Goal: Task Accomplishment & Management: Complete application form

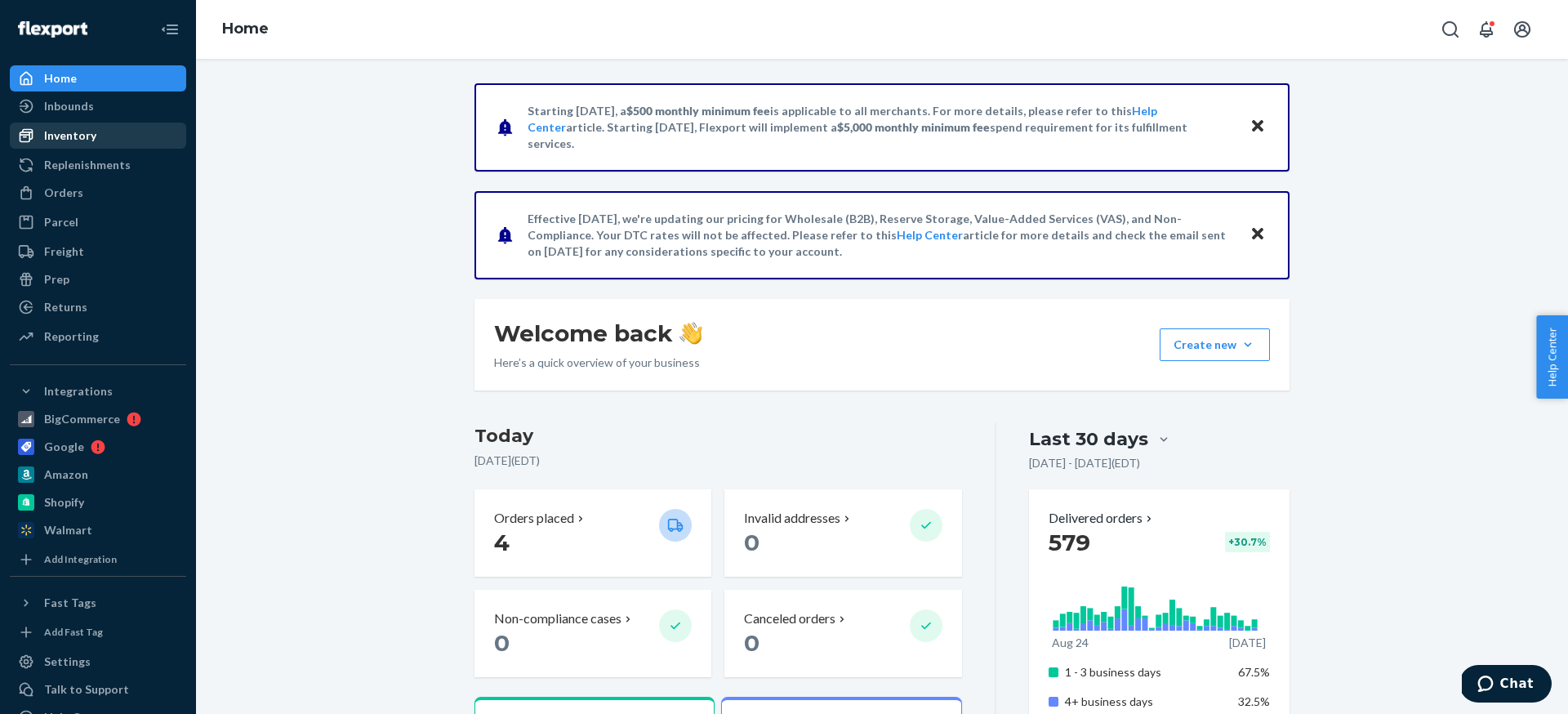
click at [117, 147] on link "Inventory" at bounding box center [98, 136] width 177 height 26
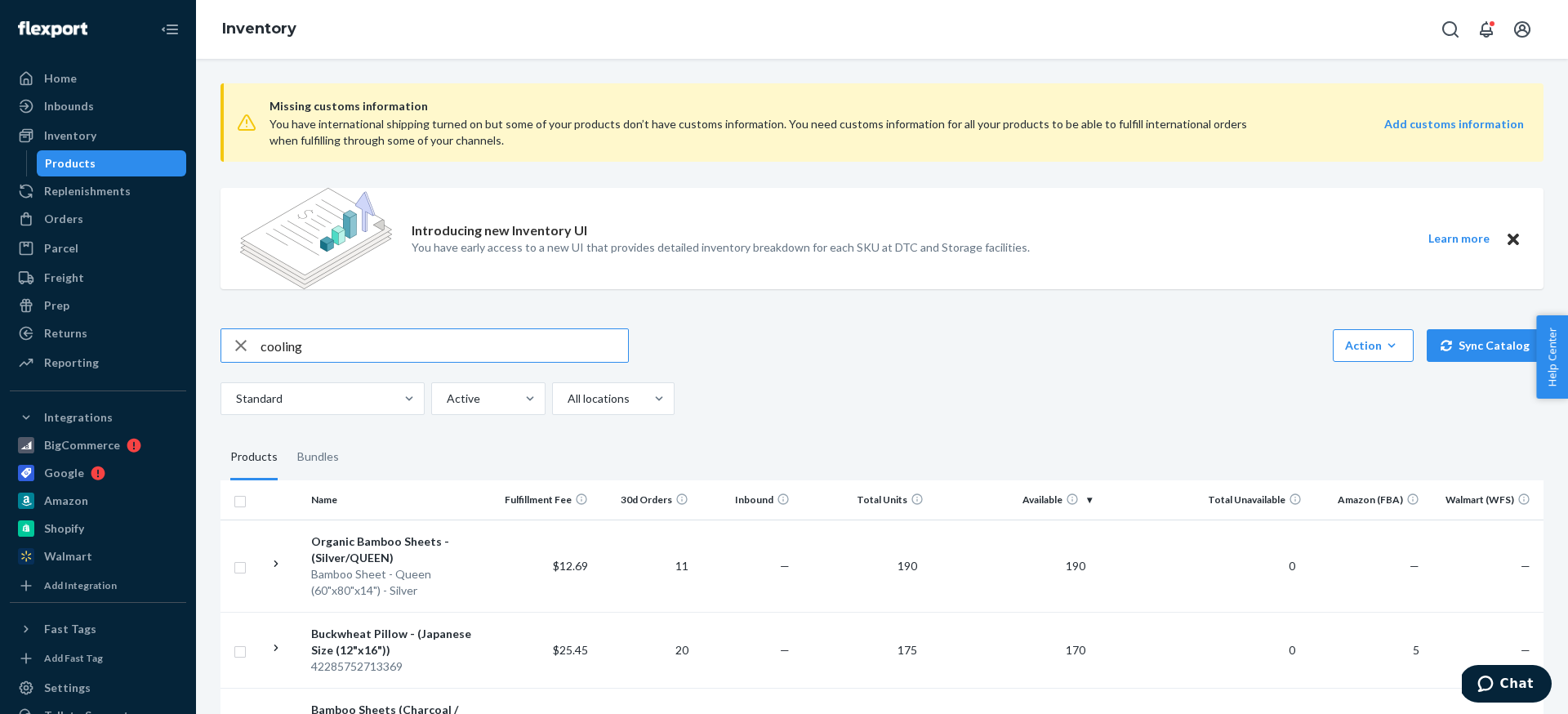
type input "cooling"
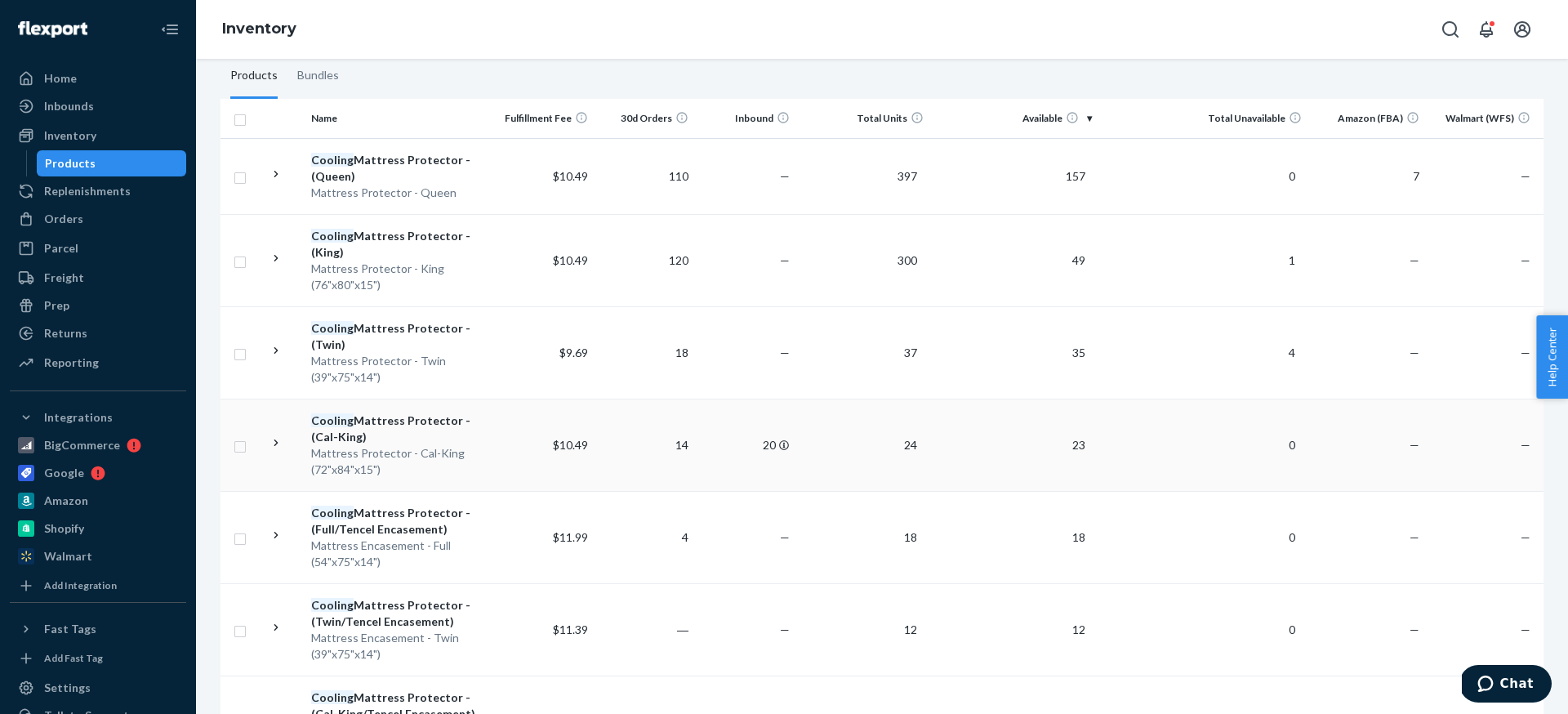
scroll to position [50, 0]
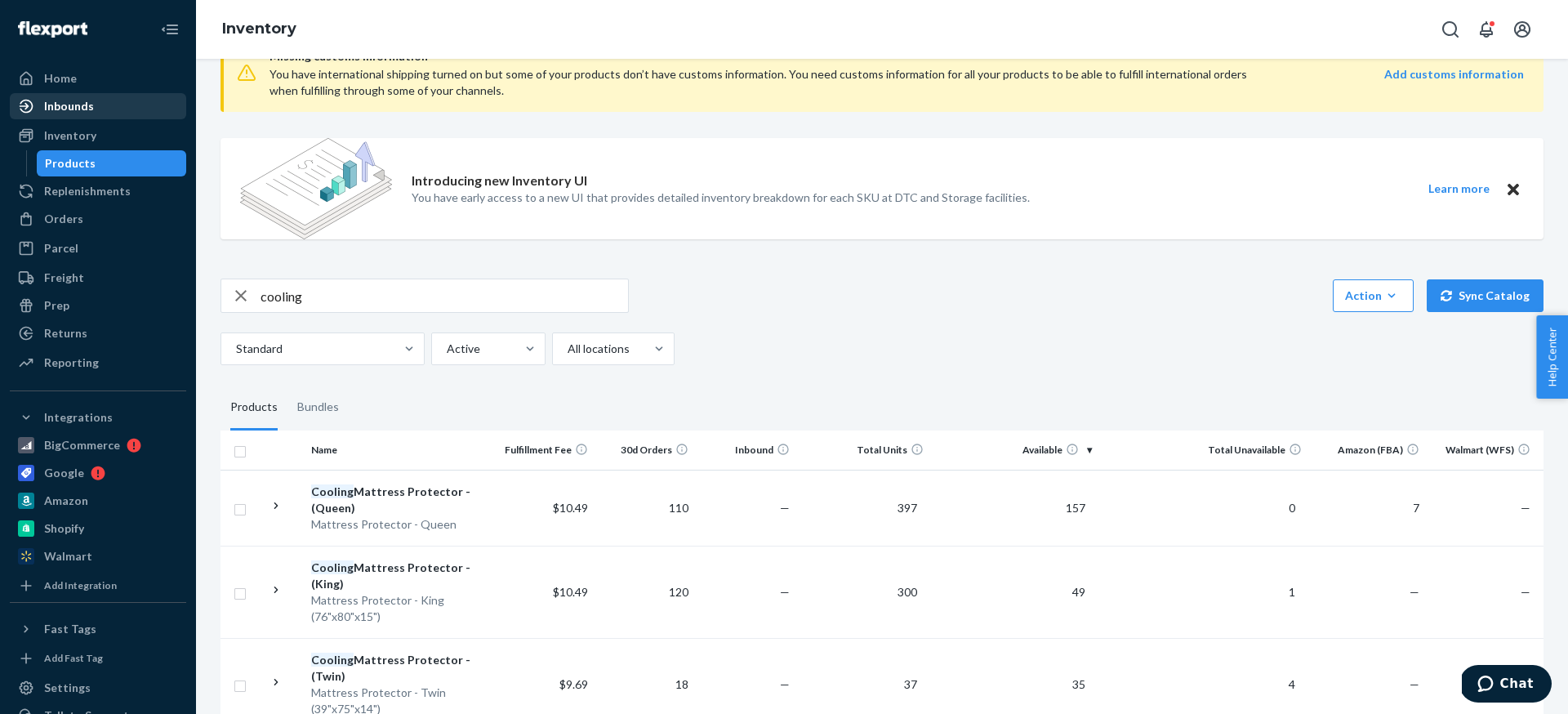
click at [81, 107] on div "Inbounds" at bounding box center [69, 106] width 50 height 17
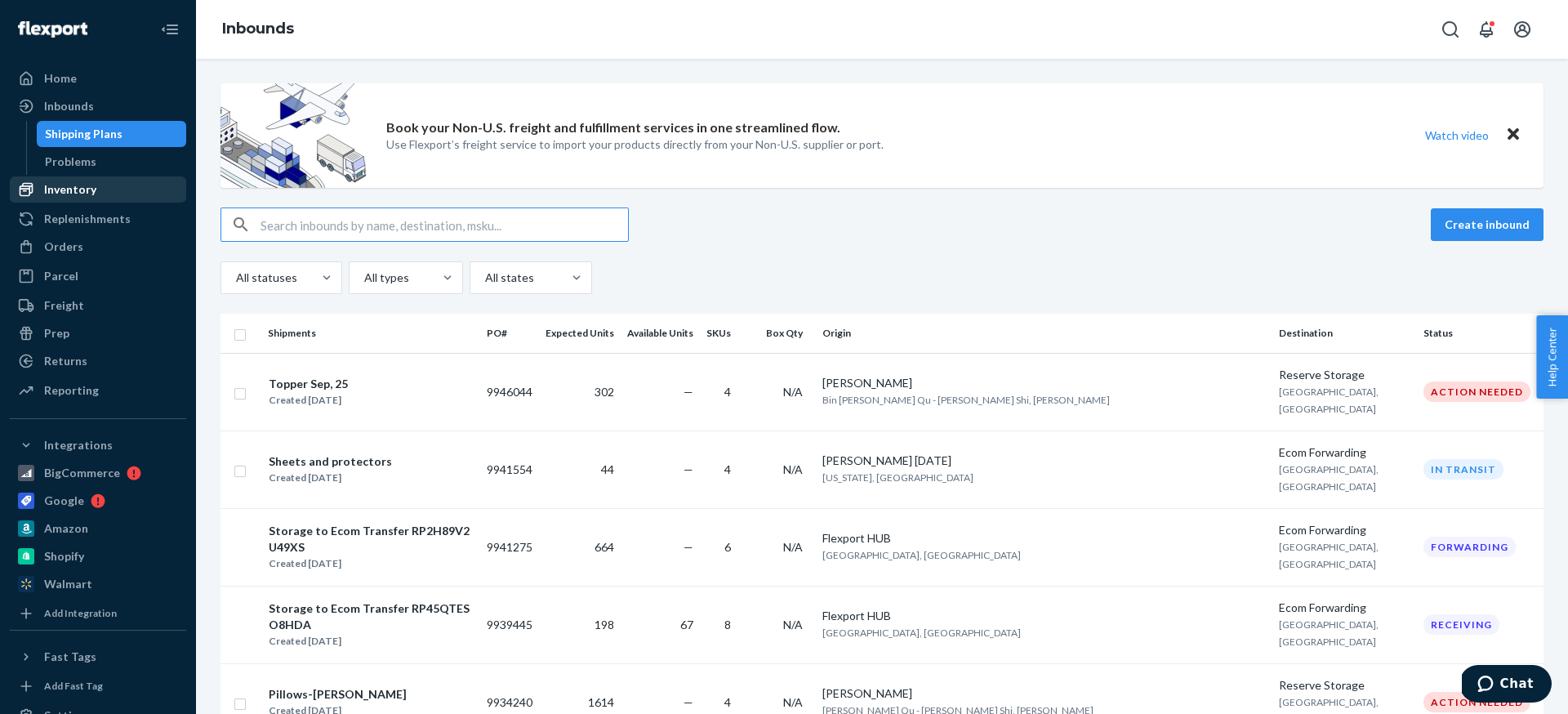
click at [75, 190] on div "Inventory" at bounding box center [70, 190] width 53 height 17
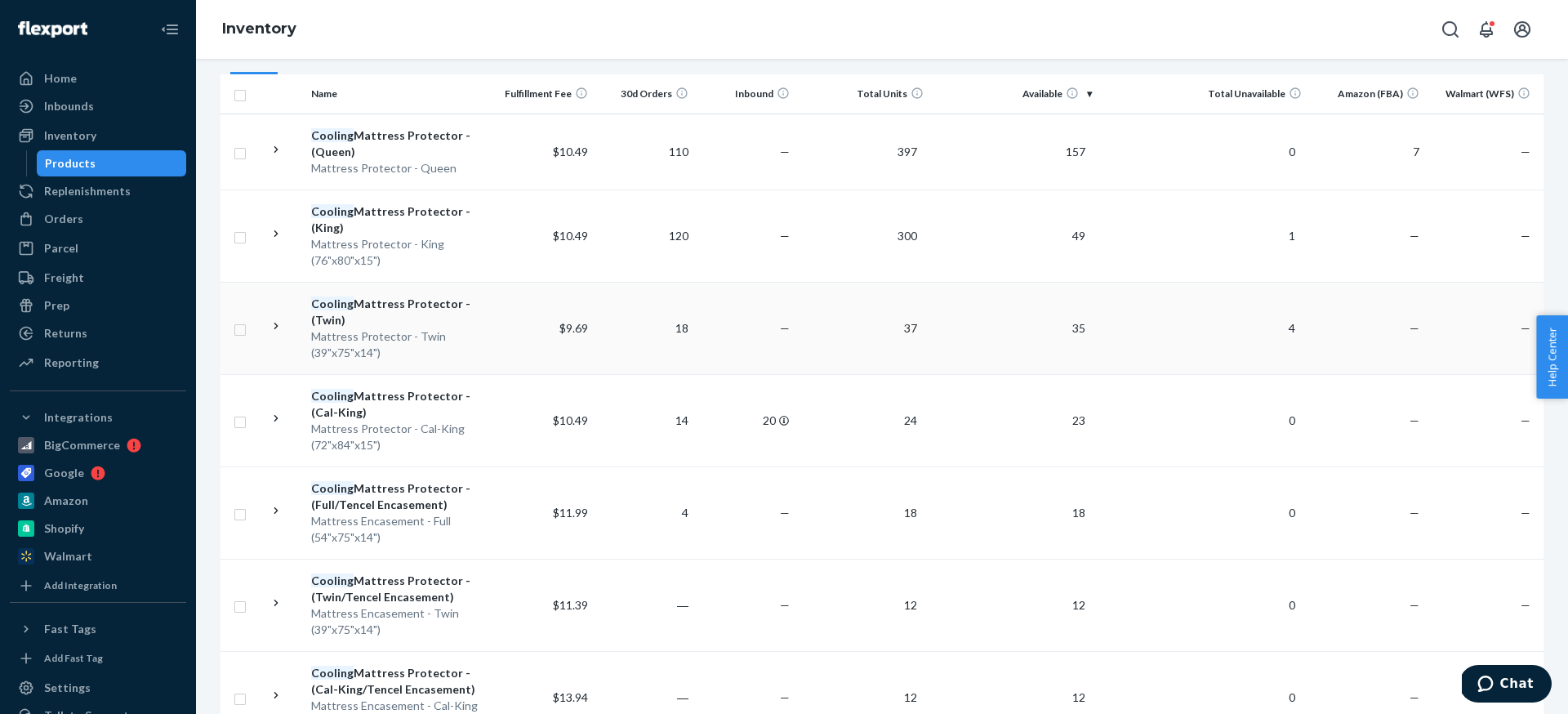
scroll to position [407, 0]
click at [724, 340] on td "—" at bounding box center [745, 327] width 101 height 92
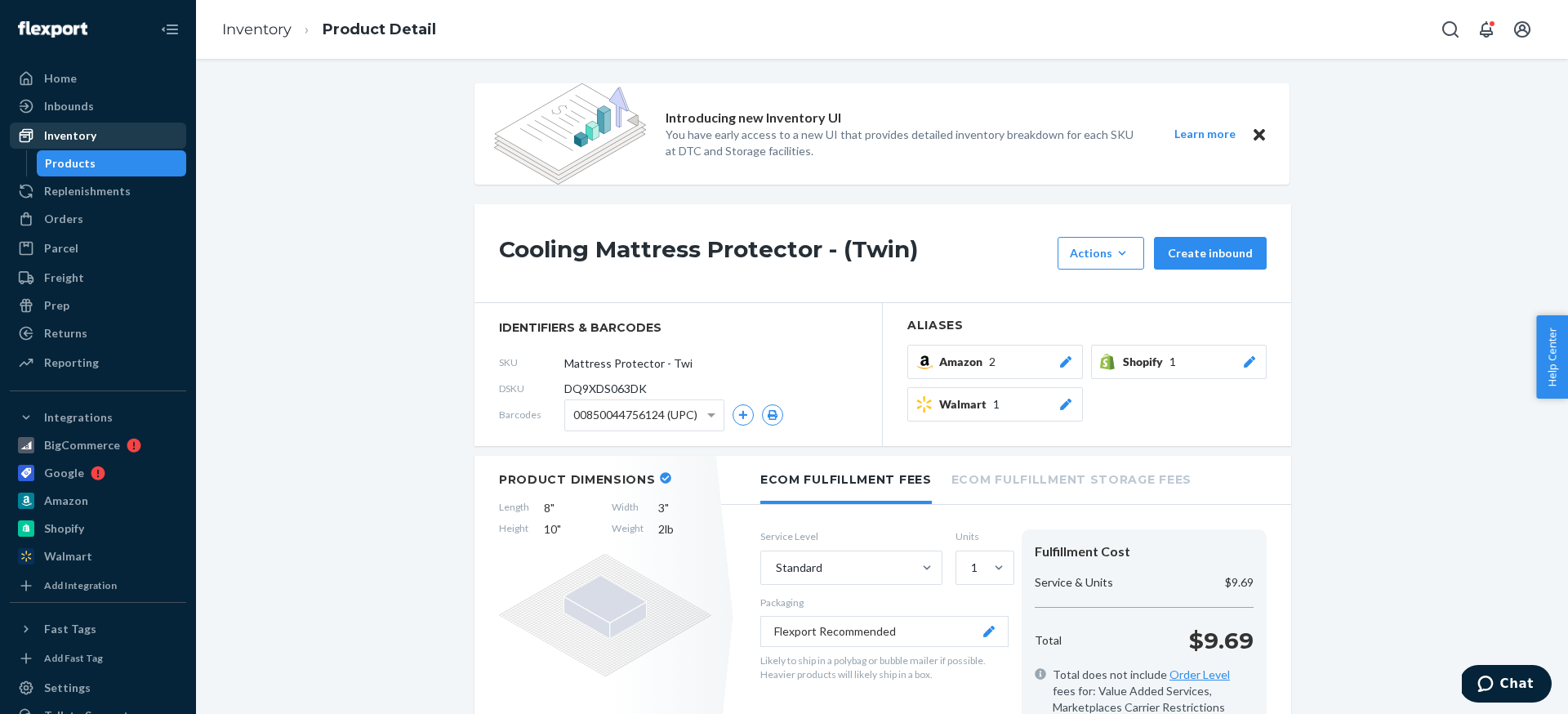
click at [108, 132] on div "Inventory" at bounding box center [97, 135] width 173 height 23
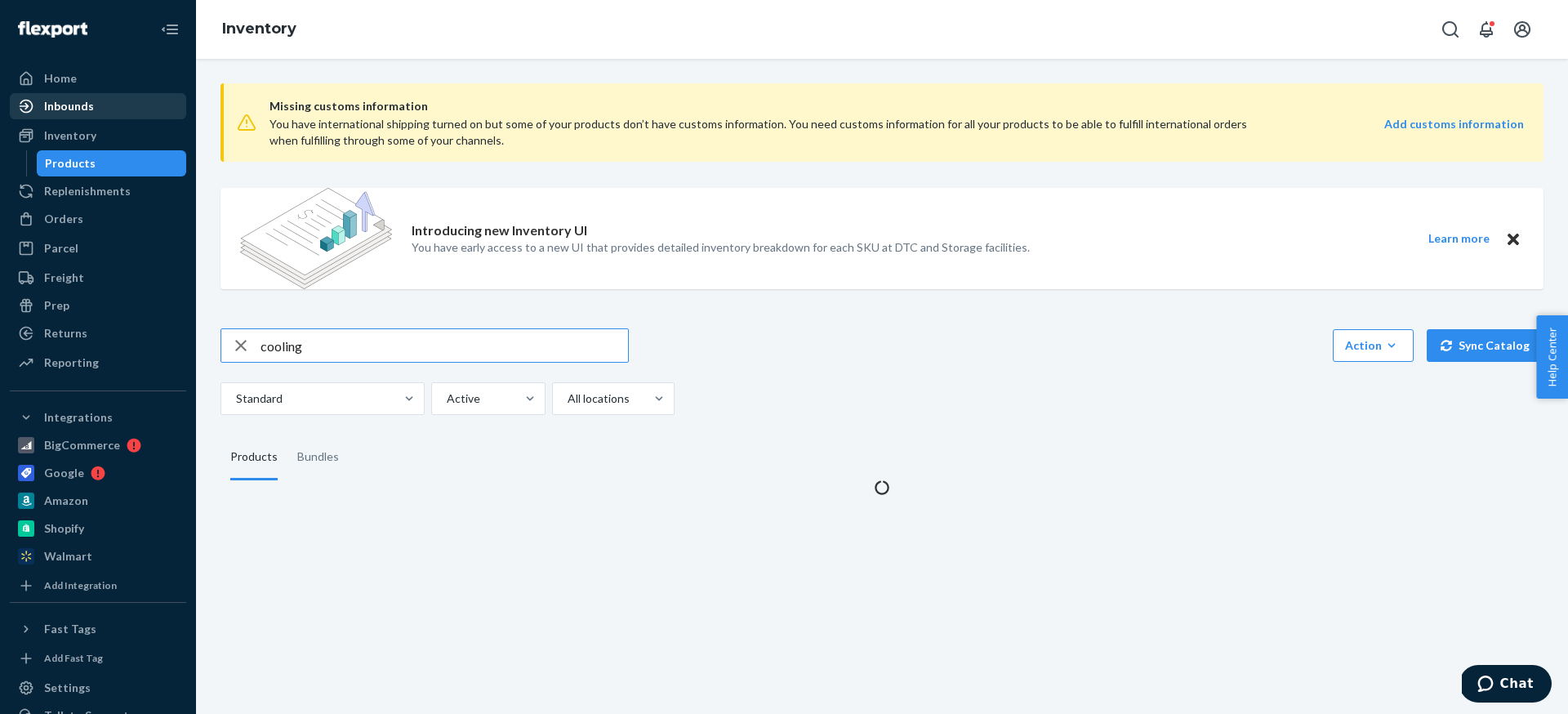
click at [103, 96] on div "Inbounds" at bounding box center [97, 105] width 173 height 23
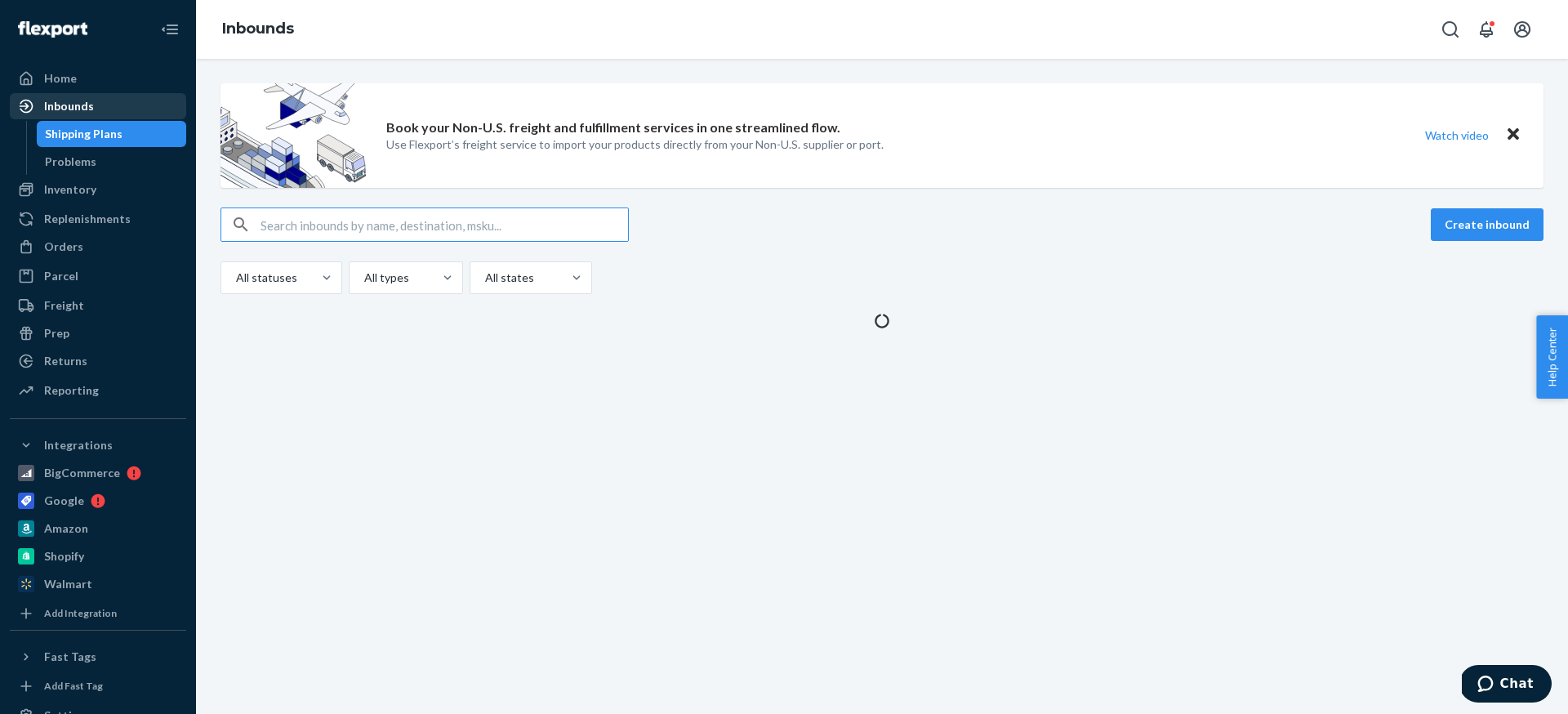
click at [97, 102] on div "Inbounds" at bounding box center [97, 105] width 173 height 23
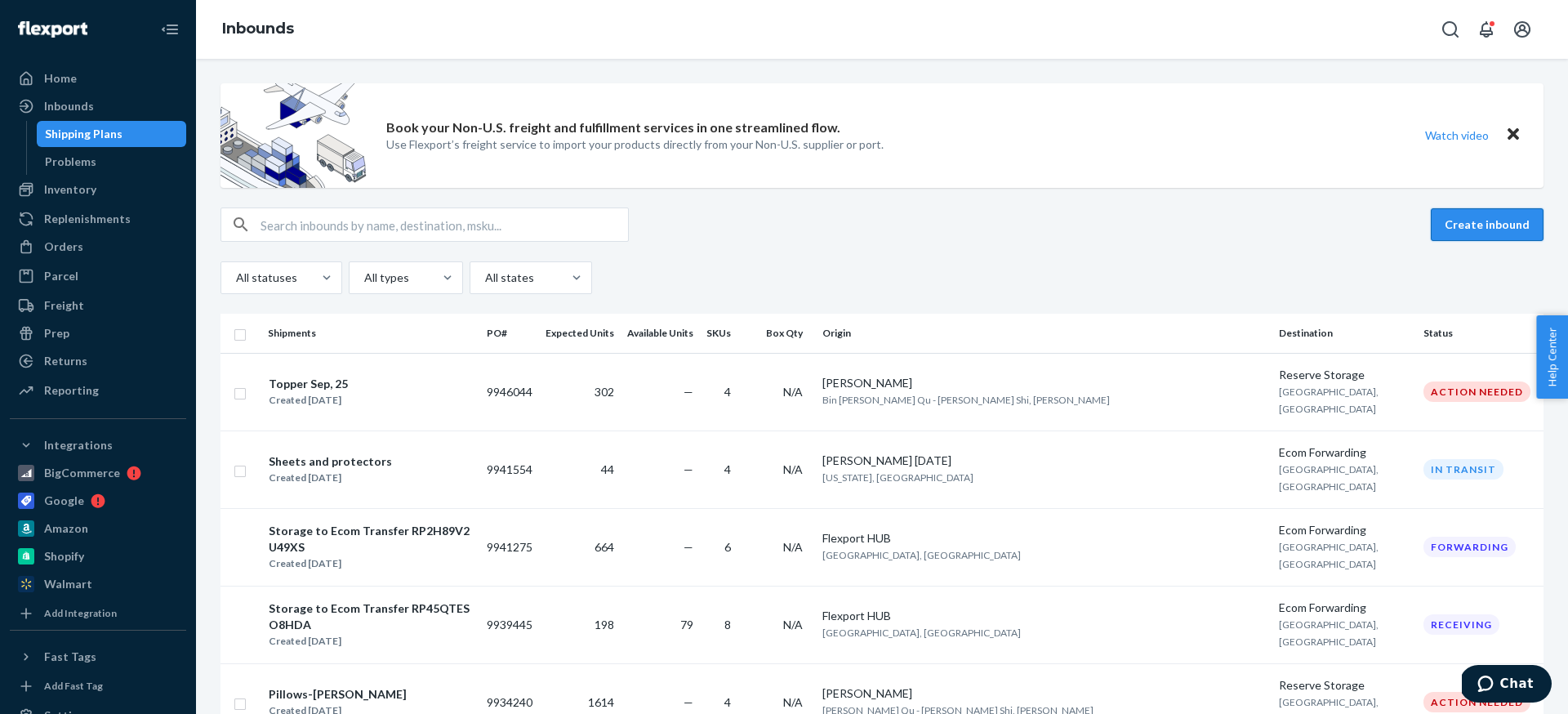
click at [1491, 215] on button "Create inbound" at bounding box center [1488, 224] width 113 height 32
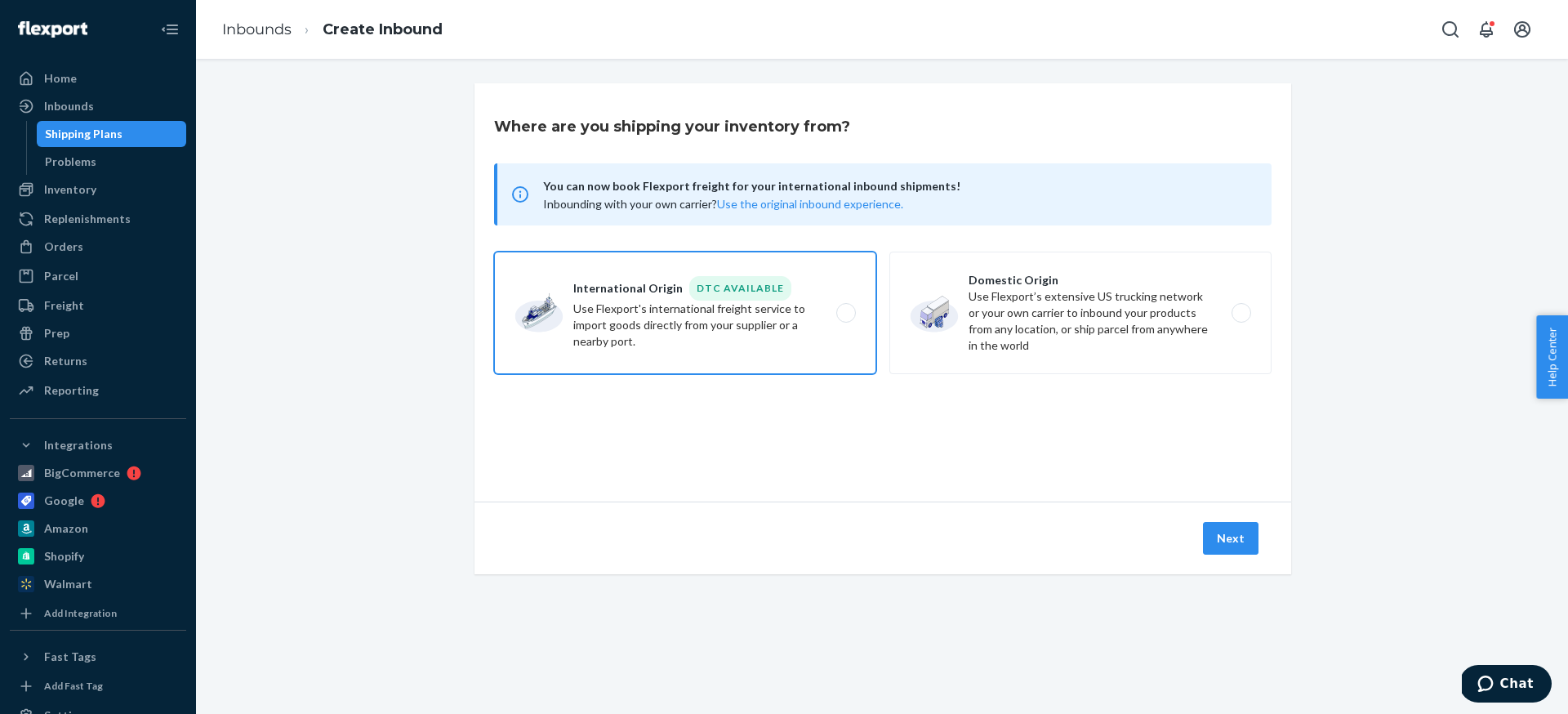
click at [847, 319] on label "International Origin DTC Available Use Flexport's international freight service…" at bounding box center [686, 313] width 383 height 123
click at [847, 319] on input "International Origin DTC Available Use Flexport's international freight service…" at bounding box center [850, 313] width 10 height 10
radio input "true"
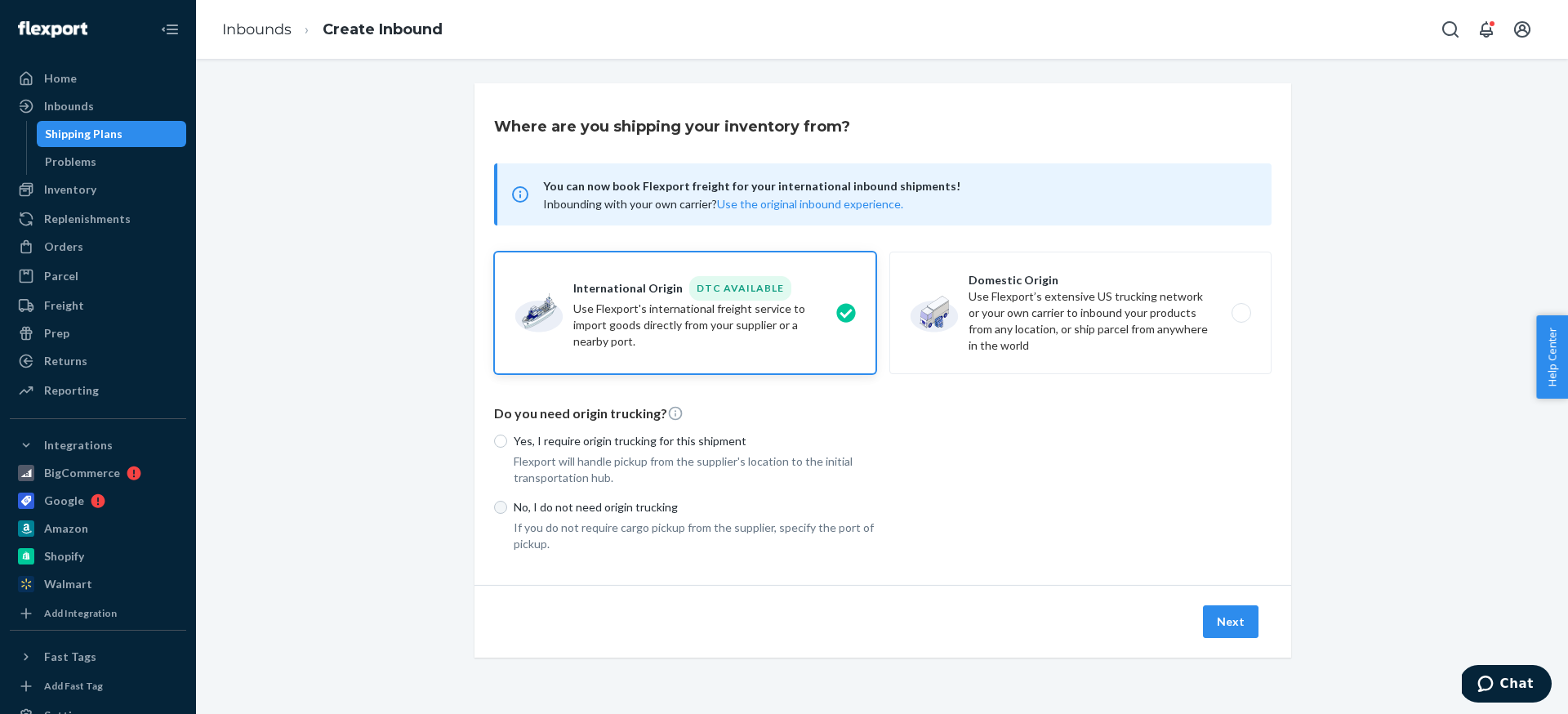
click at [500, 504] on input "No, I do not need origin trucking" at bounding box center [501, 508] width 13 height 13
radio input "true"
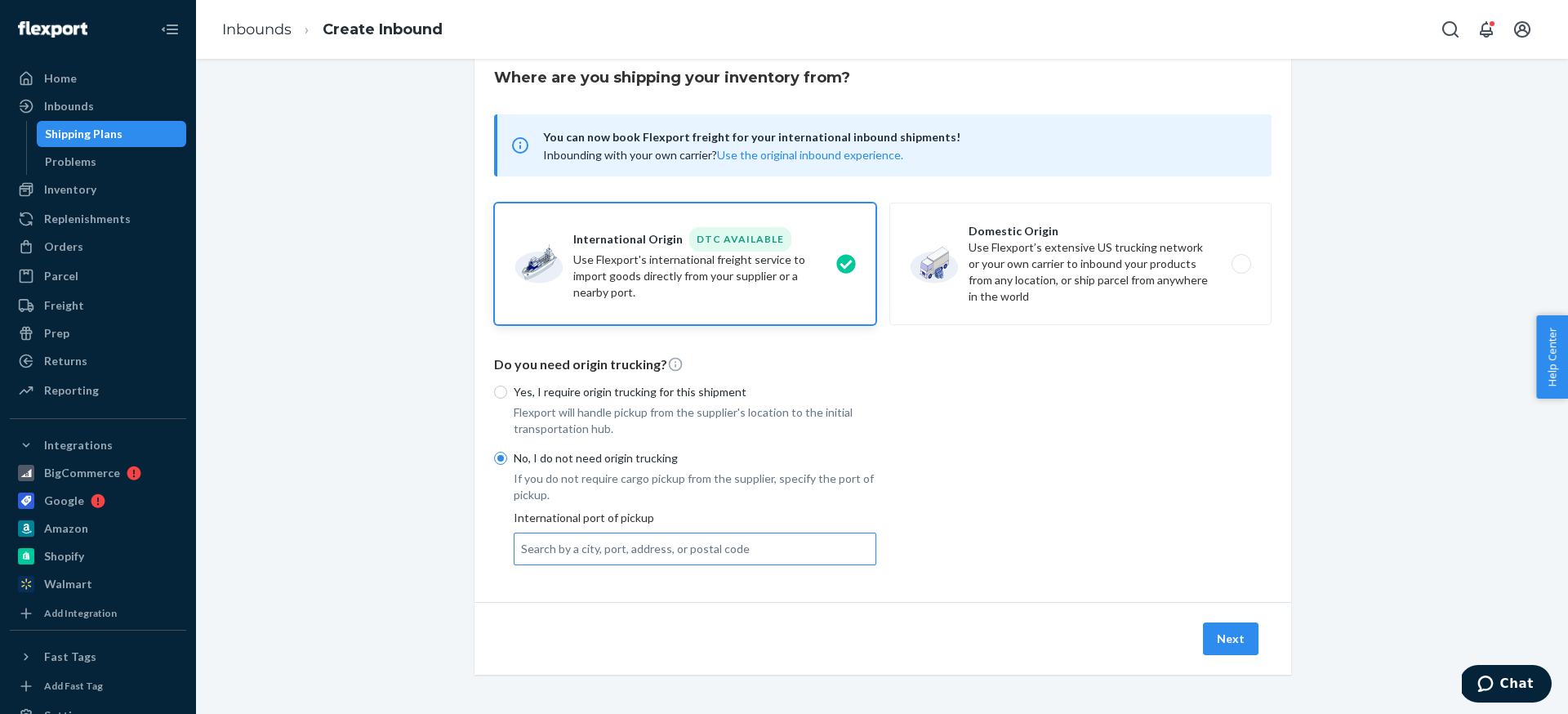
scroll to position [48, 0]
click at [620, 546] on div "Search by a city, port, address, or postal code" at bounding box center [635, 550] width 228 height 17
click at [522, 546] on input "Search by a city, port, address, or postal code" at bounding box center [522, 550] width 2 height 17
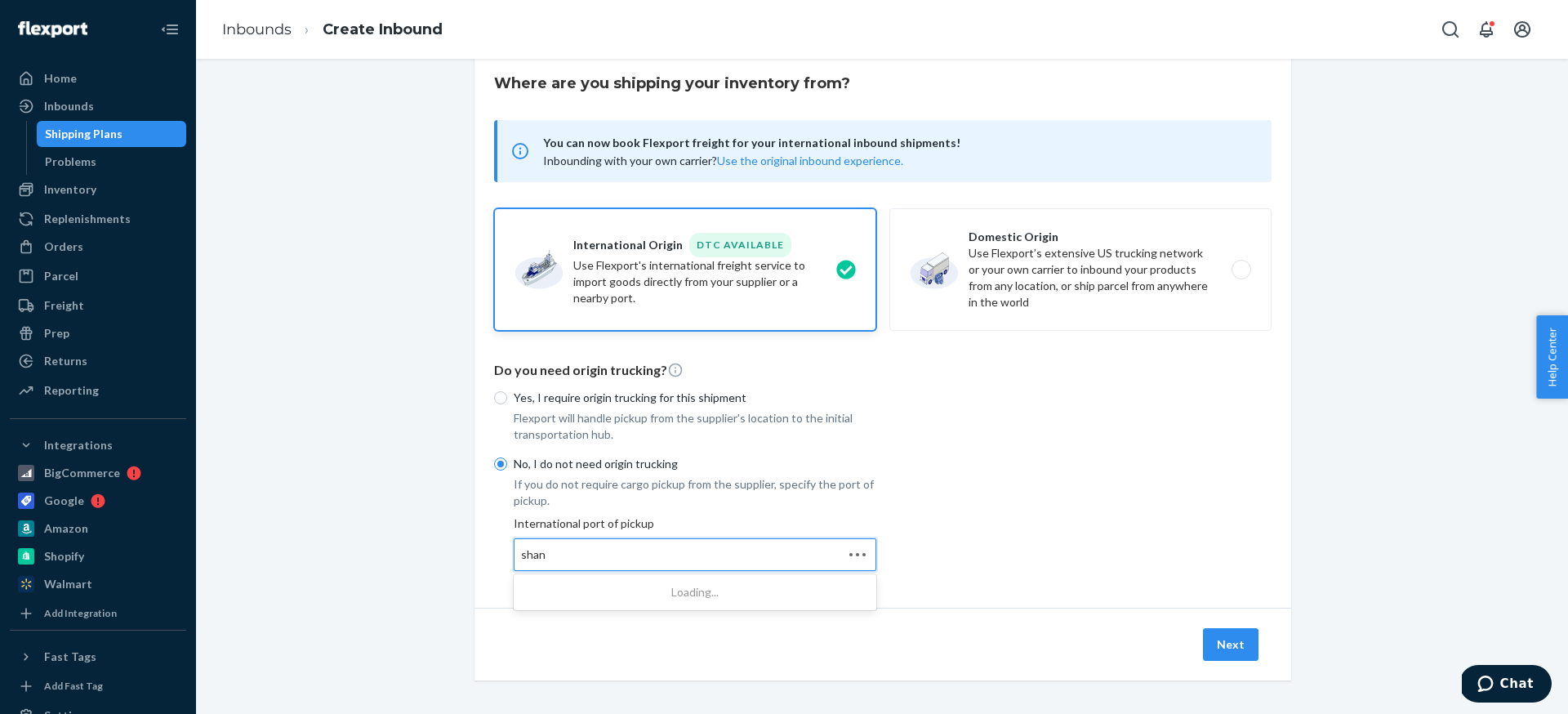
scroll to position [43, 0]
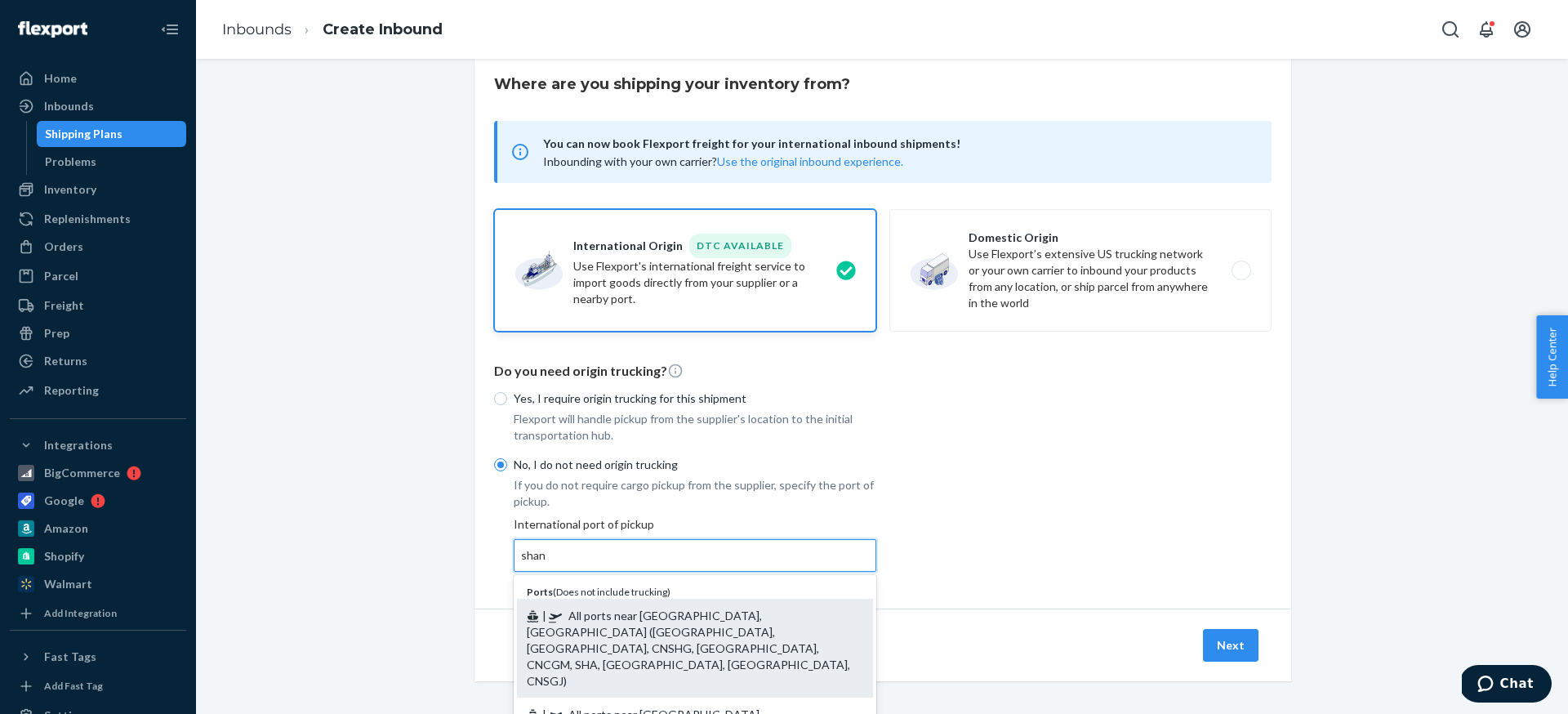
click at [666, 618] on span "| All ports near [GEOGRAPHIC_DATA], [GEOGRAPHIC_DATA] ([GEOGRAPHIC_DATA], [GEOG…" at bounding box center [689, 648] width 324 height 80
click at [546, 564] on input "shan" at bounding box center [533, 556] width 25 height 17
type input "All ports near [GEOGRAPHIC_DATA], [GEOGRAPHIC_DATA] ([GEOGRAPHIC_DATA], [GEOGRA…"
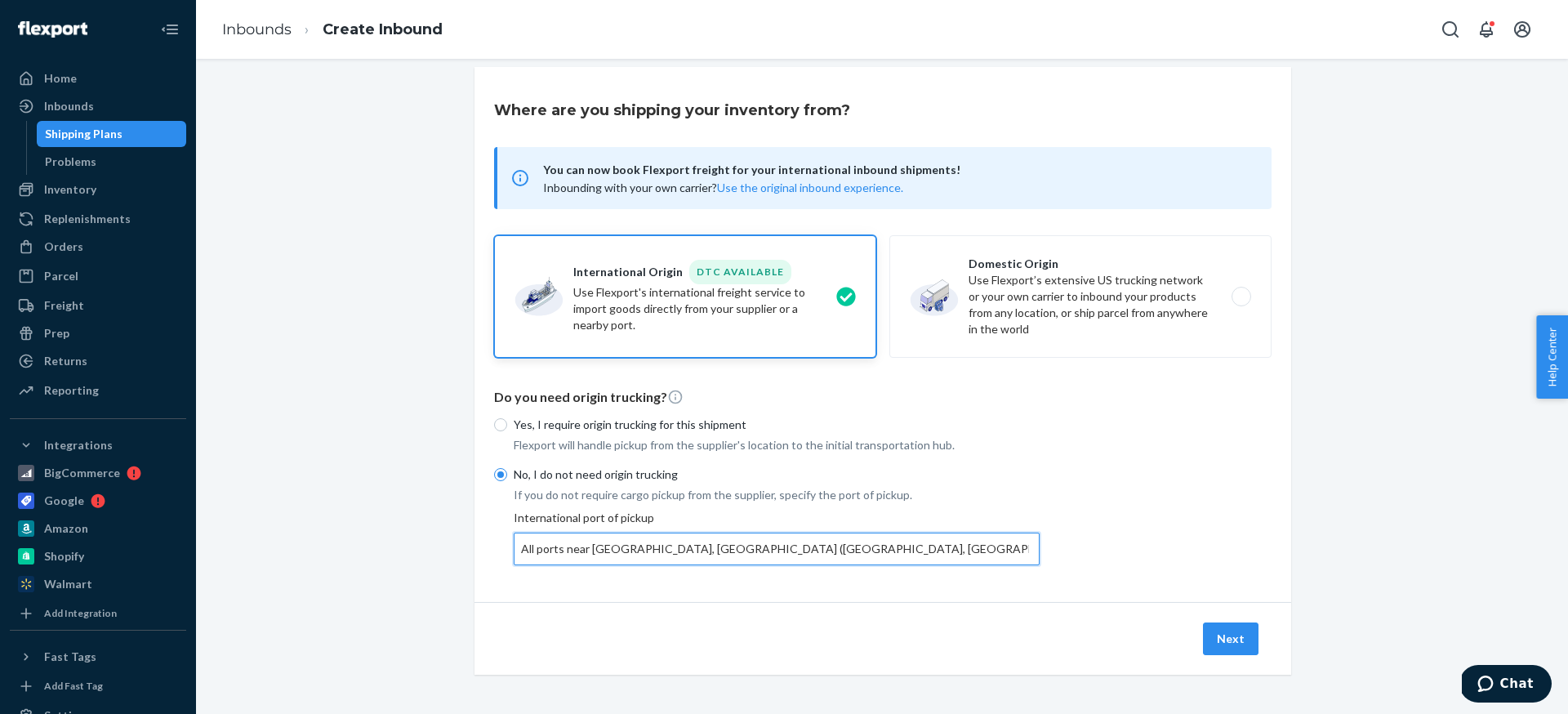
scroll to position [16, 0]
click at [1225, 645] on button "Next" at bounding box center [1231, 639] width 55 height 32
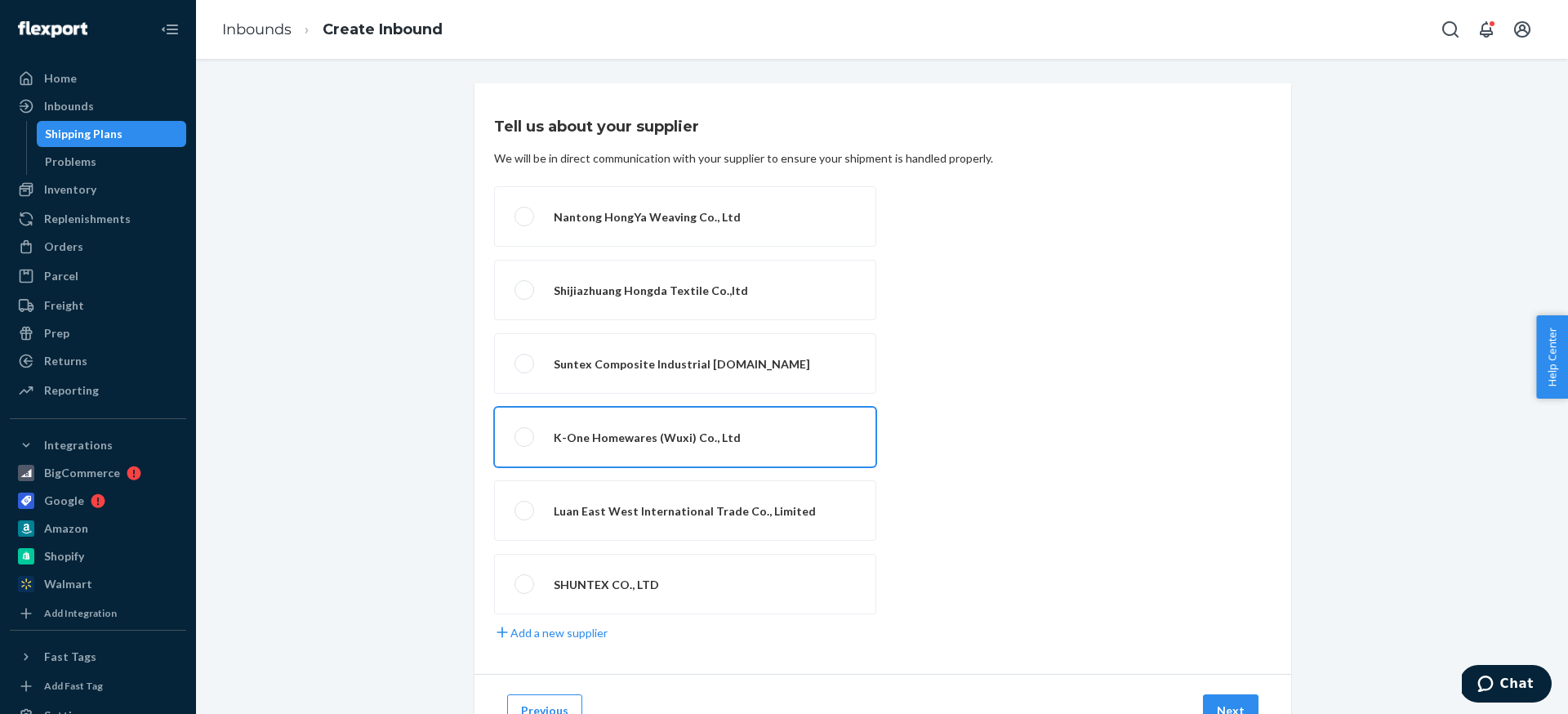
click at [525, 441] on label "K-One Homewares (Wuxi) Co., Ltd" at bounding box center [686, 437] width 383 height 60
click at [525, 441] on input "K-One Homewares (Wuxi) Co., Ltd" at bounding box center [520, 437] width 10 height 10
radio input "true"
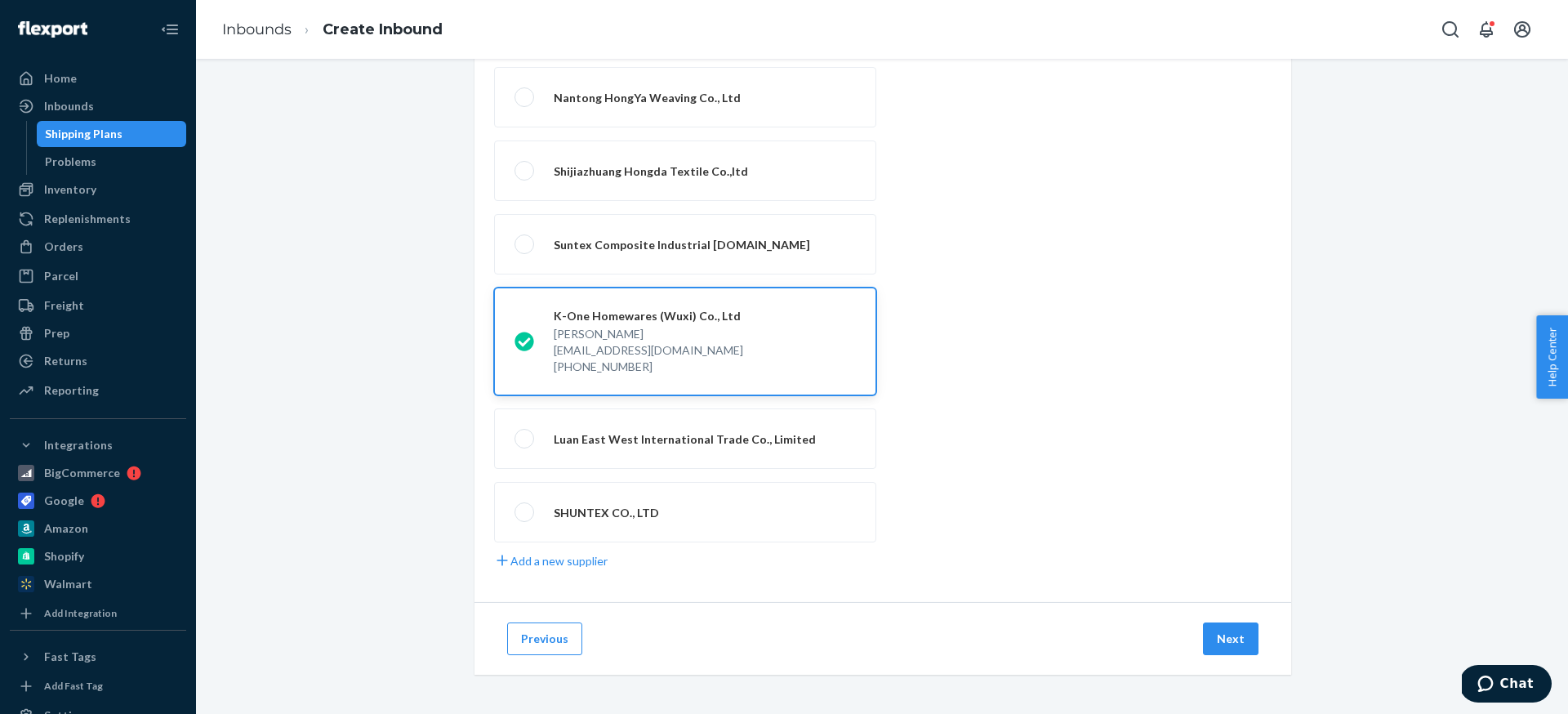
scroll to position [119, 0]
click at [1230, 631] on button "Next" at bounding box center [1231, 638] width 55 height 32
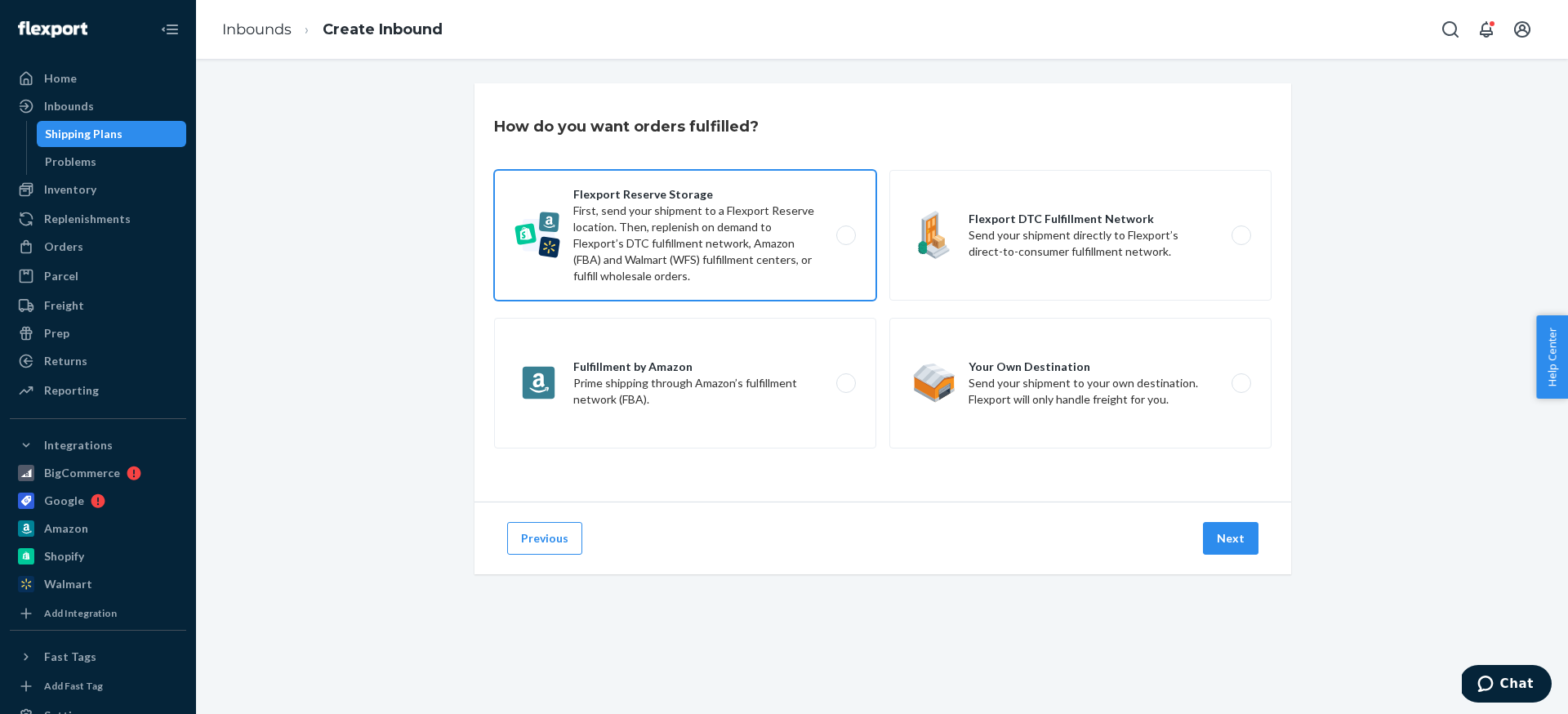
click at [845, 227] on label "Flexport Reserve Storage First, send your shipment to a Flexport Reserve locati…" at bounding box center [686, 235] width 383 height 130
click at [845, 230] on input "Flexport Reserve Storage First, send your shipment to a Flexport Reserve locati…" at bounding box center [850, 235] width 10 height 10
radio input "true"
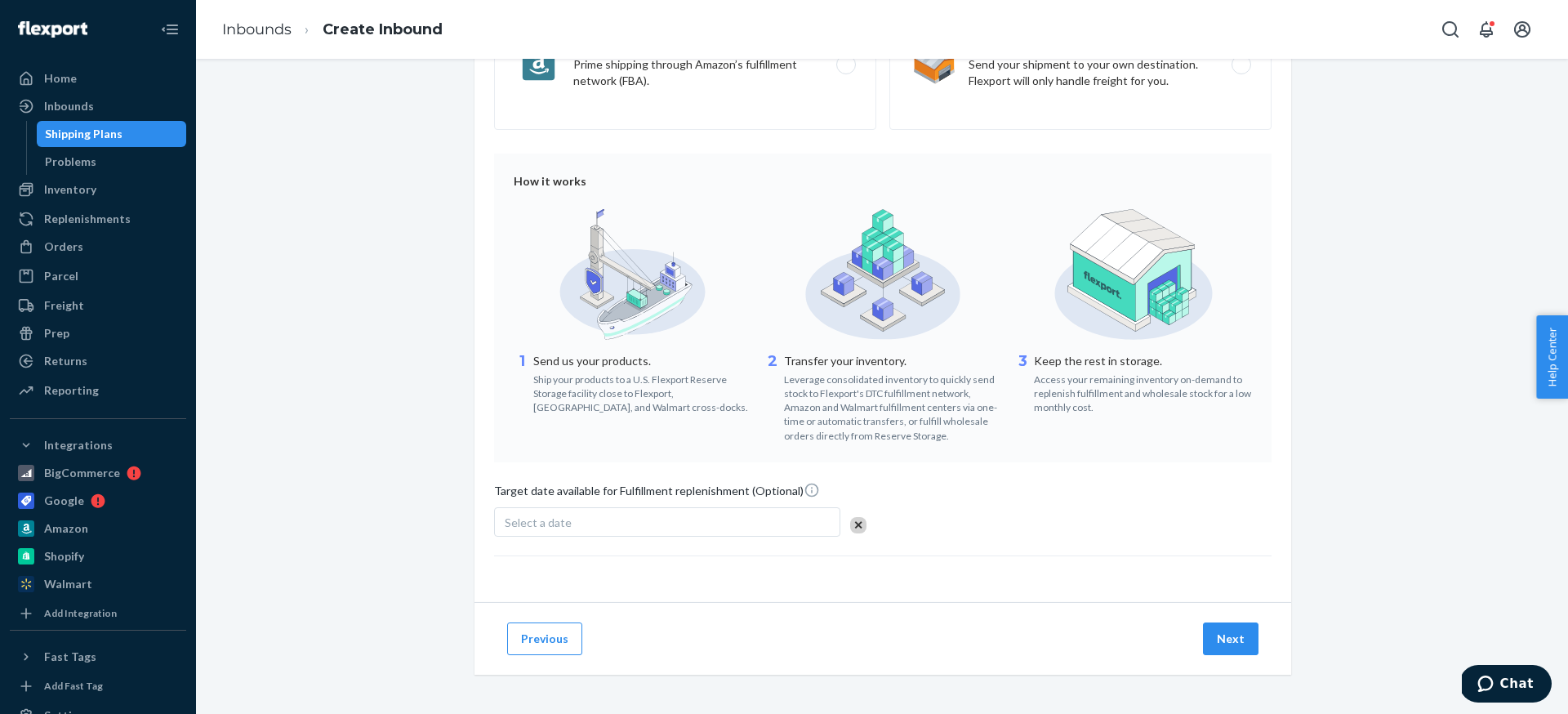
scroll to position [318, 0]
click at [1244, 639] on button "Next" at bounding box center [1231, 639] width 55 height 32
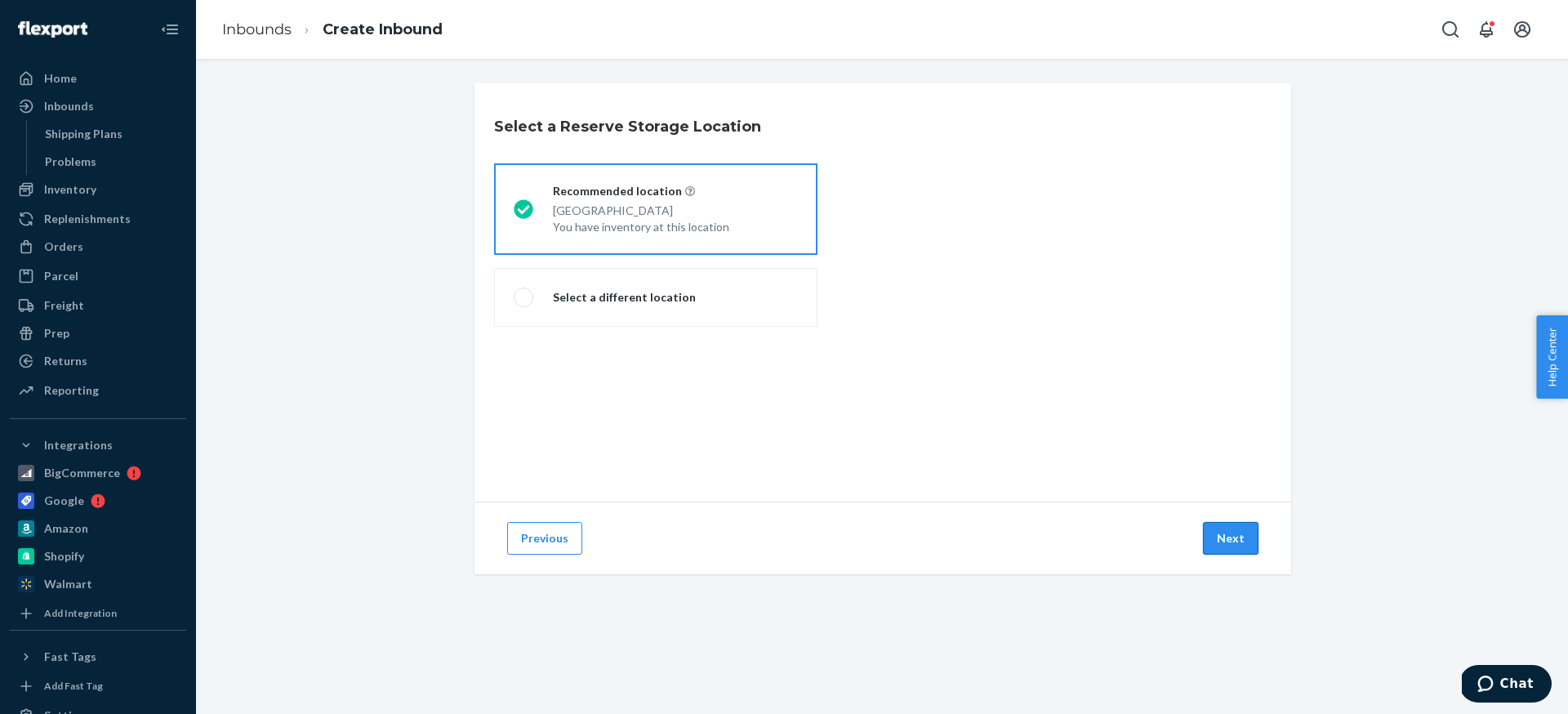
click at [1225, 541] on button "Next" at bounding box center [1231, 538] width 55 height 32
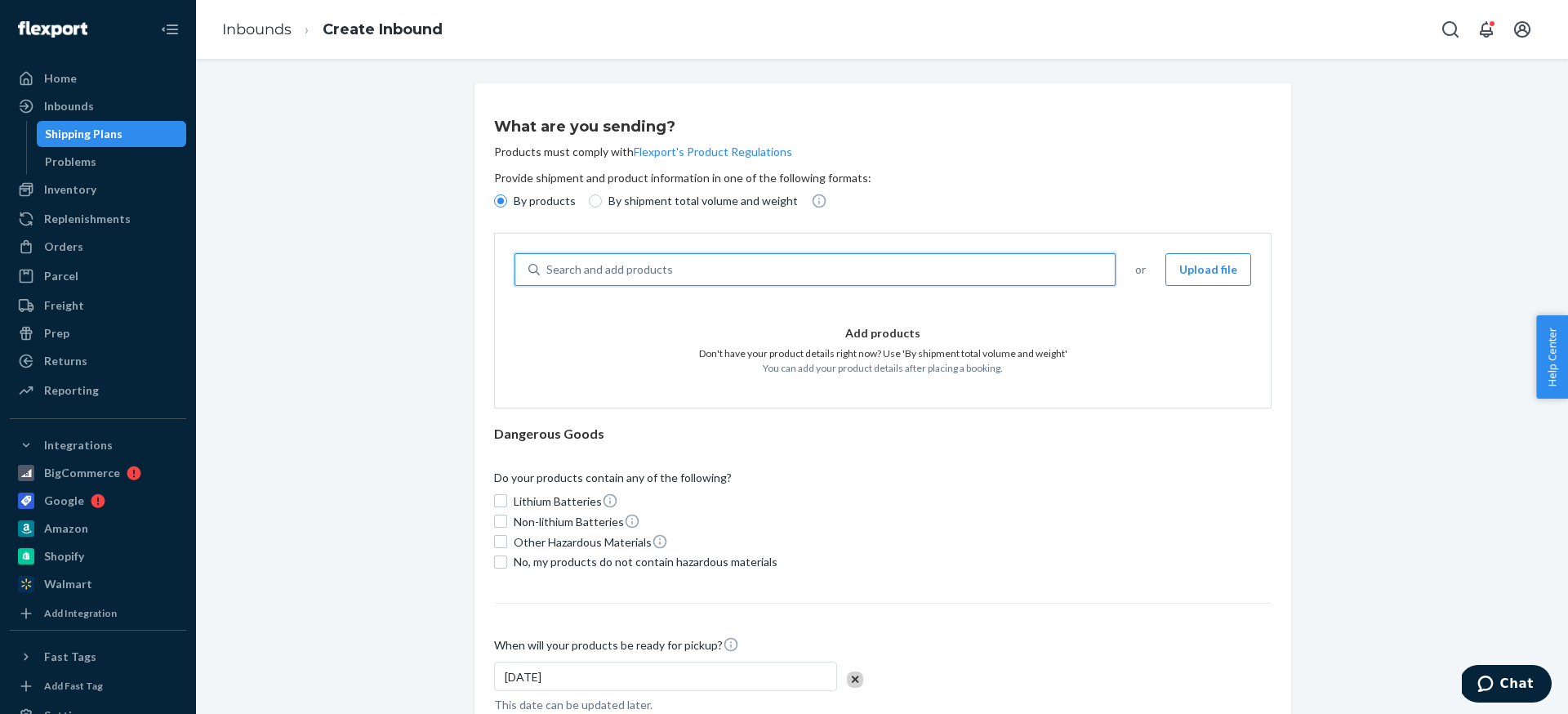
click at [662, 274] on div "Search and add products" at bounding box center [609, 270] width 127 height 17
click at [548, 274] on input "0 results available. Use Up and Down to choose options, press Enter to select t…" at bounding box center [547, 270] width 2 height 17
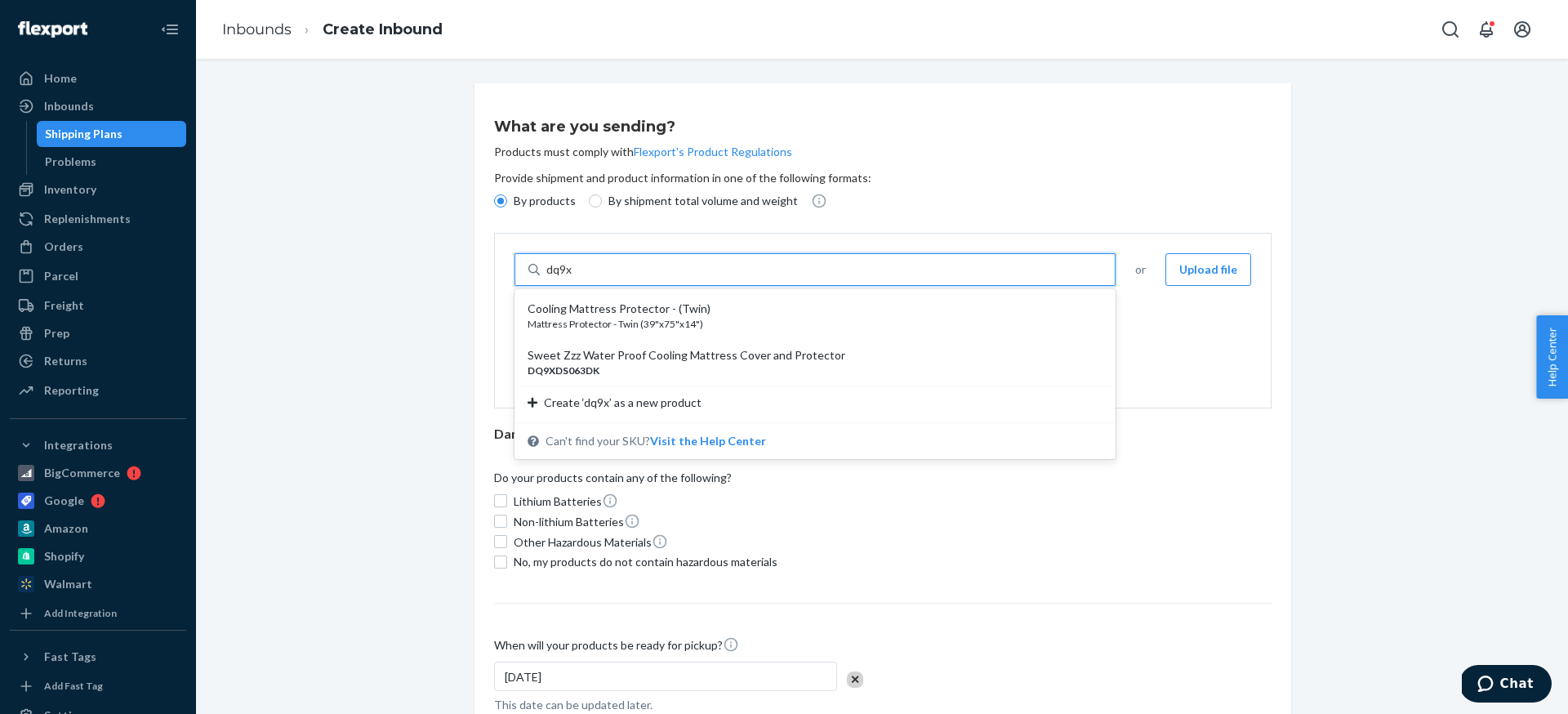
type input "dq9xd"
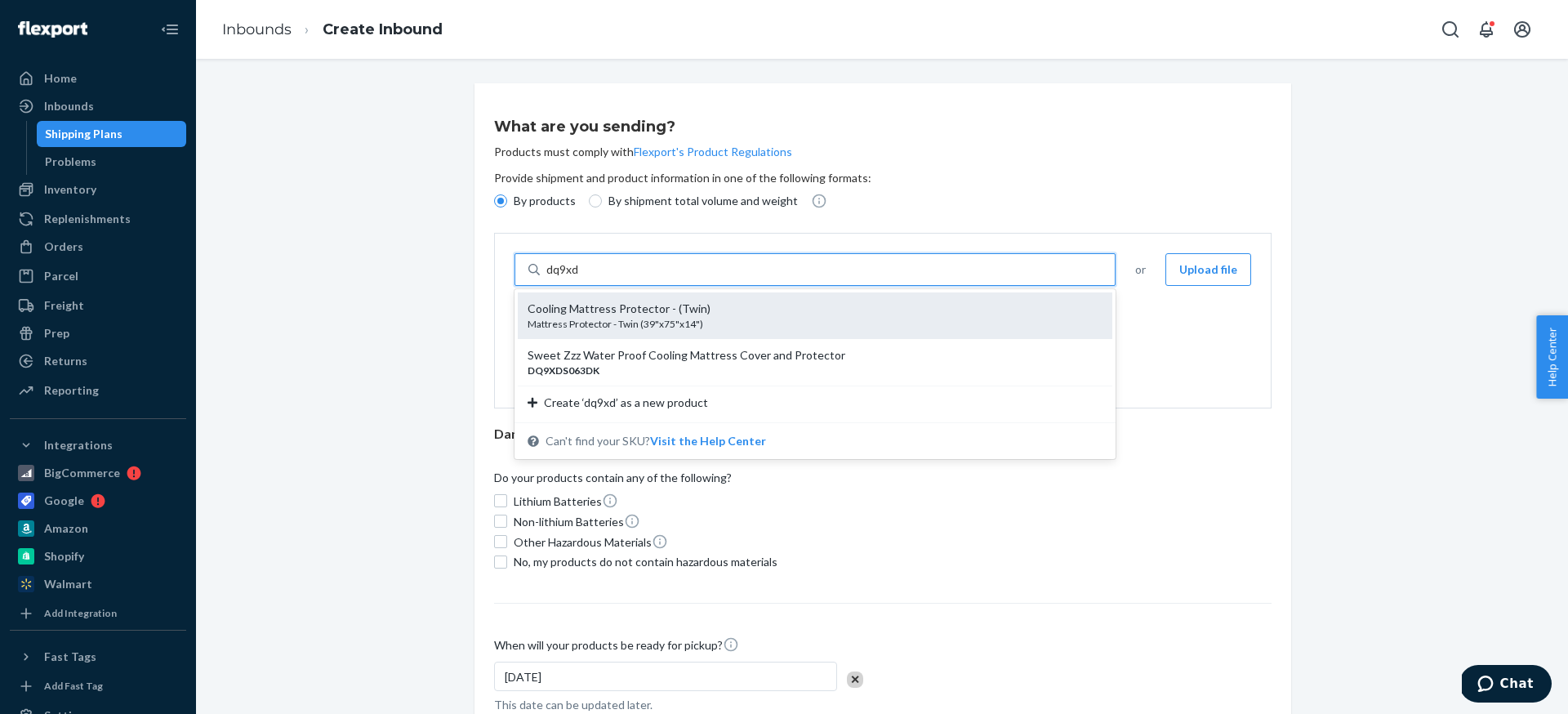
click at [662, 308] on div "Cooling Mattress Protector - (Twin)" at bounding box center [809, 309] width 562 height 17
click at [579, 277] on input "dq9xd" at bounding box center [562, 270] width 32 height 17
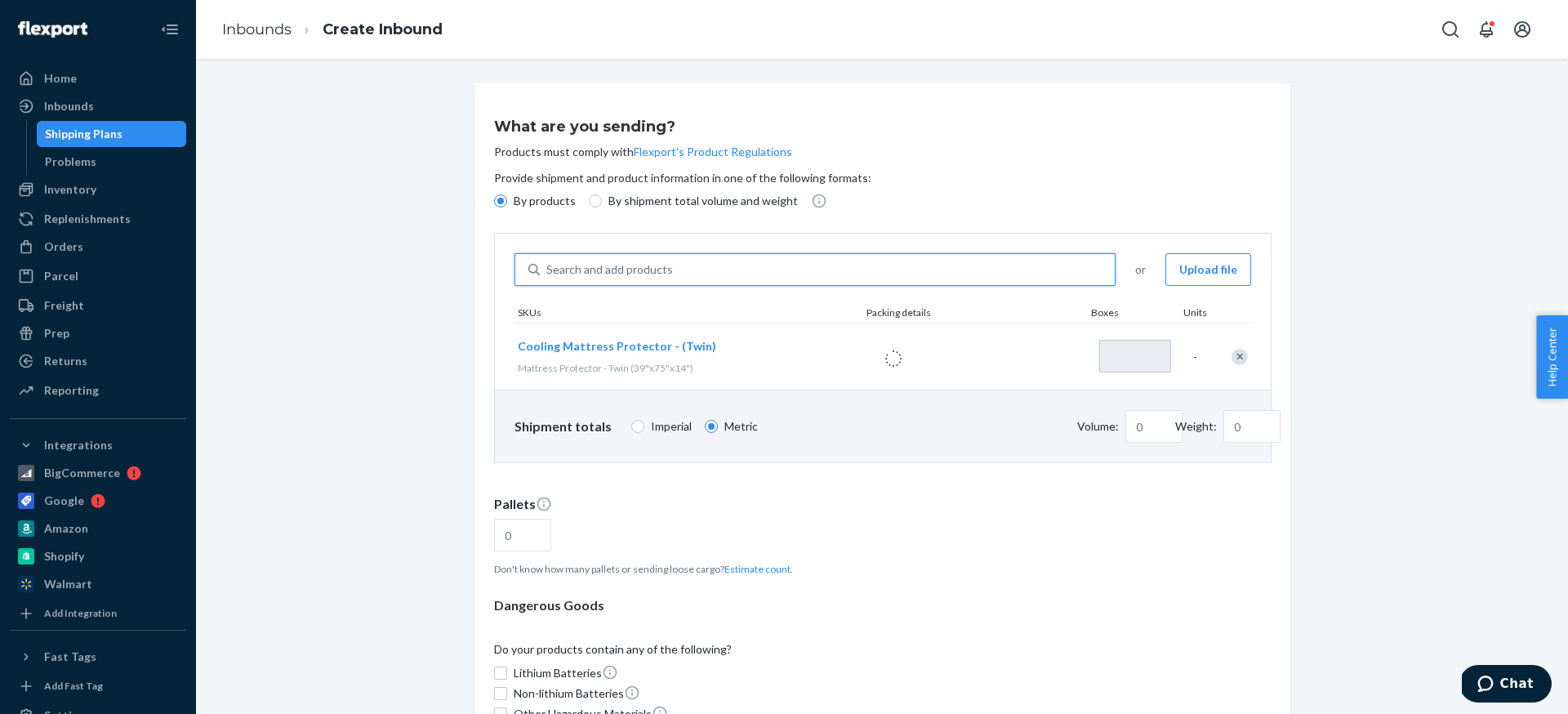
type input "1"
type input "0.06"
type input "10.89"
click at [1137, 358] on input "1" at bounding box center [1135, 356] width 72 height 32
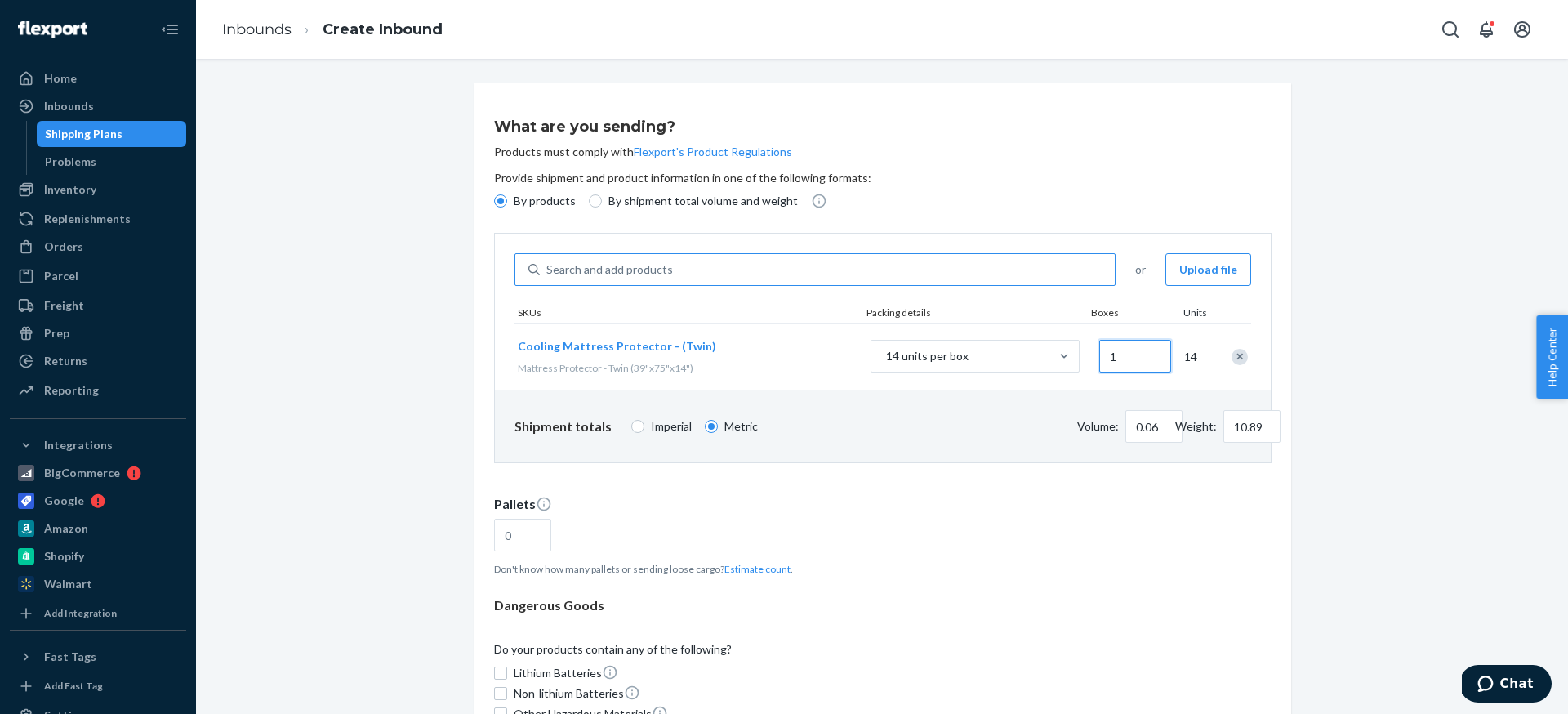
click at [1137, 358] on input "1" at bounding box center [1135, 356] width 72 height 32
type input "0.39"
type input "65.32"
type input "6"
click at [822, 383] on div "Cooling Mattress Protector - (Twin) Mattress Protector - Twin (39"x75"x14")" at bounding box center [685, 357] width 340 height 63
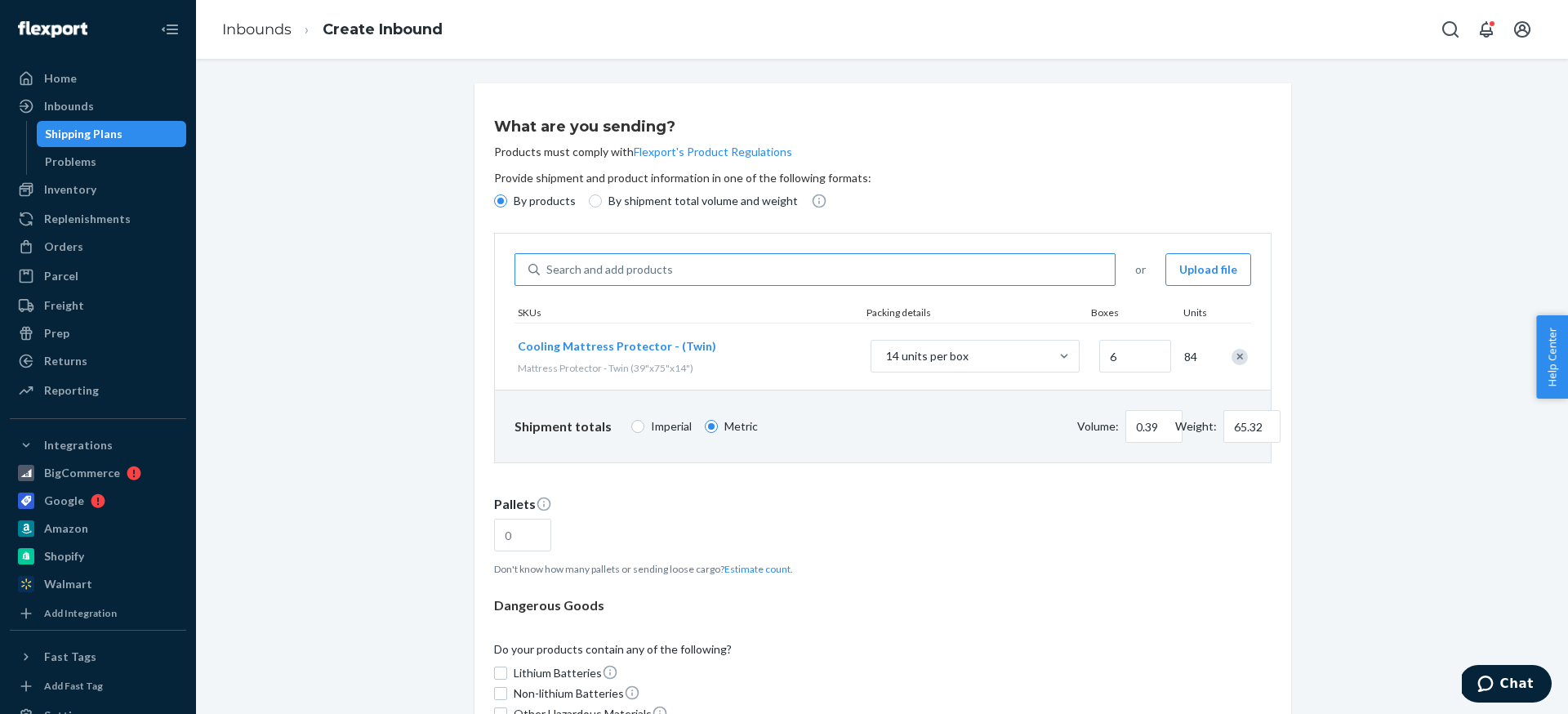
click at [646, 262] on div "Search and add products" at bounding box center [609, 270] width 127 height 17
click at [548, 262] on input "Search and add products" at bounding box center [547, 270] width 2 height 17
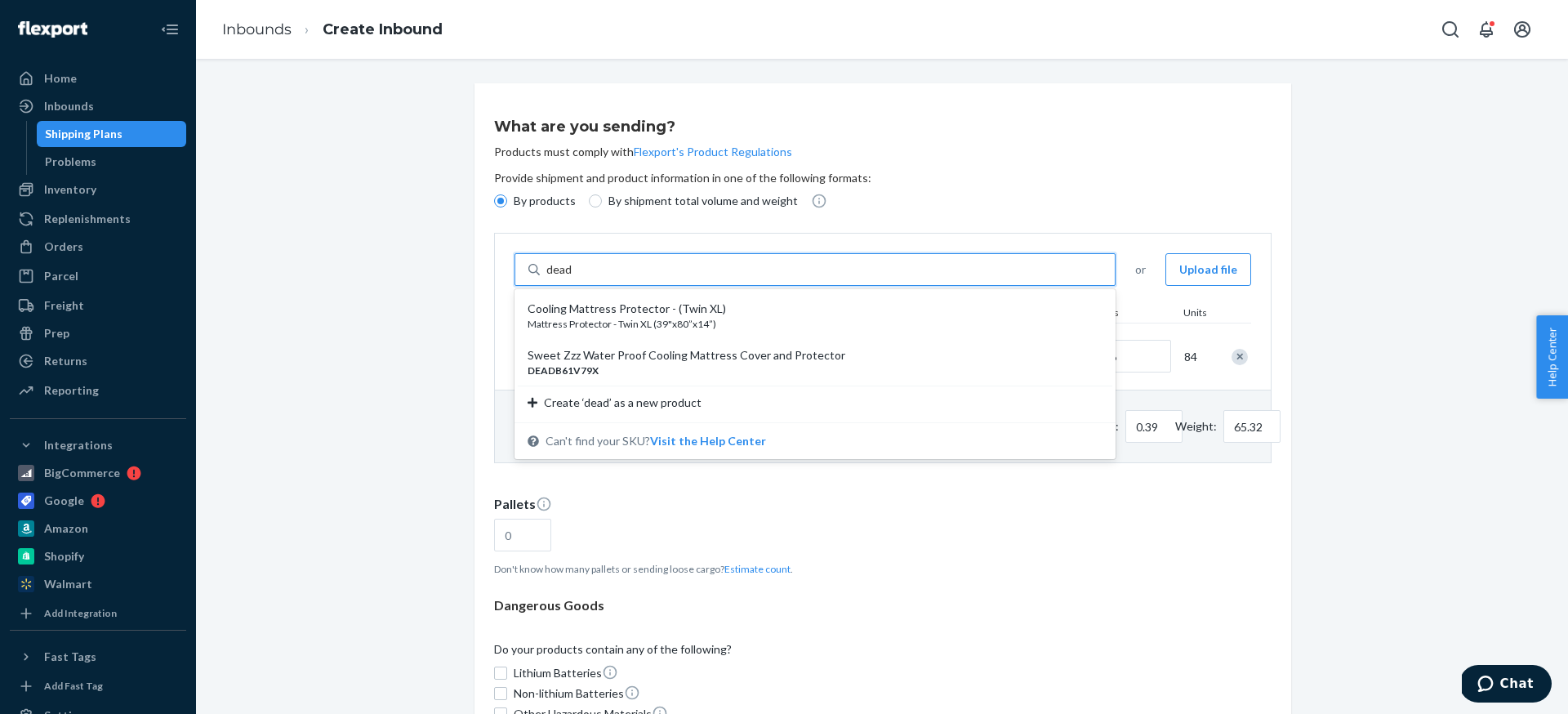
type input "deadb"
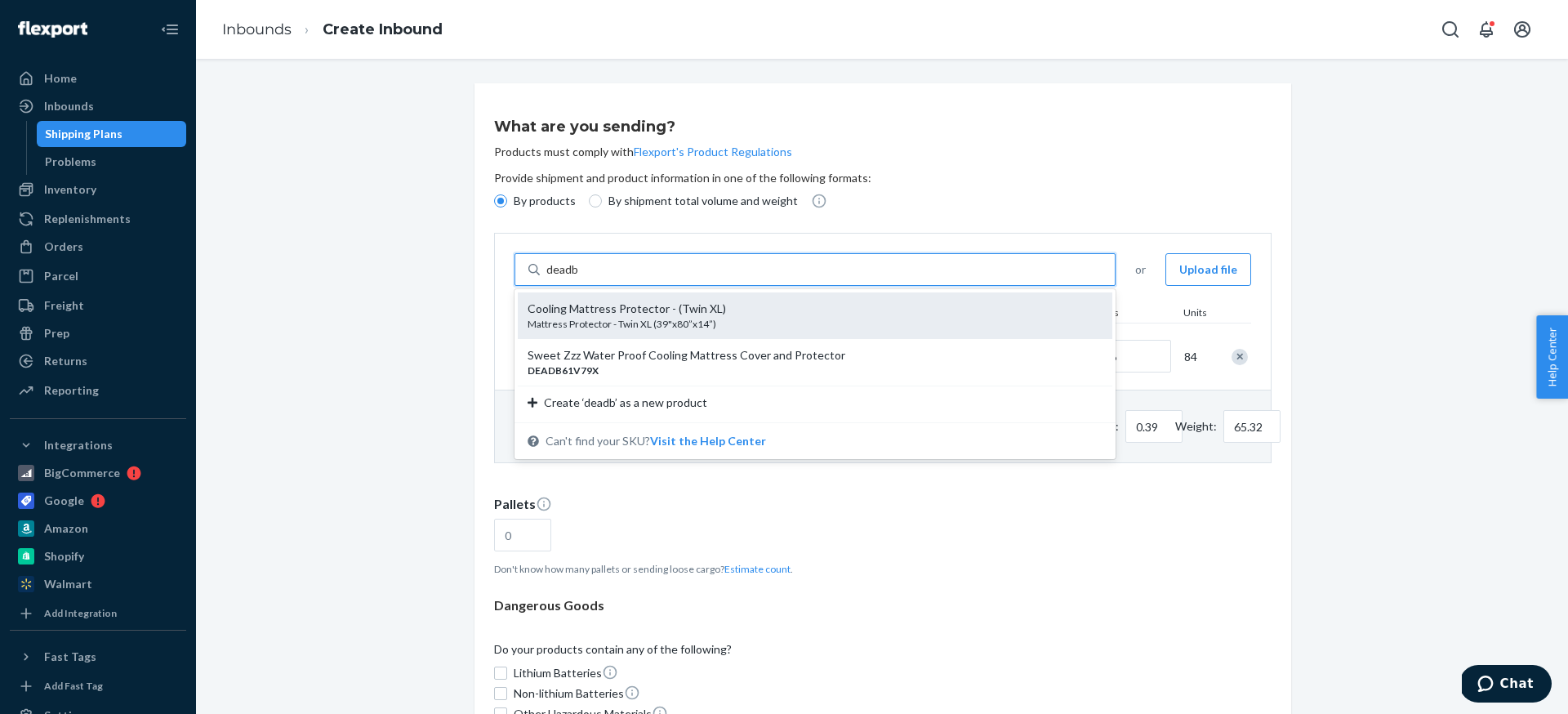
click at [725, 312] on div "Cooling Mattress Protector - (Twin XL)" at bounding box center [809, 309] width 562 height 17
click at [579, 277] on input "deadb" at bounding box center [562, 270] width 32 height 17
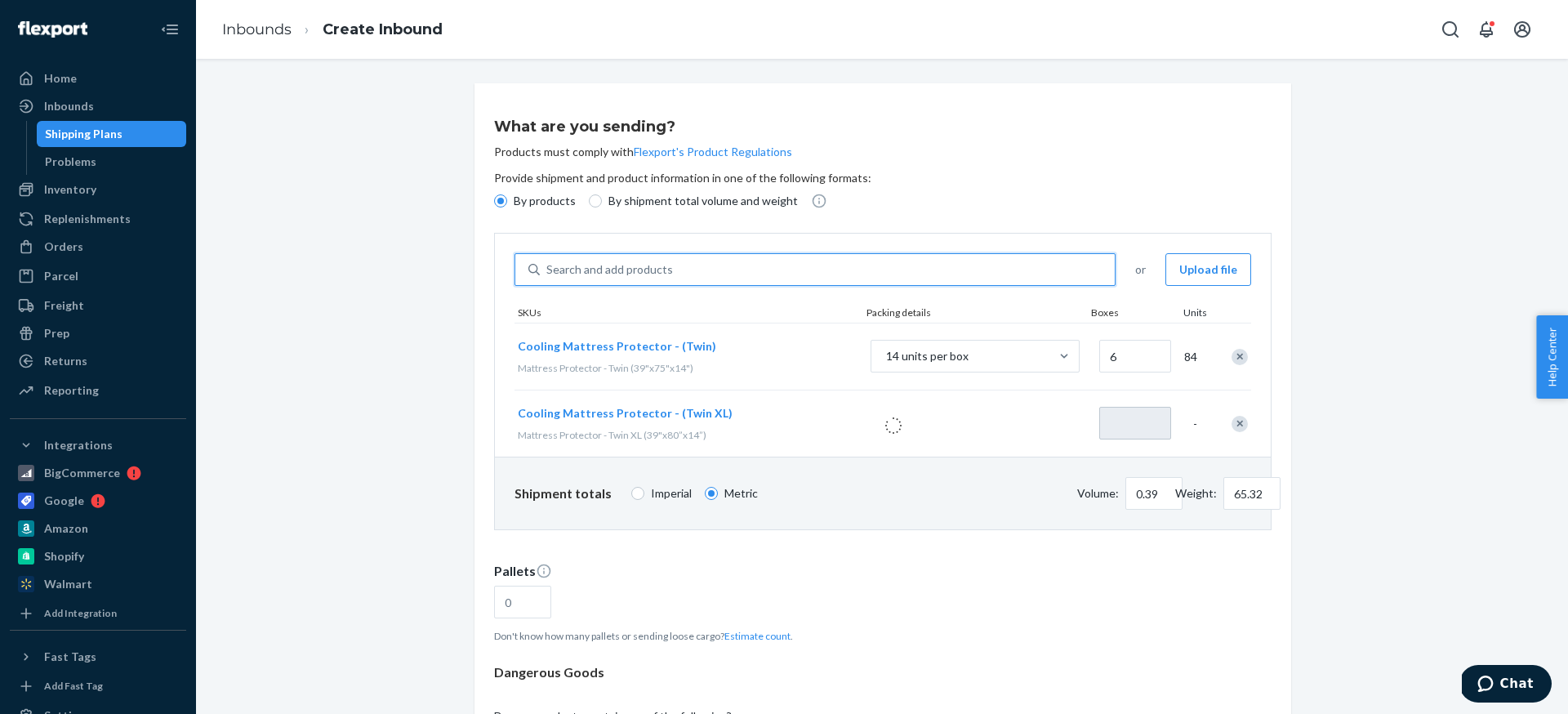
type input "1"
type input "0.45"
type input "76.66"
click at [1122, 425] on input "1" at bounding box center [1135, 423] width 72 height 32
type input "0.9"
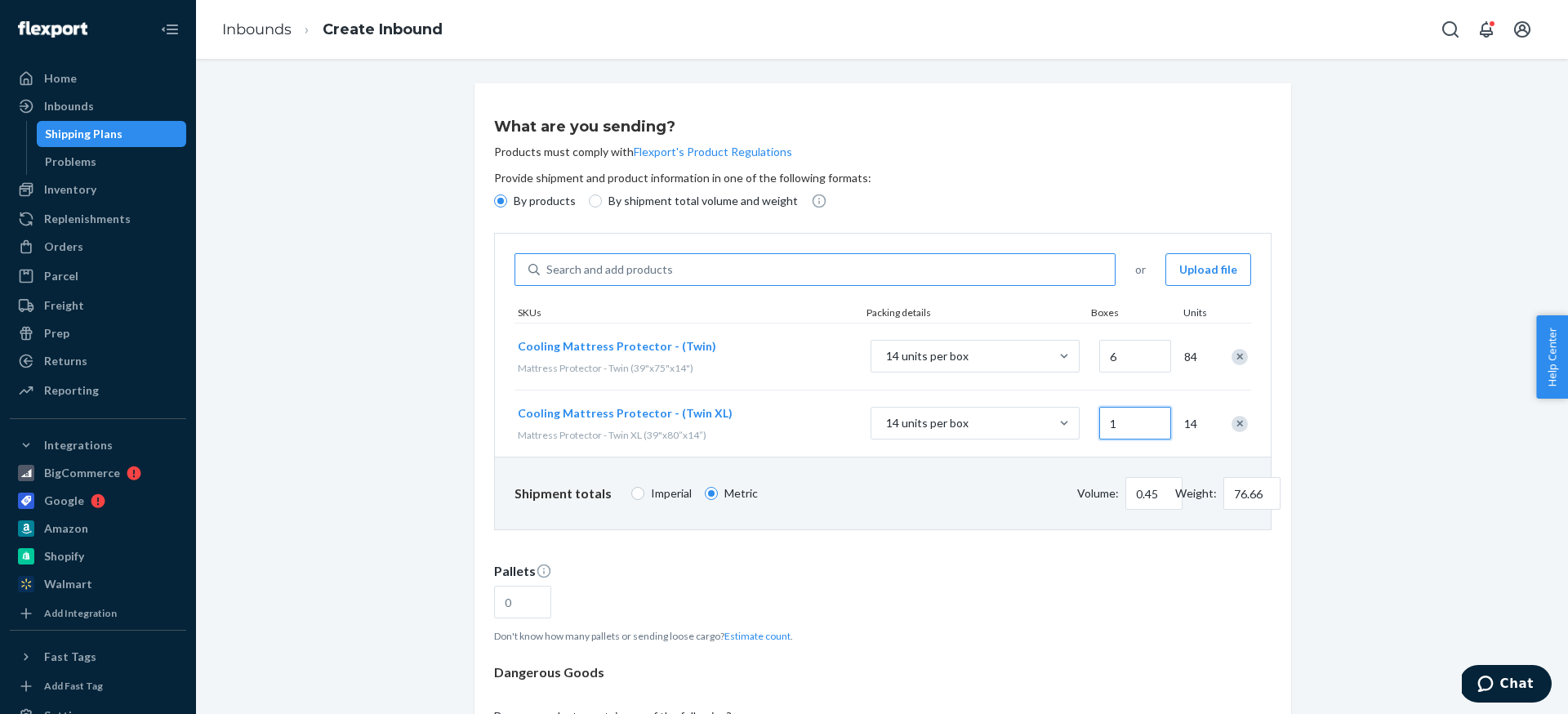
type input "156.04"
type input "8"
click at [827, 433] on div "Mattress Protector - Twin XL (39"x80”x14”)" at bounding box center [684, 435] width 333 height 14
click at [613, 266] on div "Search and add products" at bounding box center [609, 270] width 127 height 17
click at [548, 266] on input "0 results available. Use Up and Down to choose options, press Enter to select t…" at bounding box center [547, 270] width 2 height 17
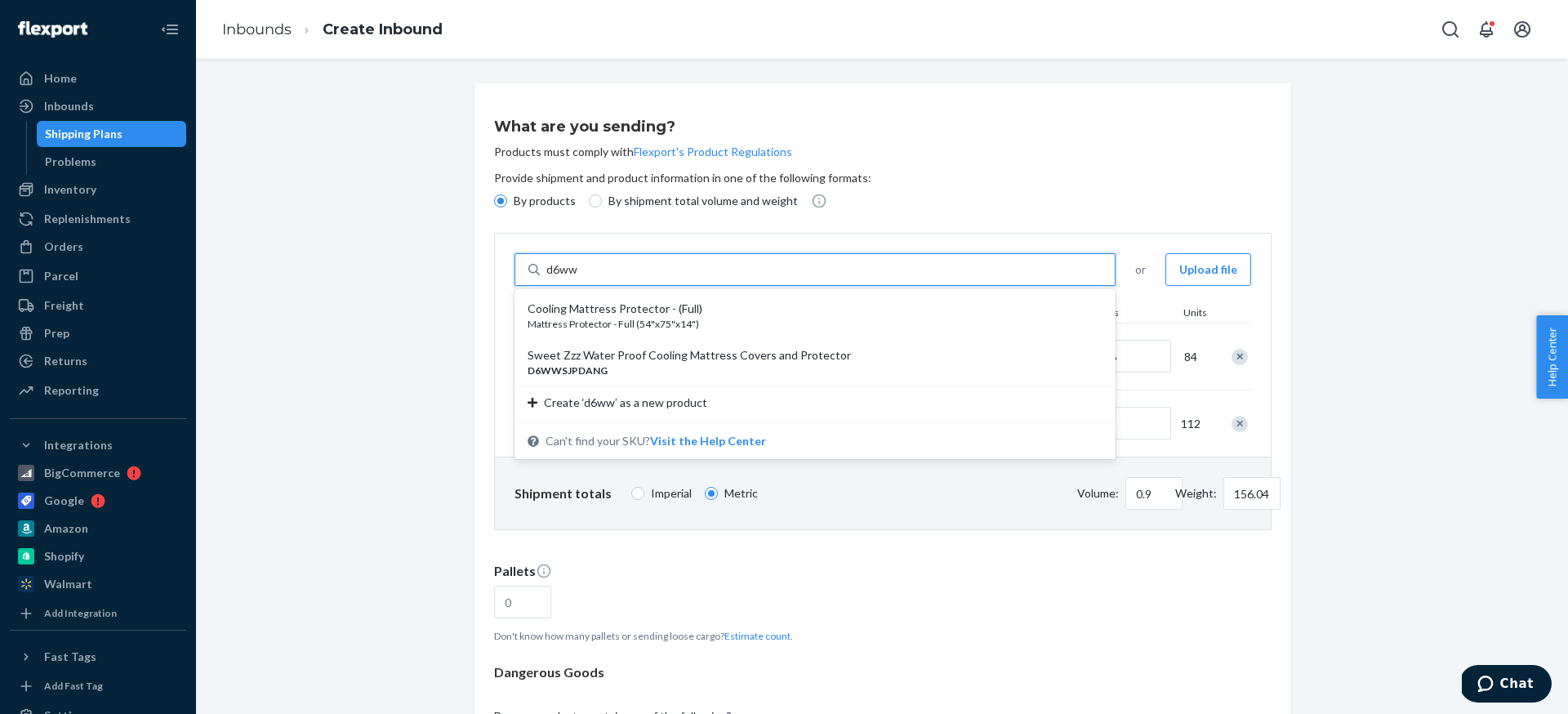
type input "d6wws"
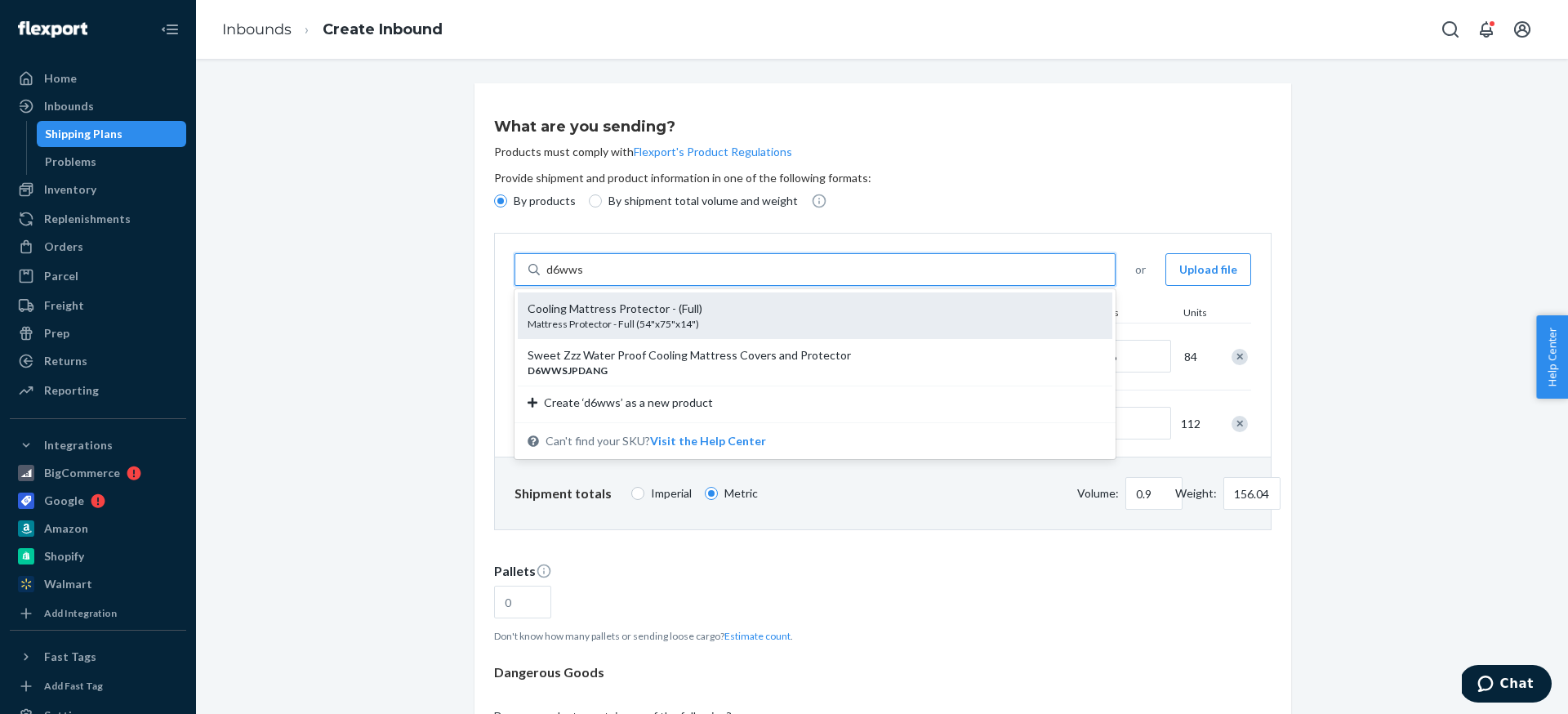
click at [649, 326] on div "Mattress Protector - Full (54"x75"x14")" at bounding box center [809, 324] width 562 height 14
click at [583, 277] on input "d6wws" at bounding box center [565, 270] width 37 height 17
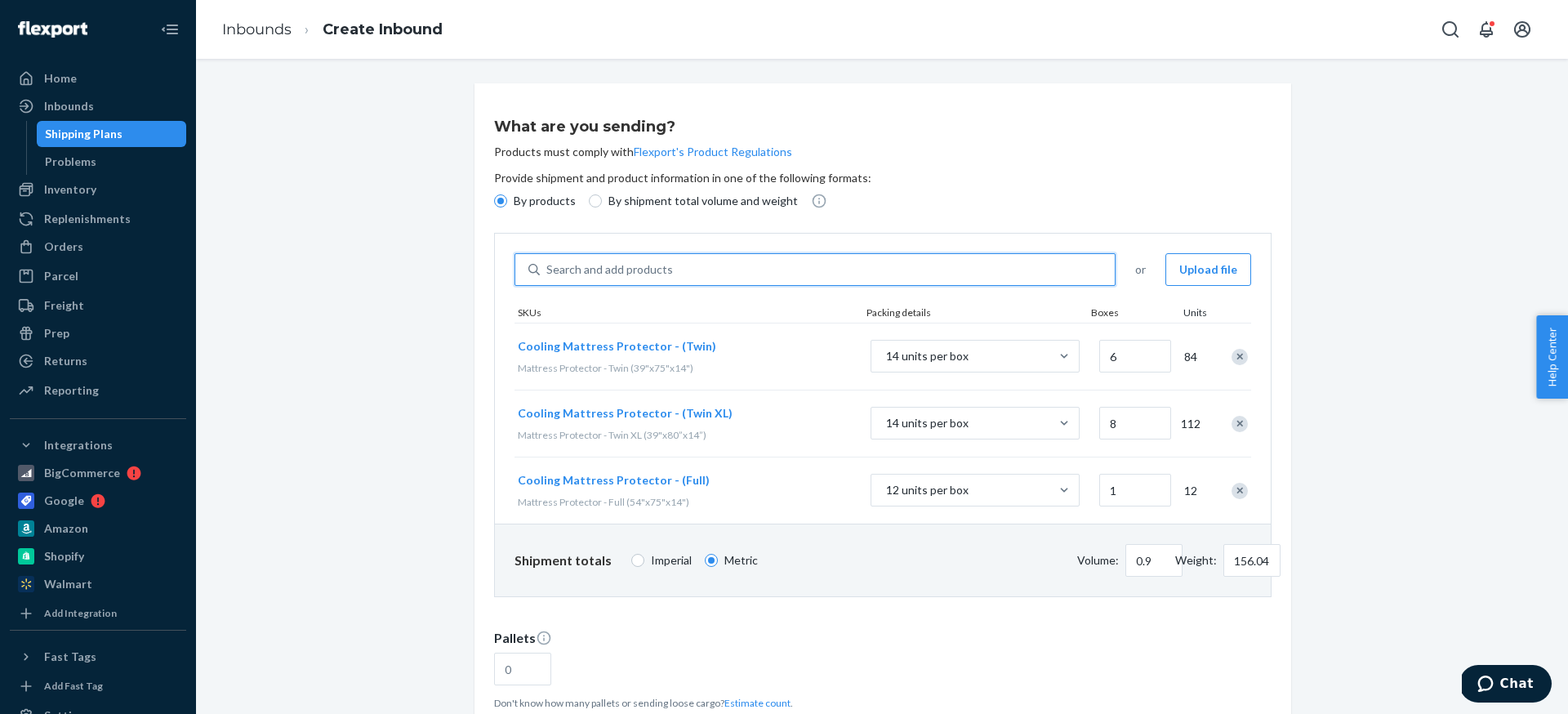
type input "1"
type input "0.96"
type input "167.38"
click at [1129, 494] on input "1" at bounding box center [1135, 489] width 72 height 32
type input "1.29"
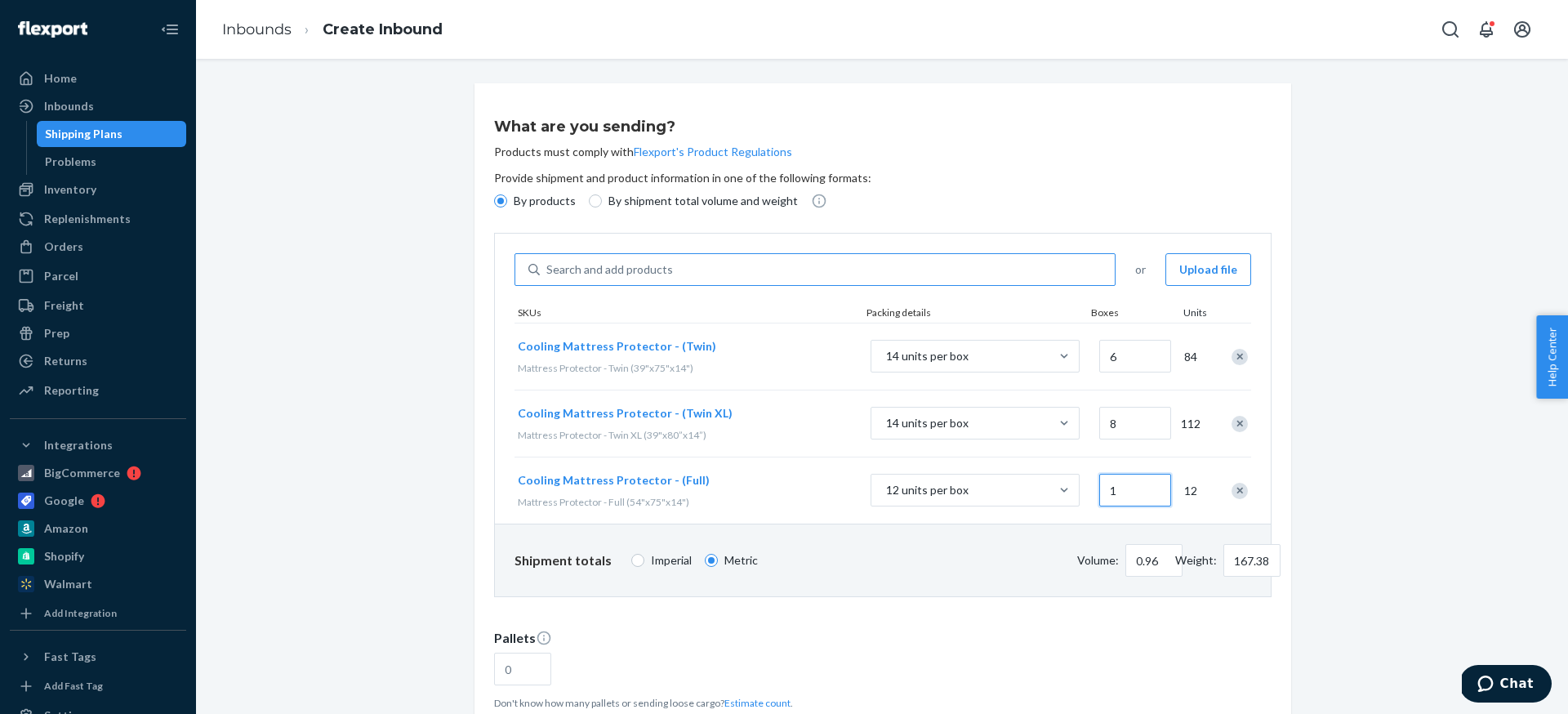
type input "224.08"
type input "6"
click at [766, 491] on div "Cooling Mattress Protector - (Full) Mattress Protector - Full (54"x75"x14")" at bounding box center [685, 491] width 340 height 63
click at [604, 263] on div "Search and add products" at bounding box center [609, 270] width 127 height 17
click at [548, 263] on input "Search and add products" at bounding box center [547, 270] width 2 height 17
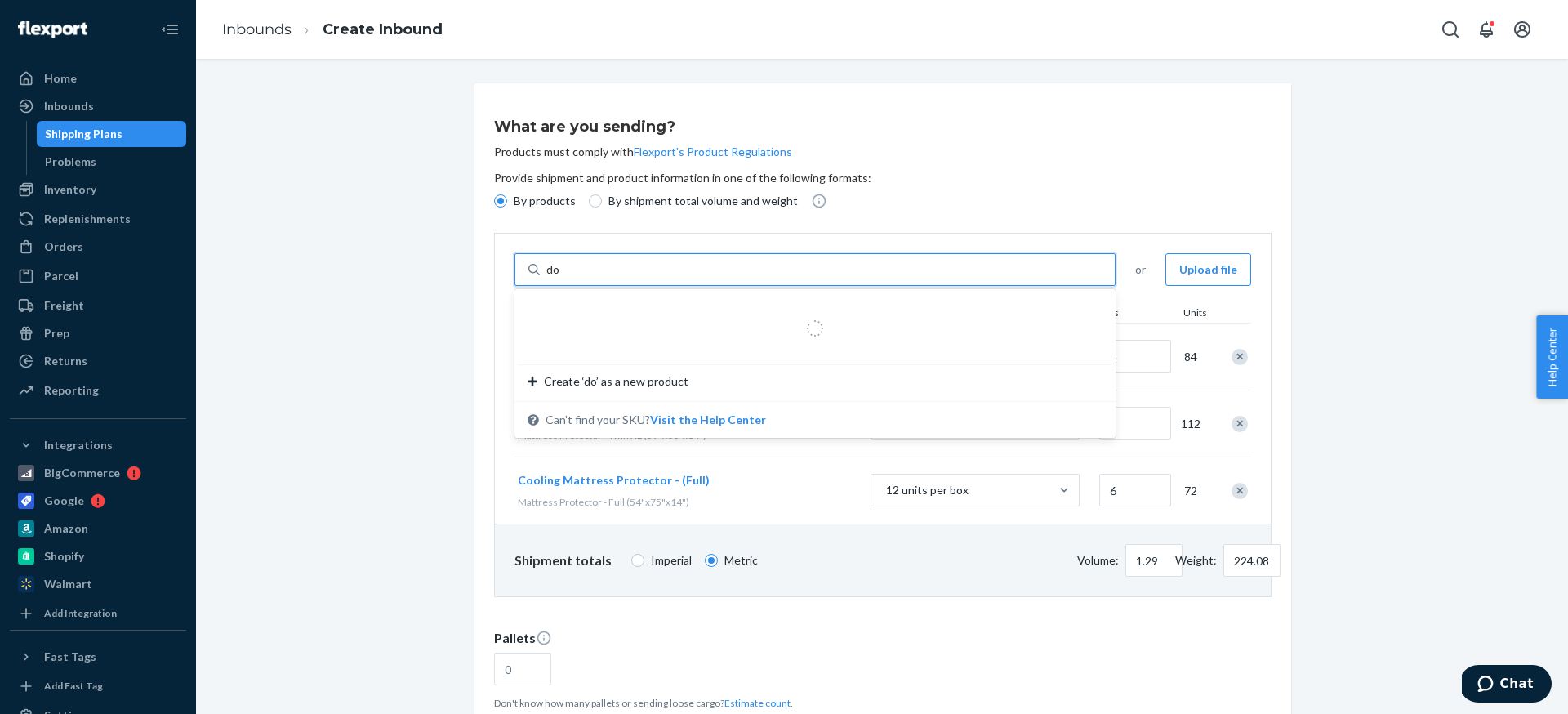
type input "dow"
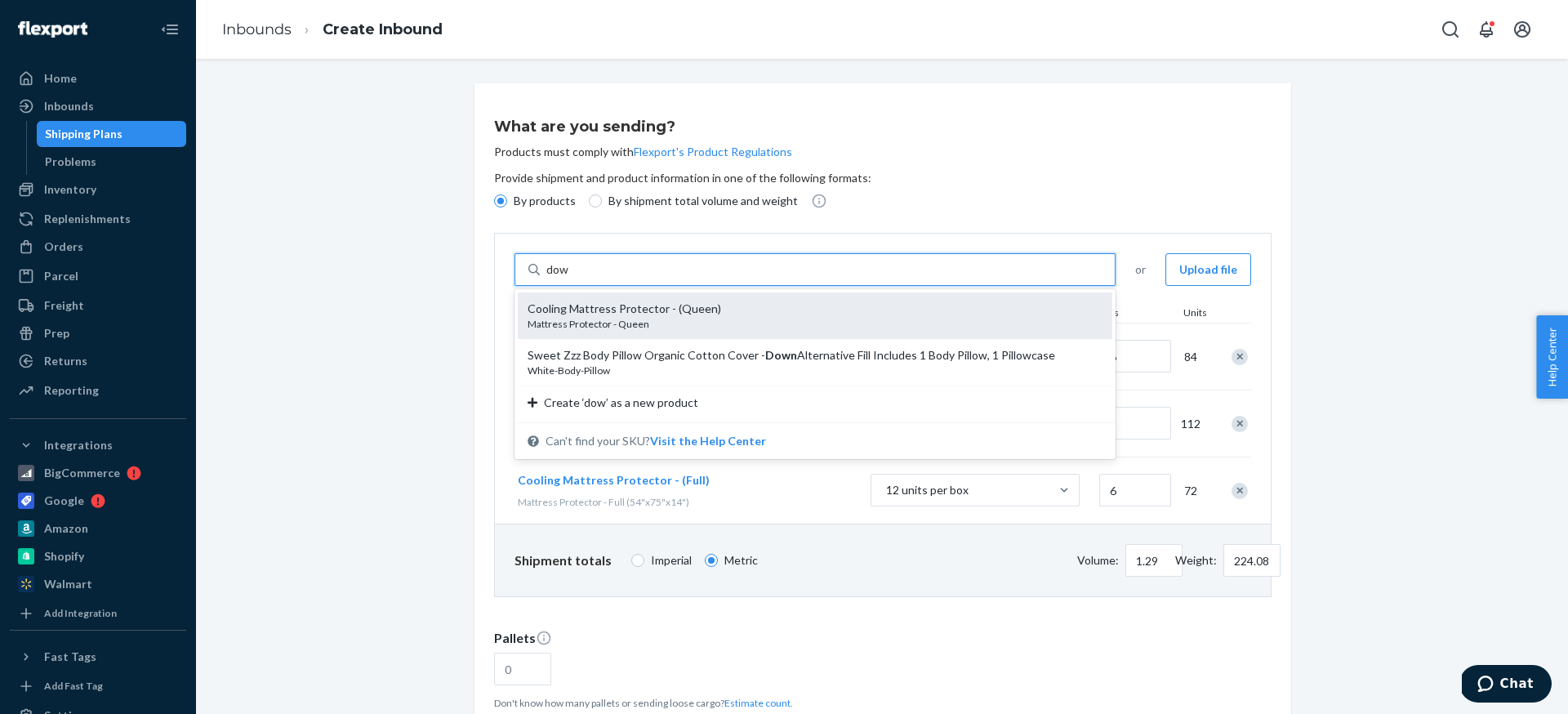
click at [611, 300] on div "Cooling Mattress Protector - (Queen) Mattress Protector - Queen" at bounding box center [815, 315] width 594 height 46
click at [570, 277] on input "dow" at bounding box center [557, 270] width 23 height 17
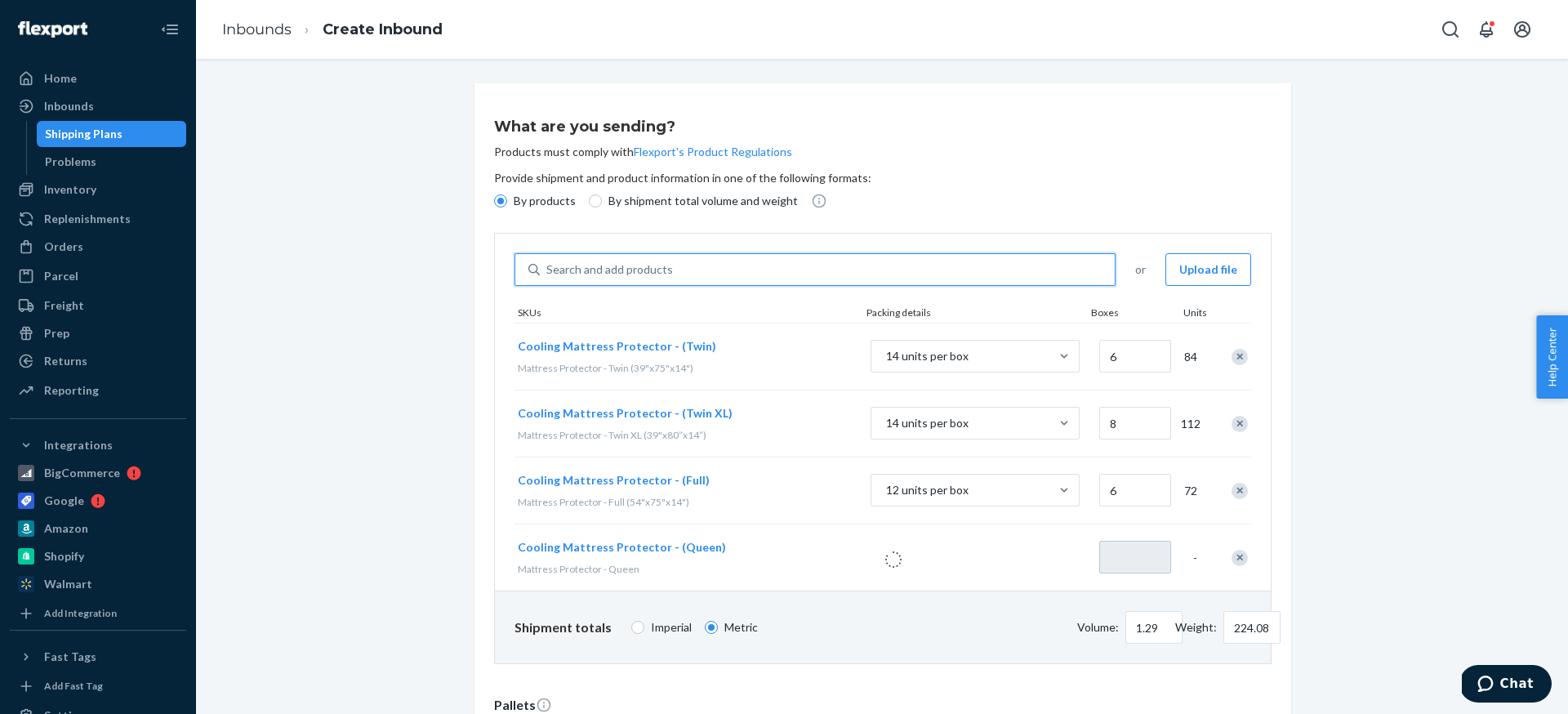
type input "1"
type input "1.35"
type input "236.78"
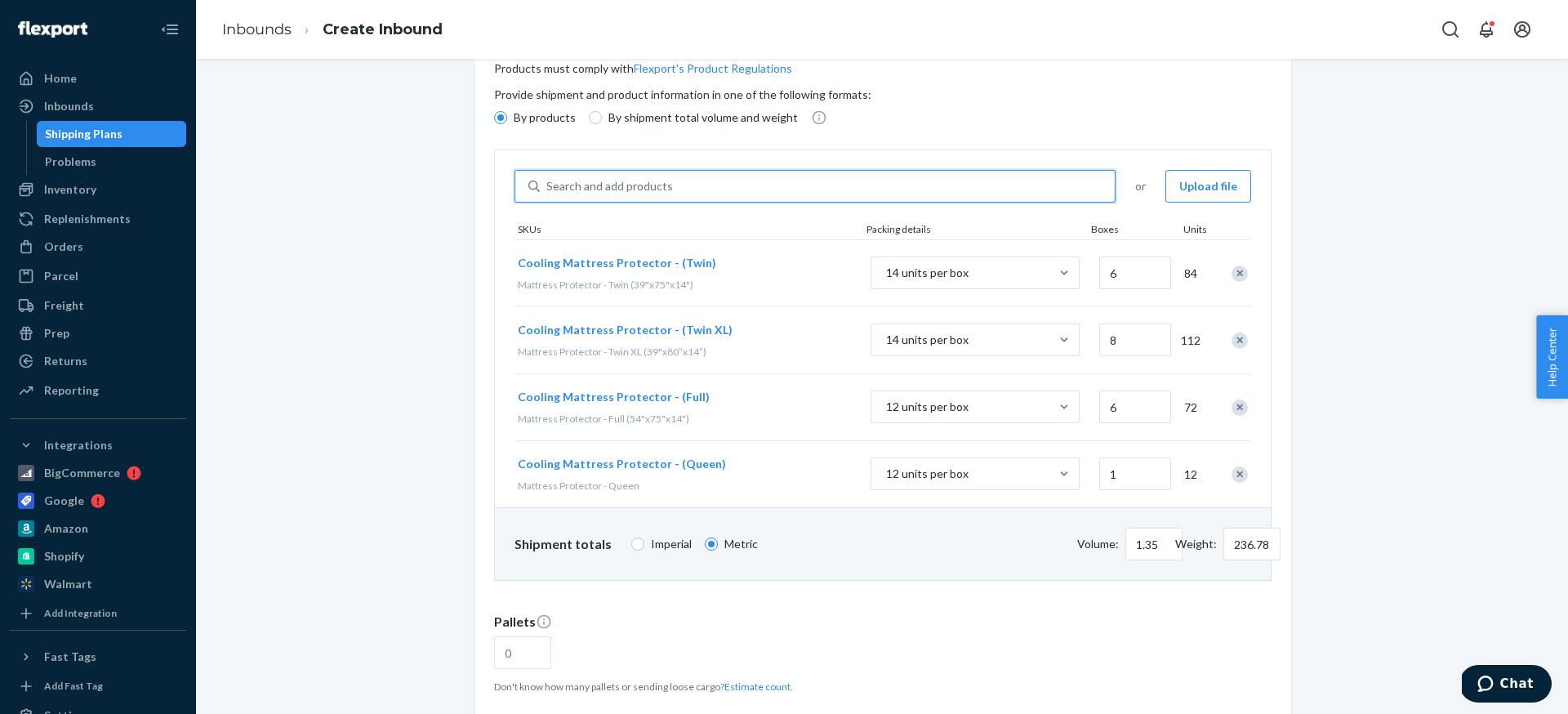
scroll to position [90, 0]
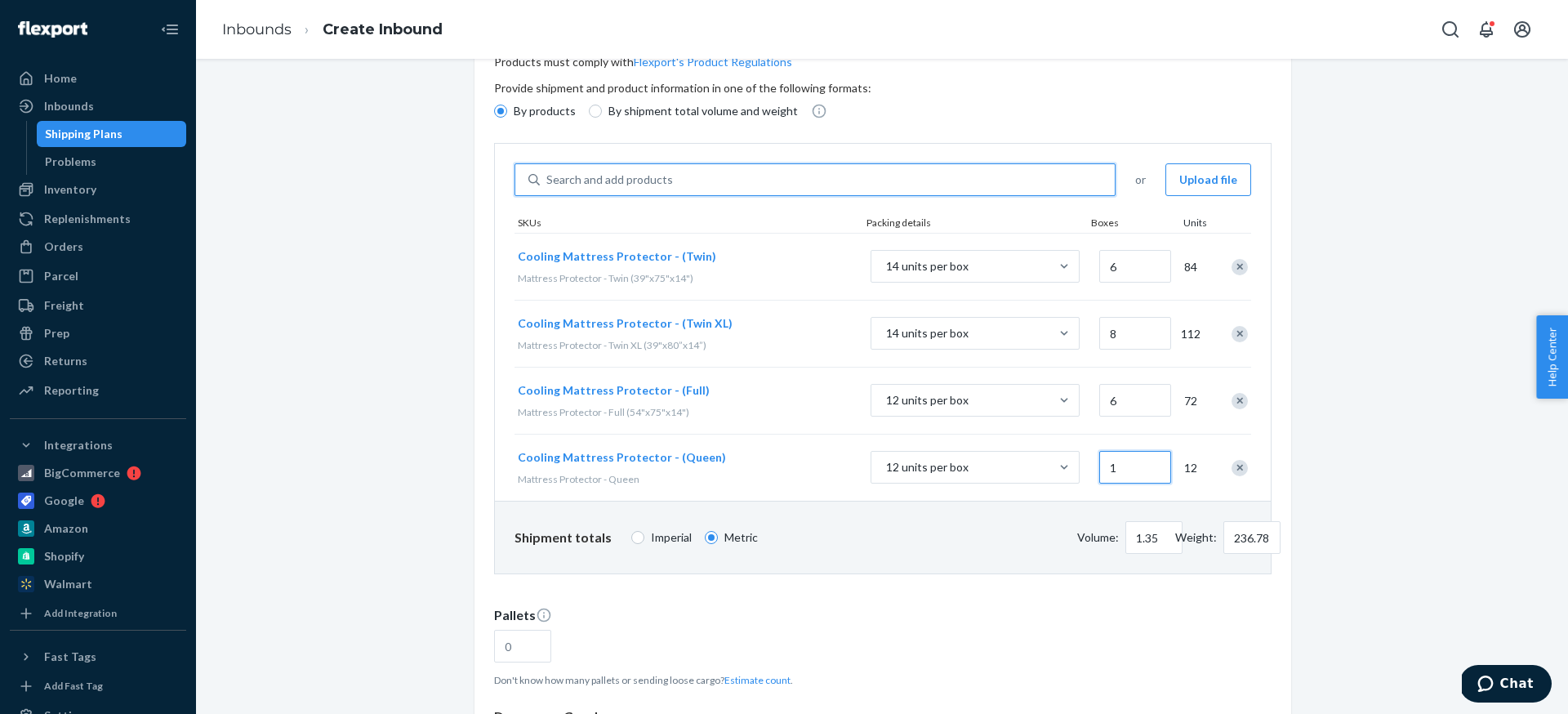
click at [1132, 479] on input "1" at bounding box center [1135, 467] width 72 height 32
click at [1127, 472] on input "1" at bounding box center [1135, 467] width 72 height 32
type input "1.61"
type input "287.58"
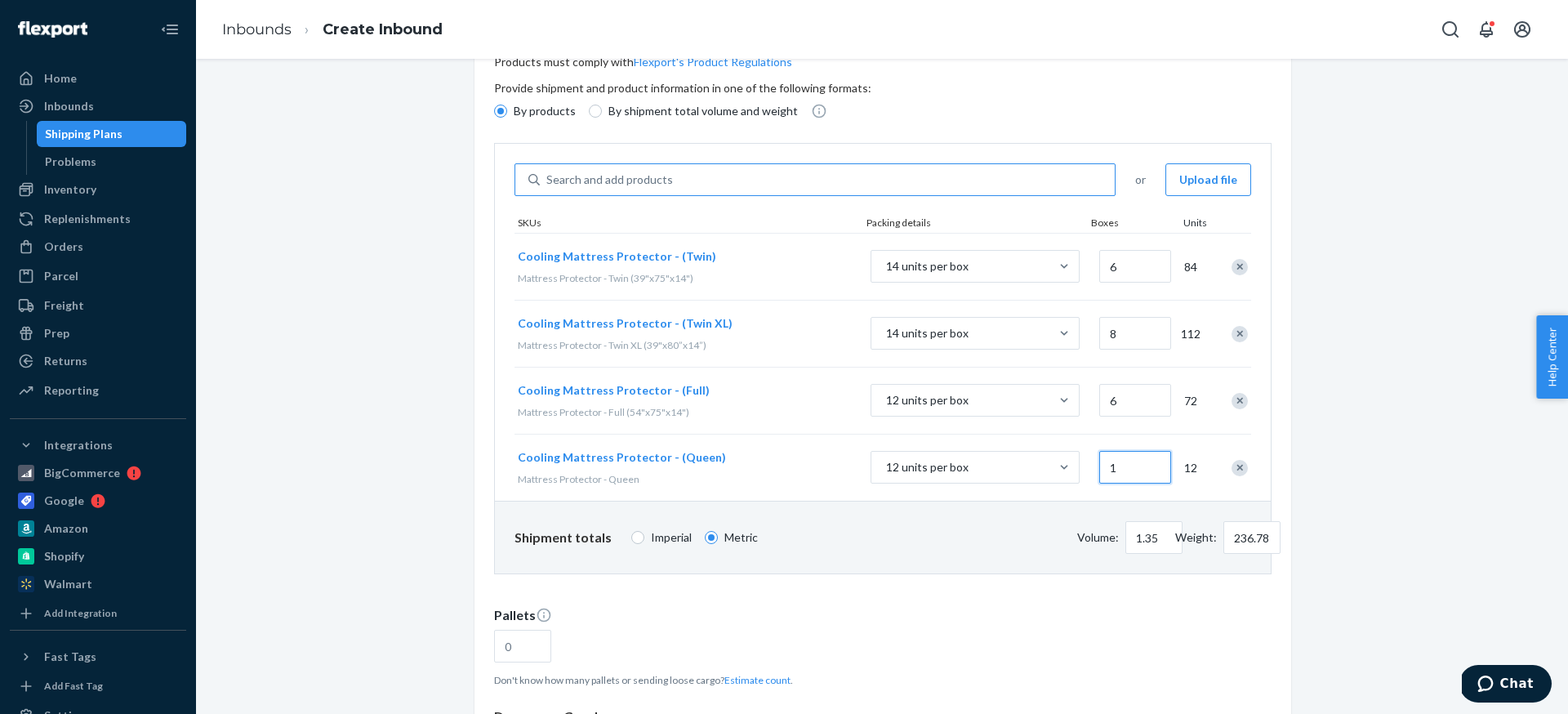
type input "5"
type input "4.51"
type input "859.11"
type input "50"
click at [824, 473] on div "Mattress Protector - Queen" at bounding box center [684, 479] width 333 height 14
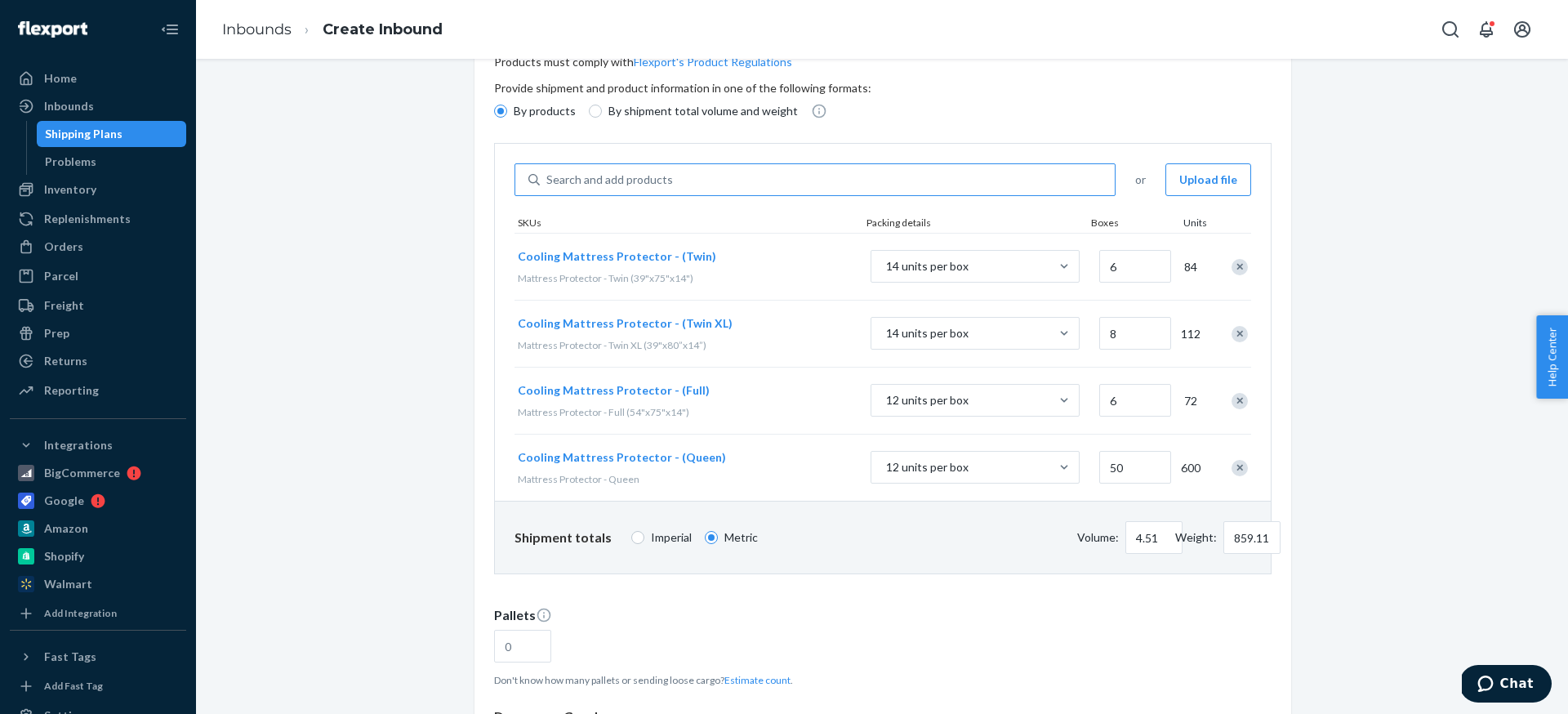
click at [624, 188] on div "Search and add products" at bounding box center [827, 179] width 575 height 30
click at [548, 188] on input "Search and add products" at bounding box center [547, 180] width 2 height 17
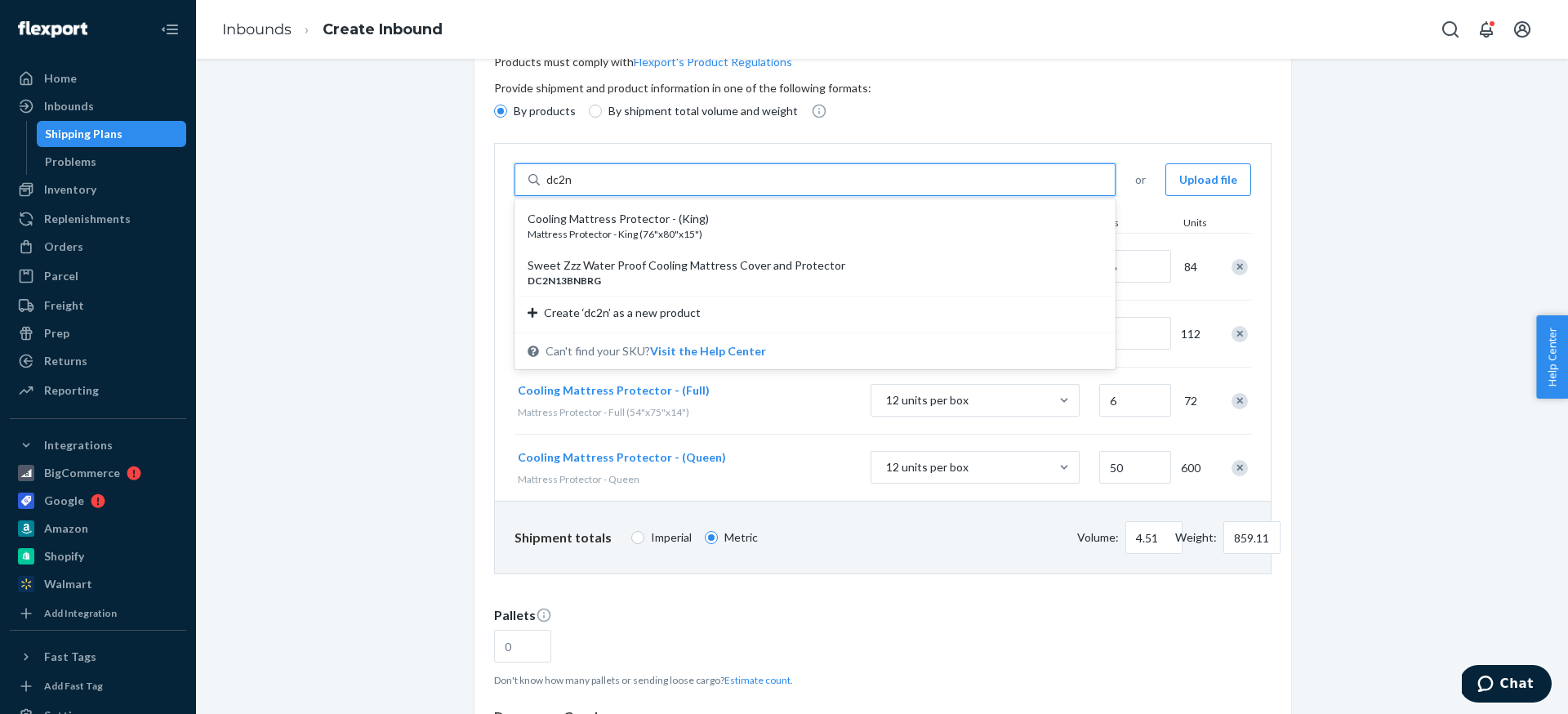
type input "dc2n1"
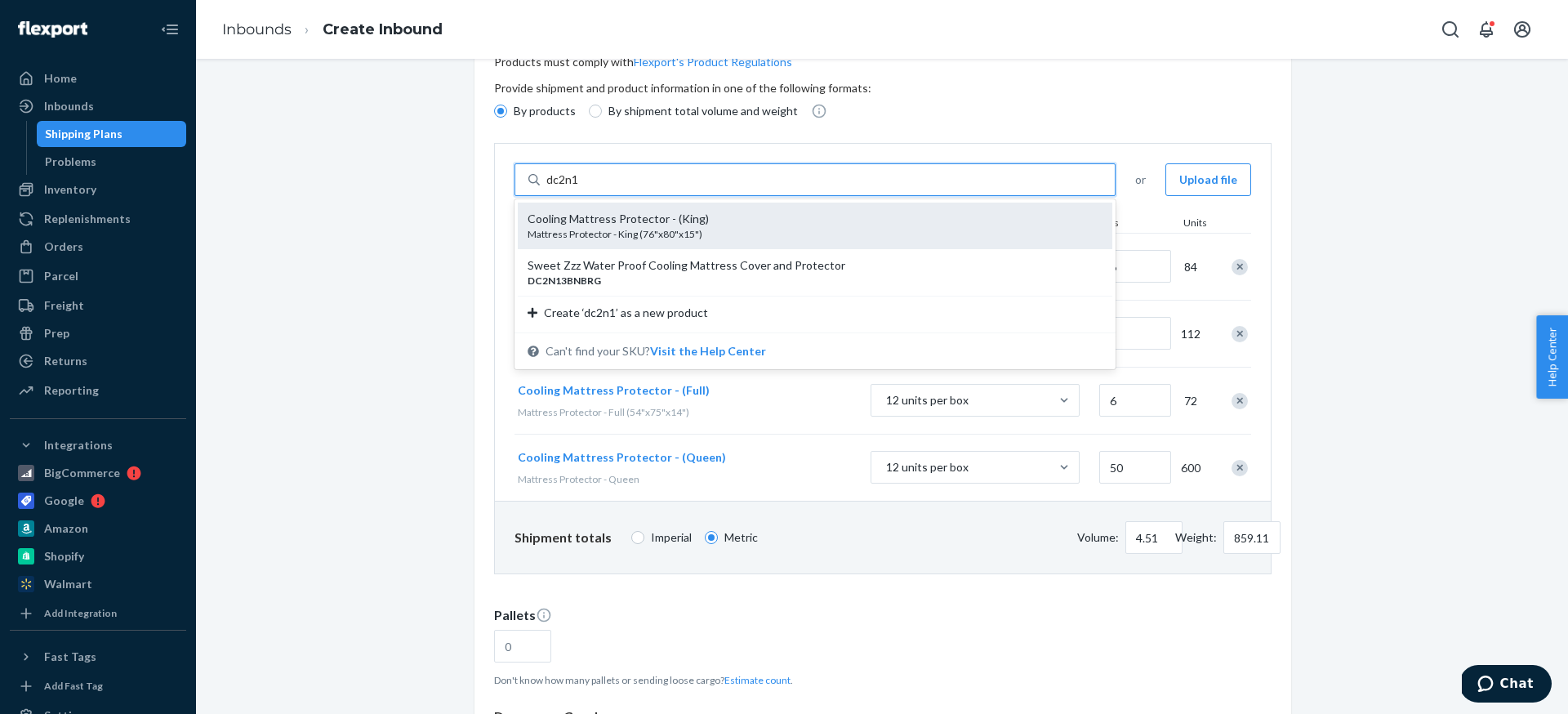
click at [620, 214] on div "Cooling Mattress Protector - (King)" at bounding box center [809, 219] width 562 height 17
click at [579, 188] on input "dc2n1" at bounding box center [562, 180] width 32 height 17
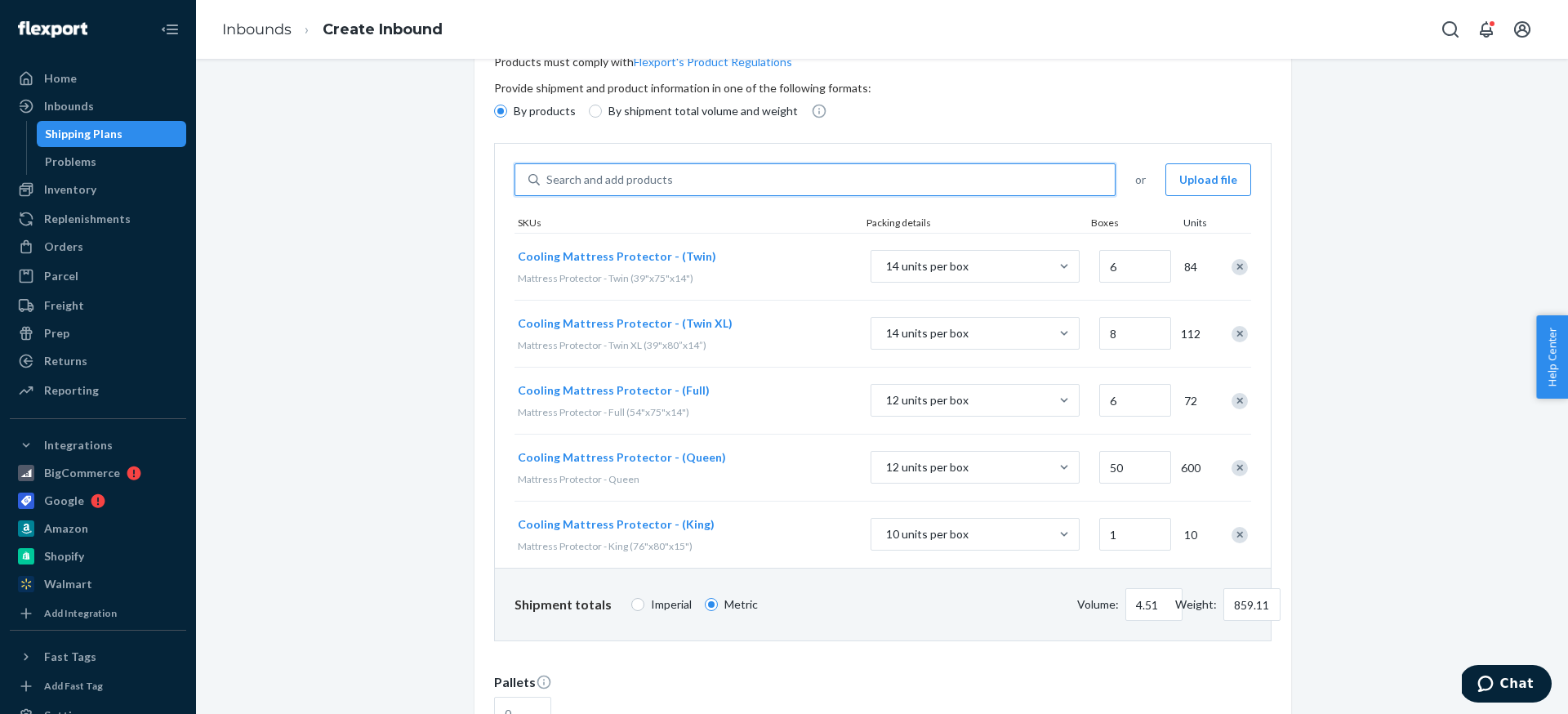
type input "1"
type input "4.57"
type input "871.36"
click at [1140, 535] on input "1" at bounding box center [1135, 534] width 72 height 32
type input "4.77"
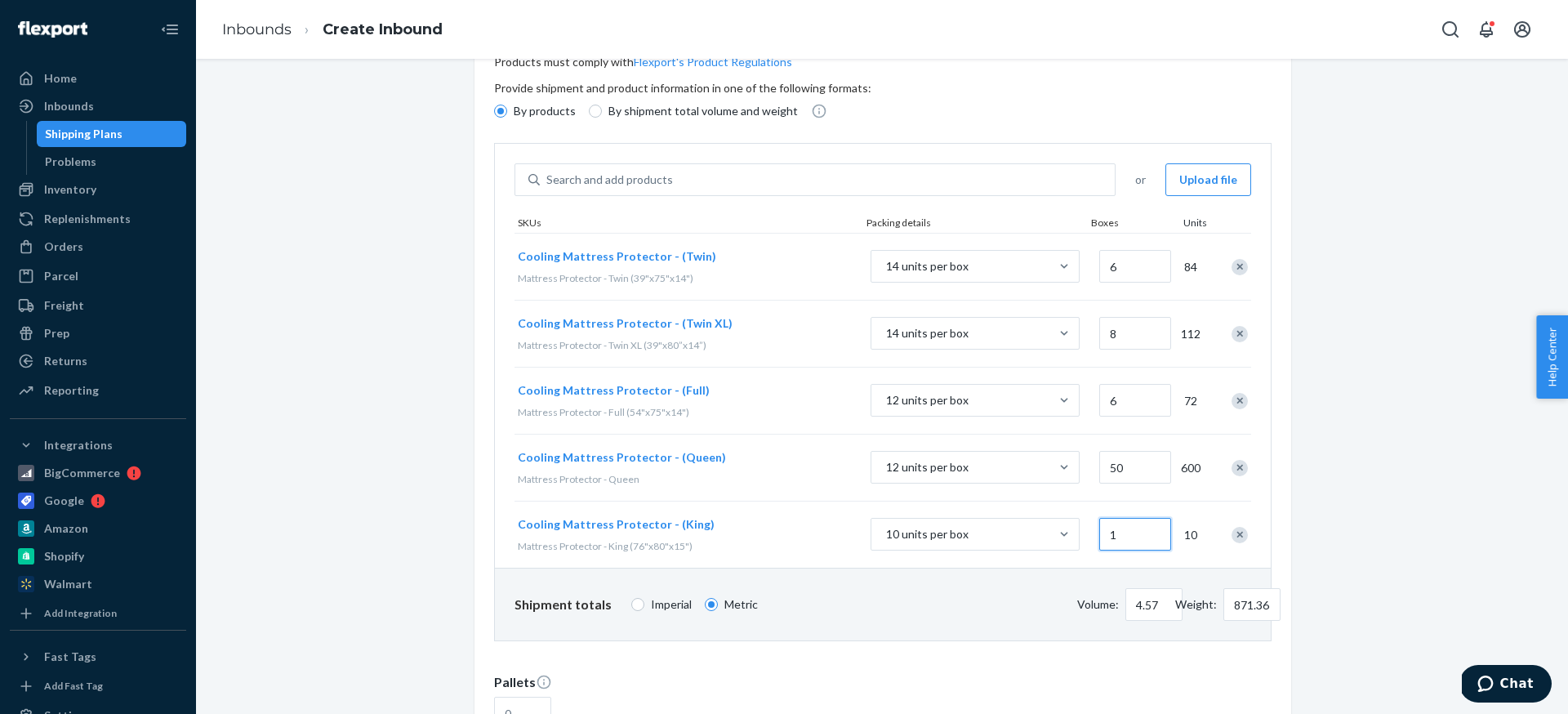
type input "908.10"
type input "4"
type input "7.6"
type input "1446.97"
type input "48"
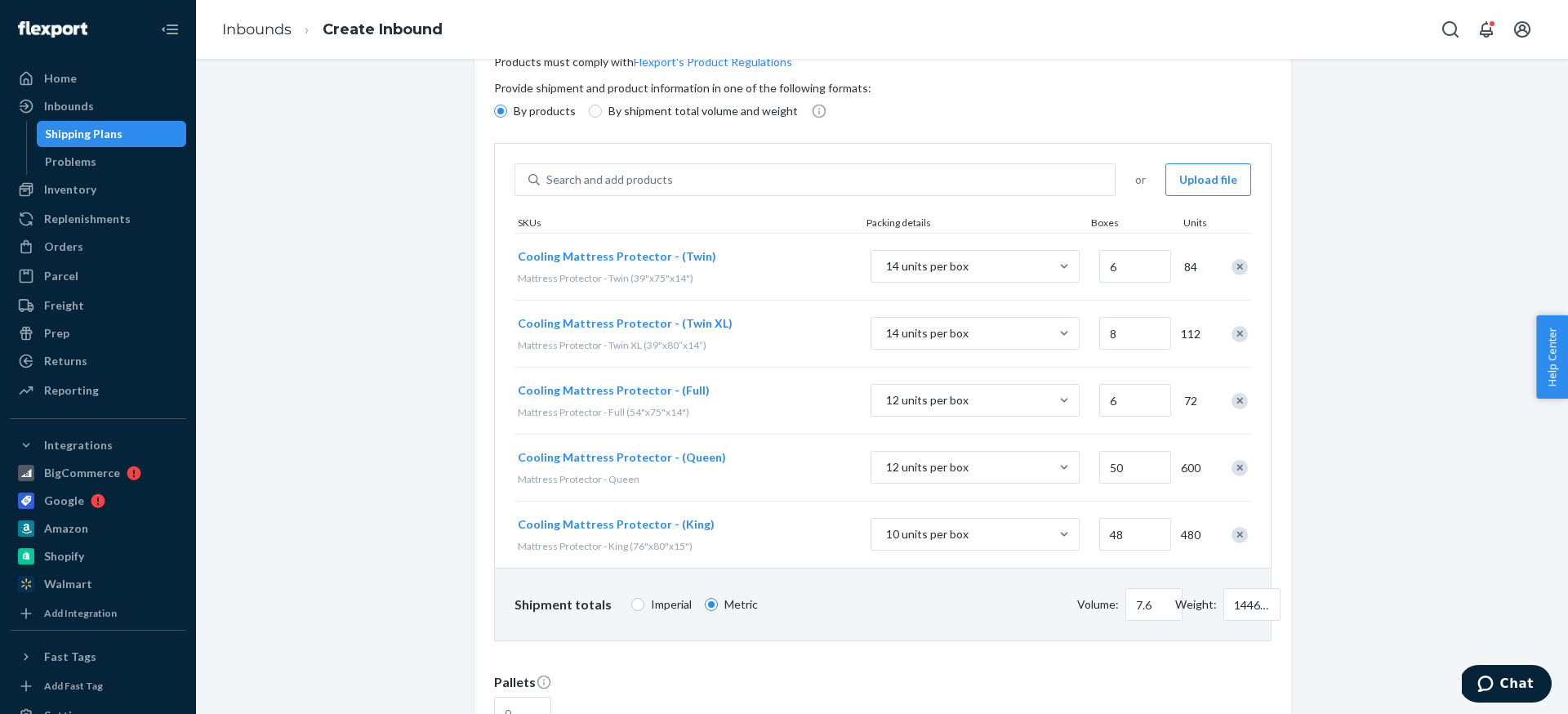
click at [821, 542] on div "Mattress Protector - King (76"x80"x15")" at bounding box center [684, 546] width 333 height 14
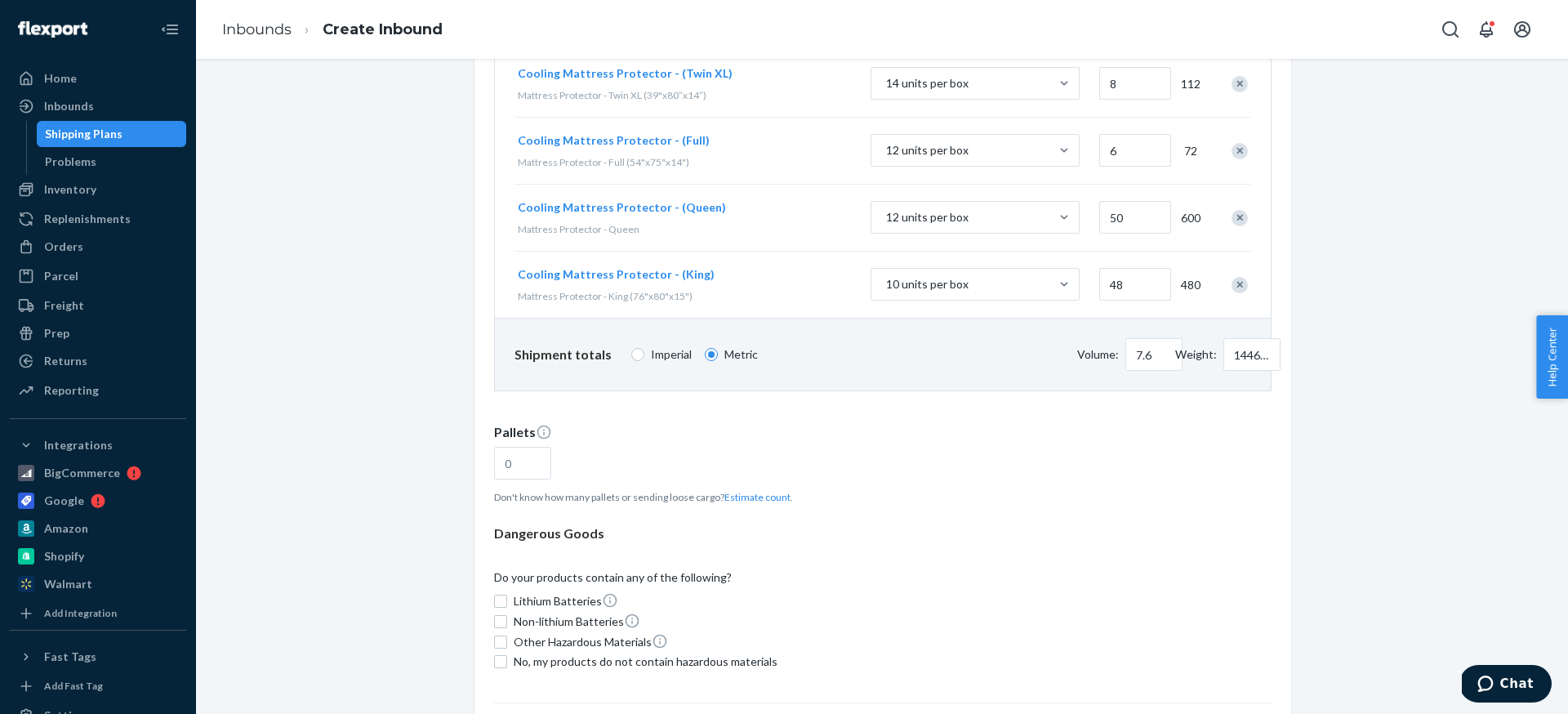
scroll to position [352, 0]
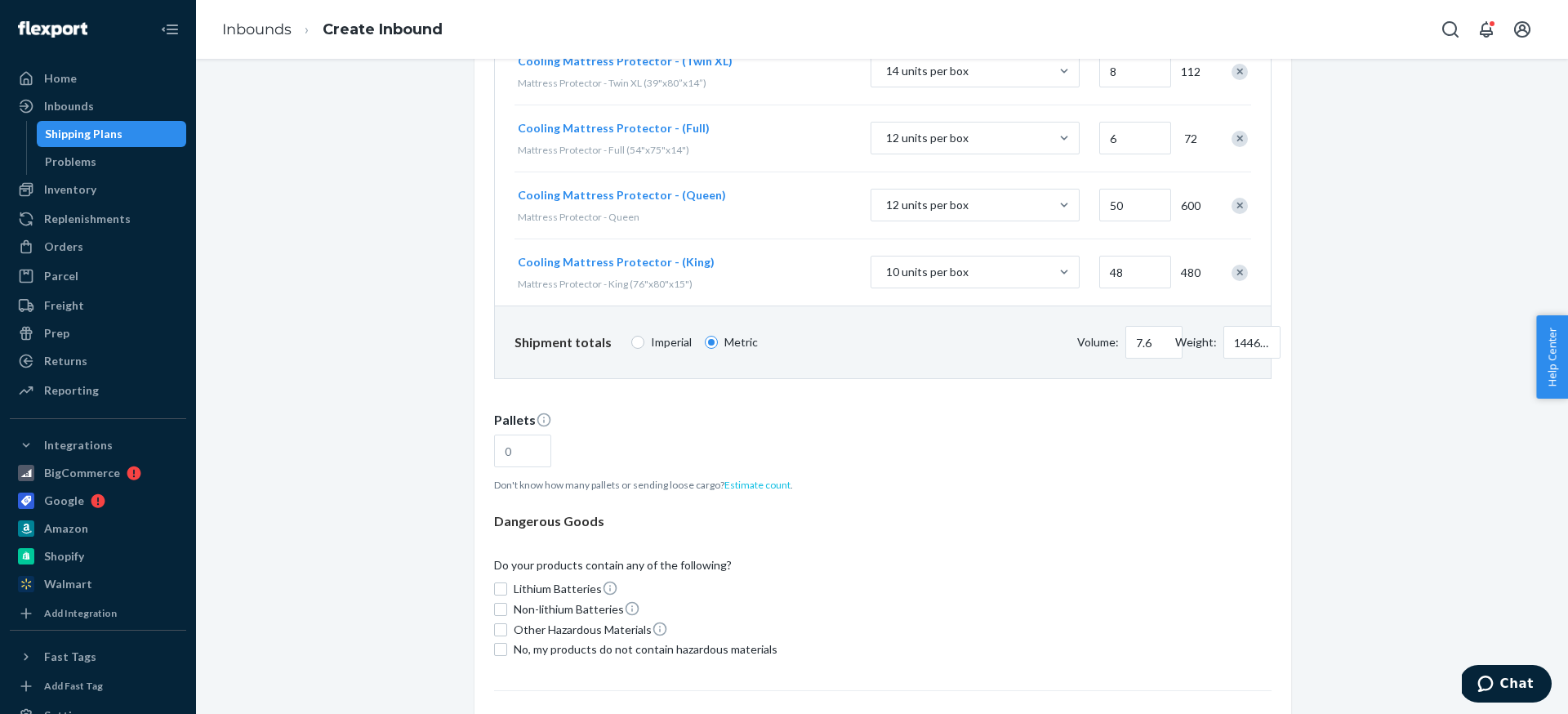
click at [768, 490] on button "Estimate count" at bounding box center [758, 485] width 67 height 14
type input "5"
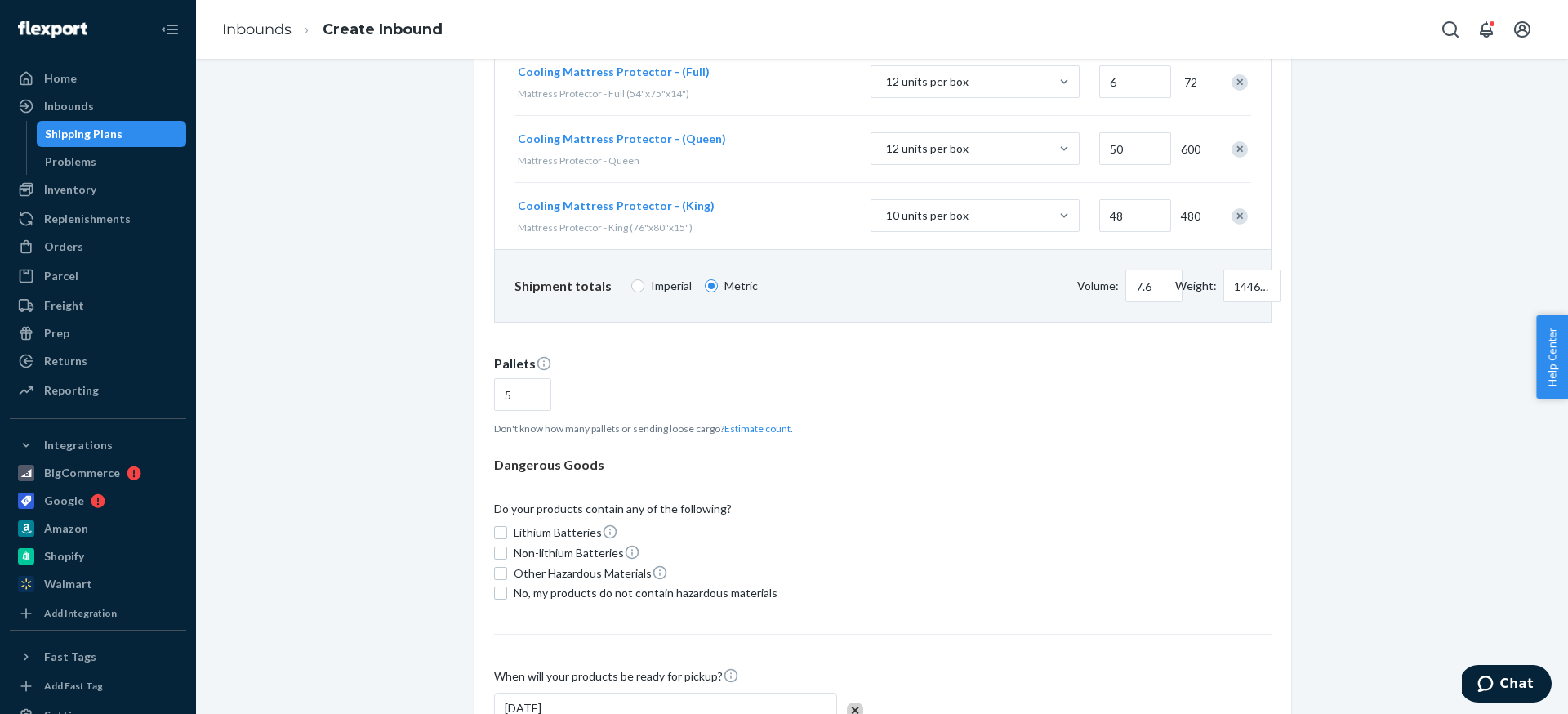
scroll to position [425, 0]
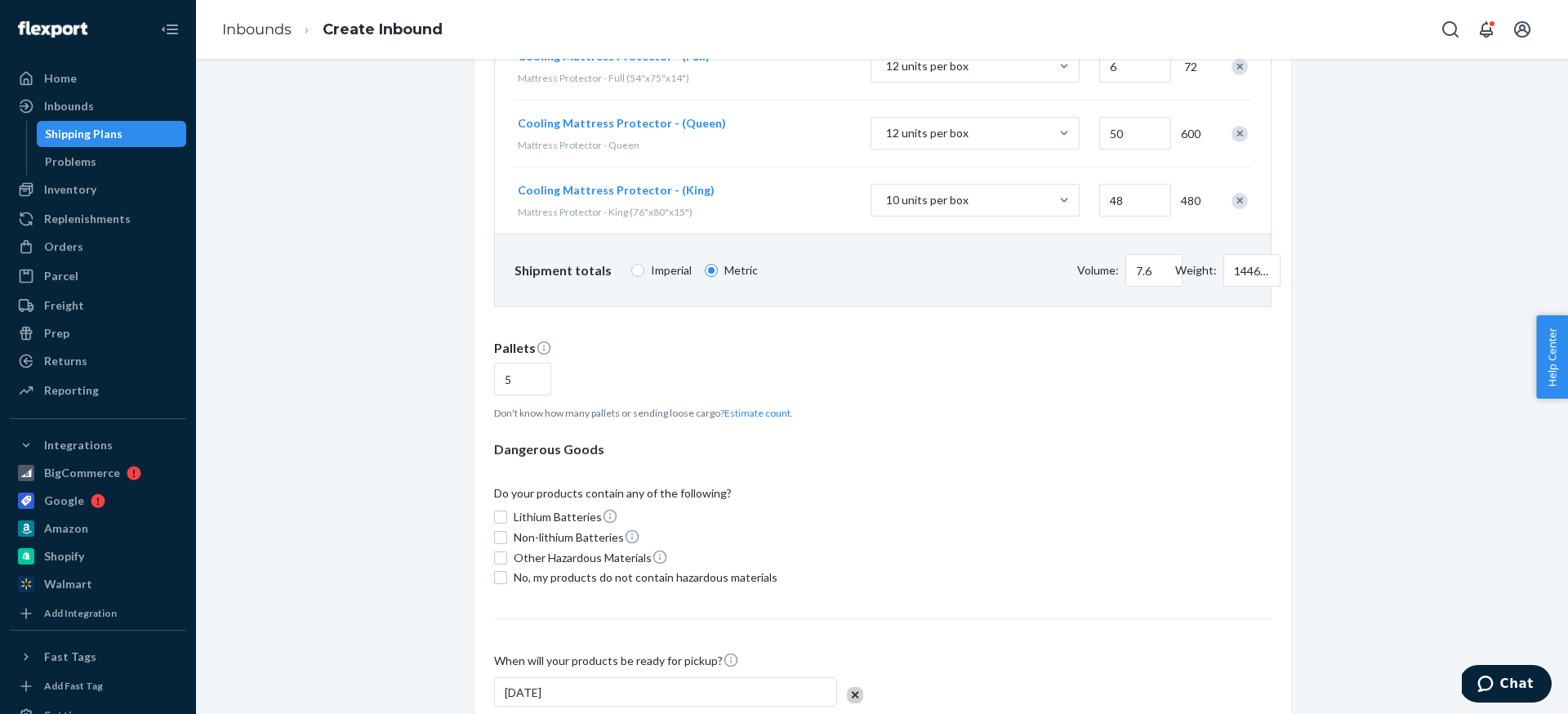
click at [493, 580] on div "What are you sending? Products must comply with Flexport's Product Regulations …" at bounding box center [883, 211] width 817 height 1102
click at [499, 577] on input "No, my products do not contain hazardous materials" at bounding box center [501, 575] width 13 height 13
checkbox input "true"
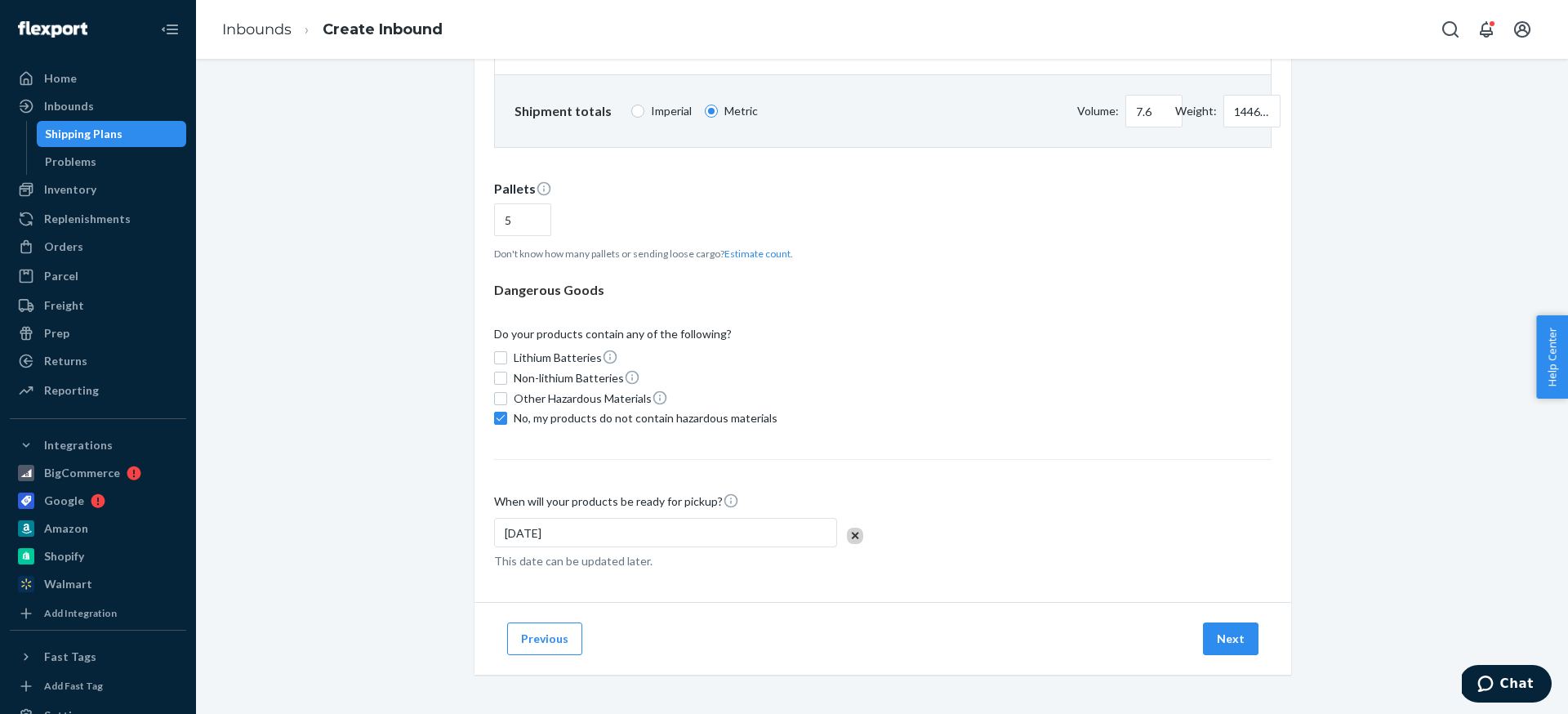
scroll to position [583, 0]
click at [791, 532] on div "[DATE]" at bounding box center [666, 534] width 343 height 30
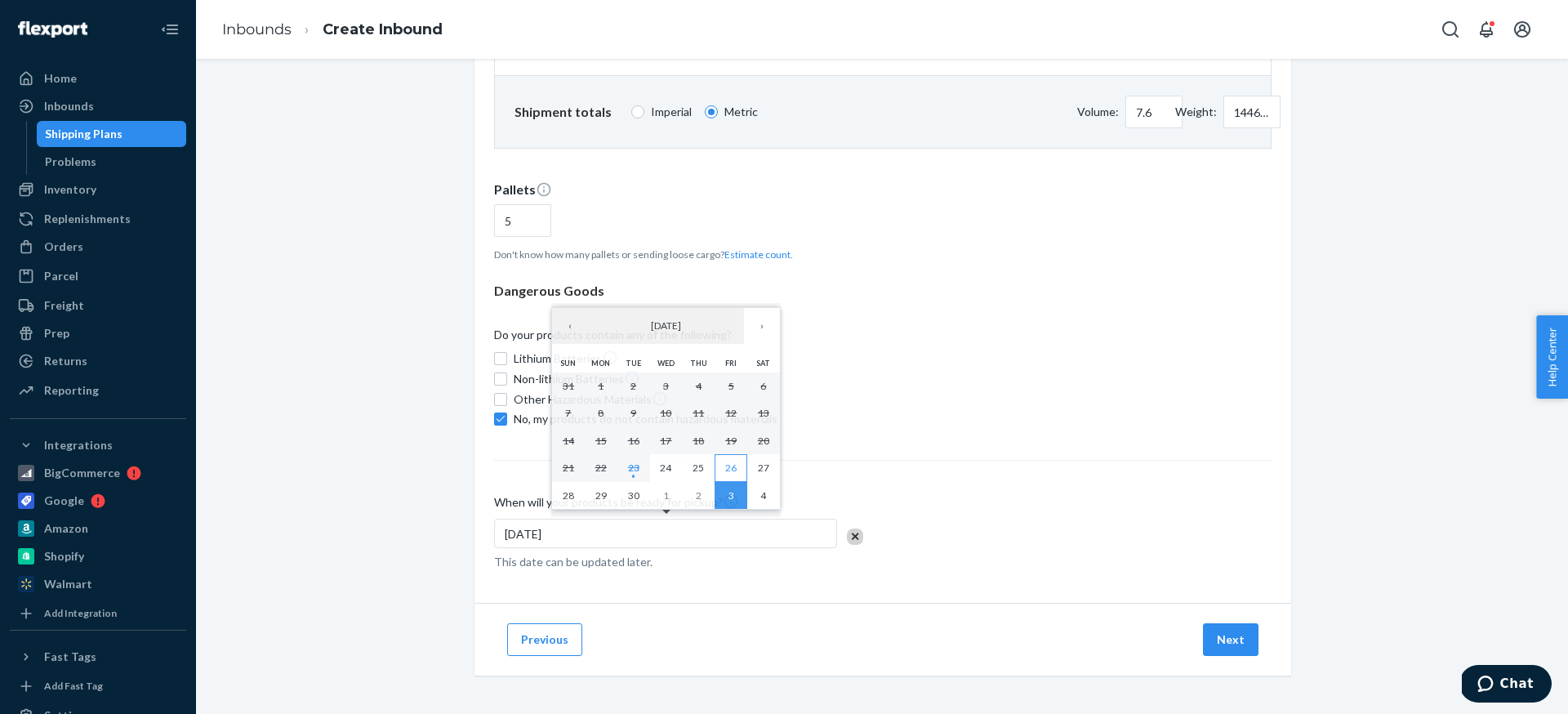
click at [728, 462] on abbr "26" at bounding box center [731, 467] width 11 height 12
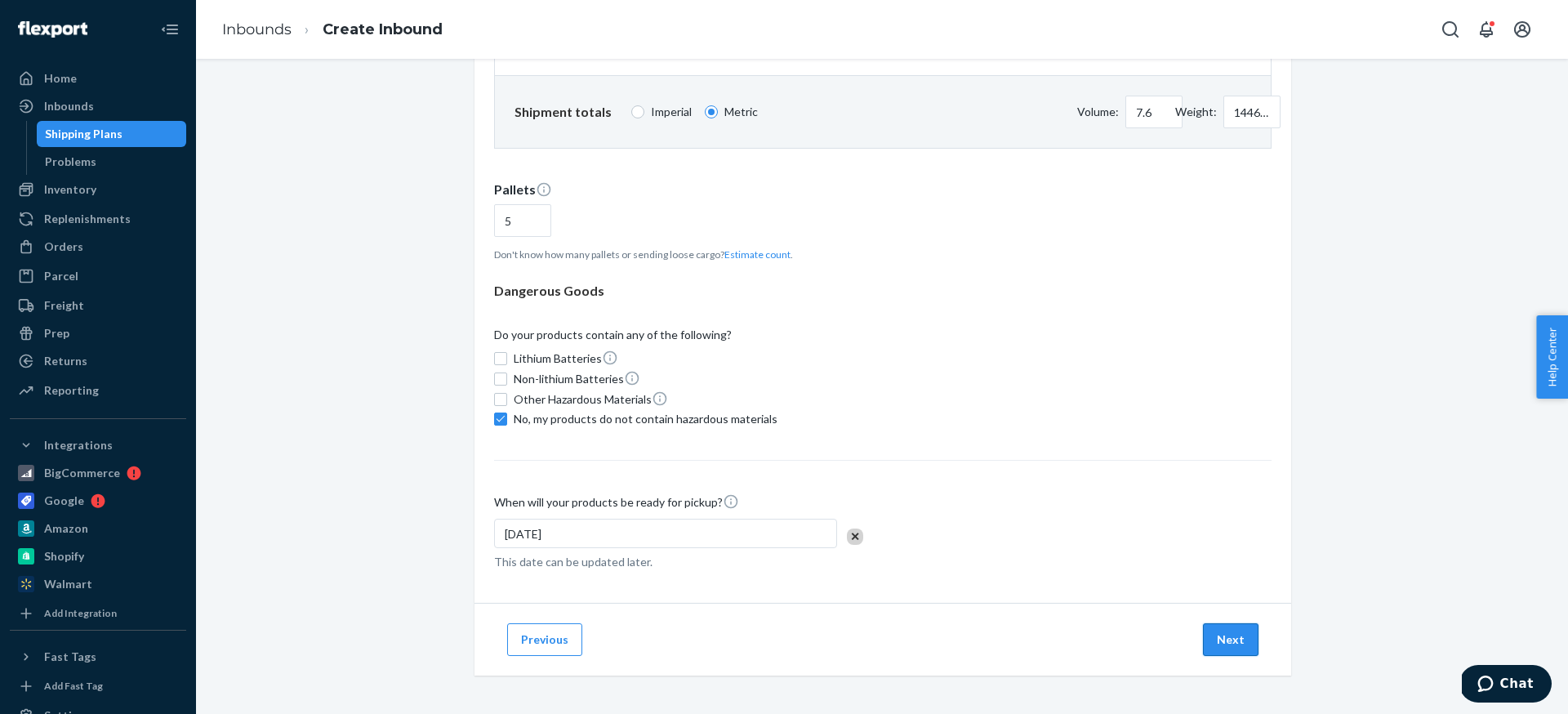
click at [1239, 642] on button "Next" at bounding box center [1231, 639] width 55 height 32
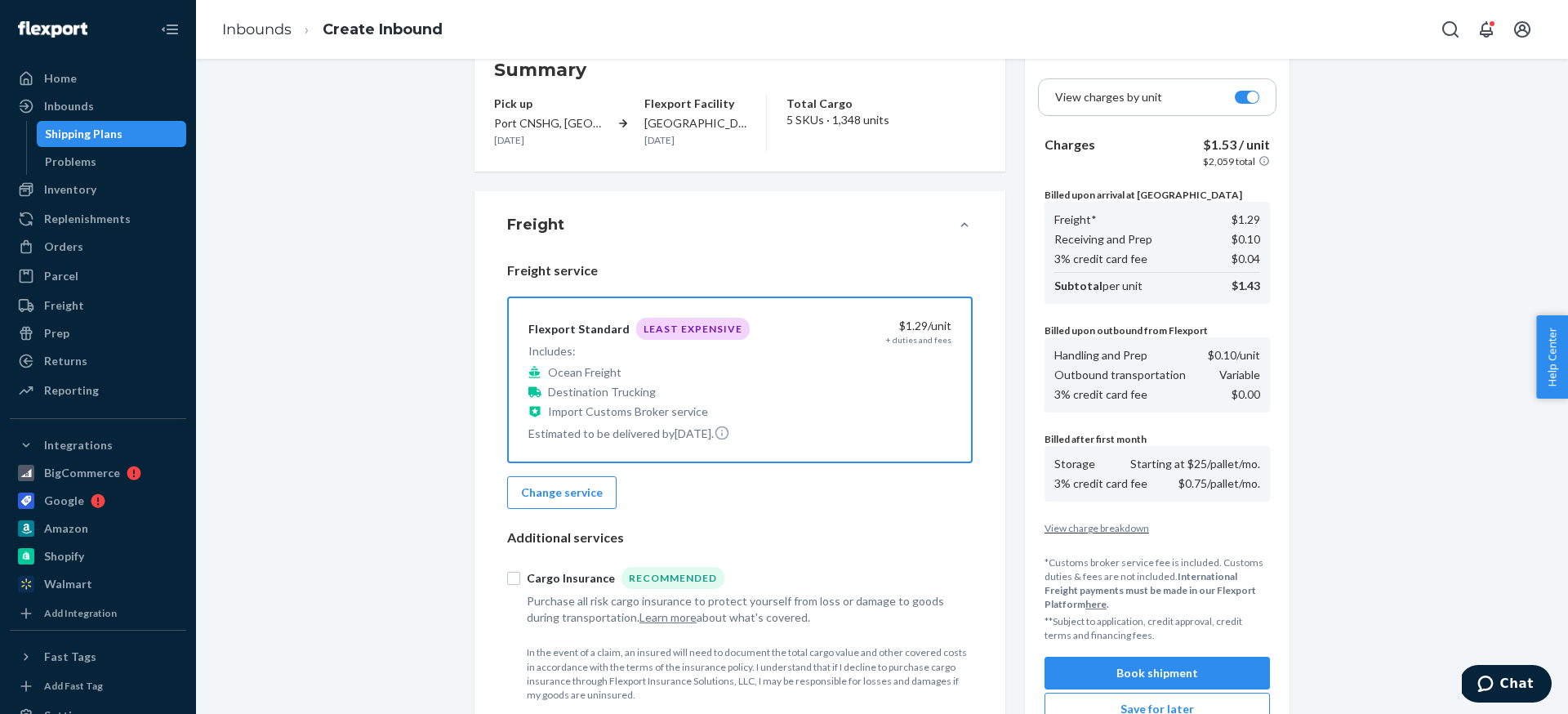
scroll to position [88, 0]
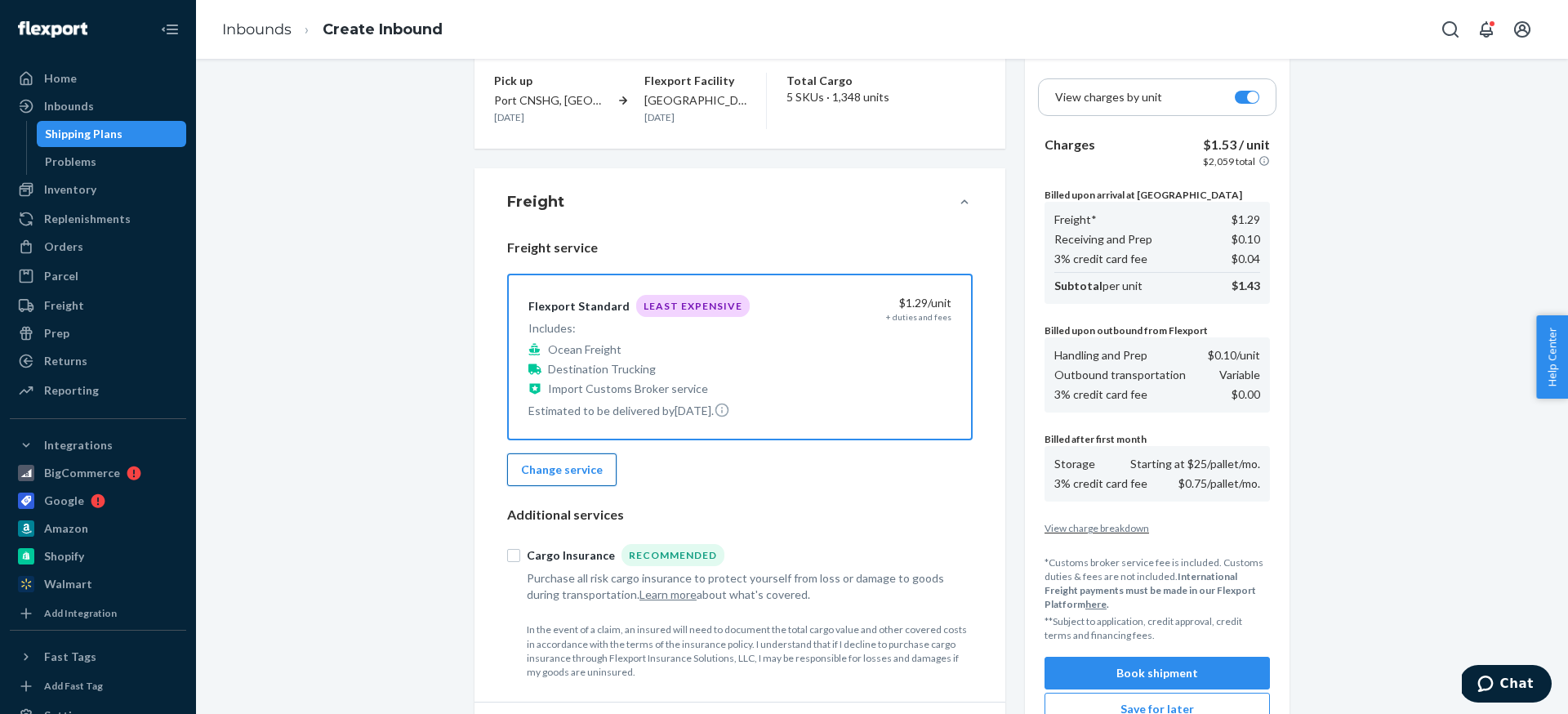
click at [582, 471] on button "Change service" at bounding box center [562, 469] width 109 height 32
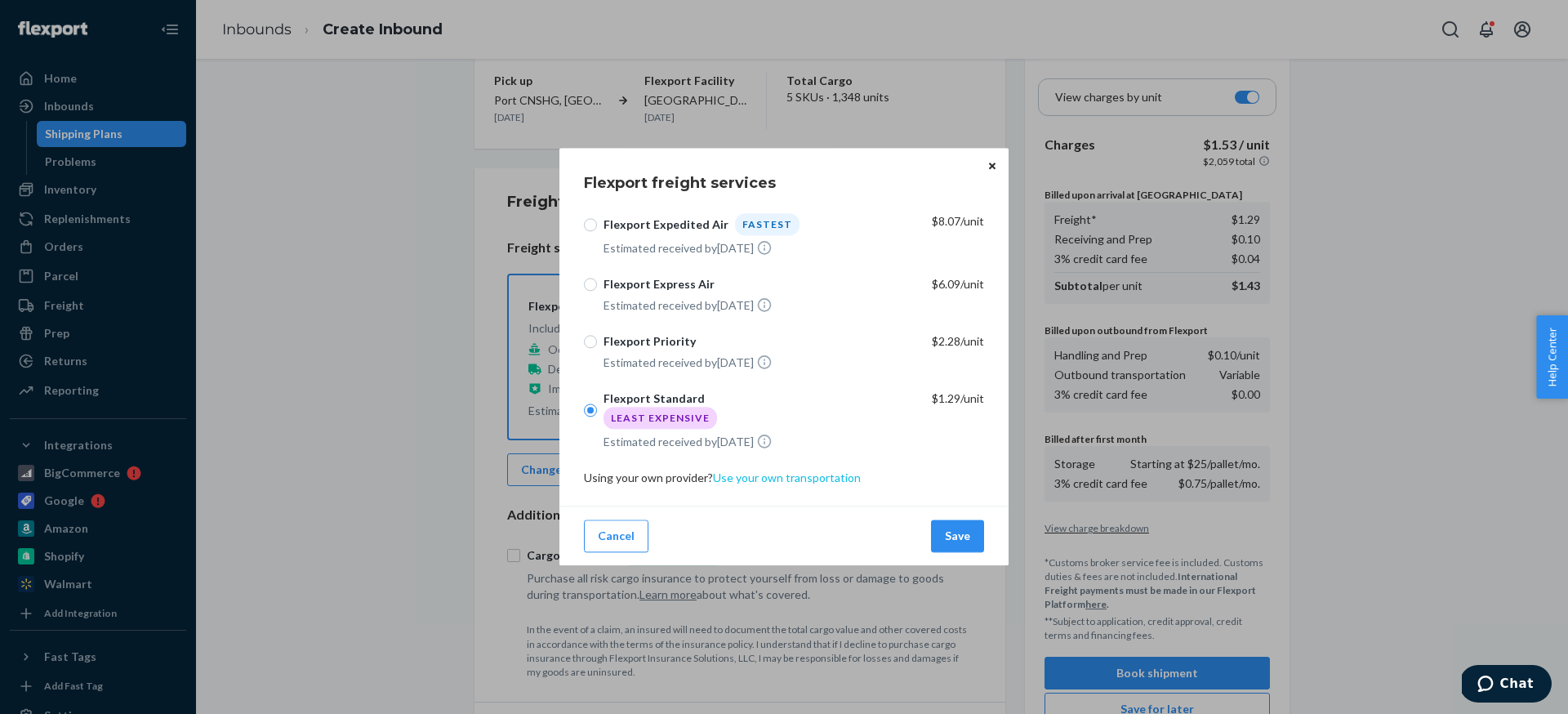
click at [760, 479] on p "Use your own transportation" at bounding box center [787, 479] width 148 height 17
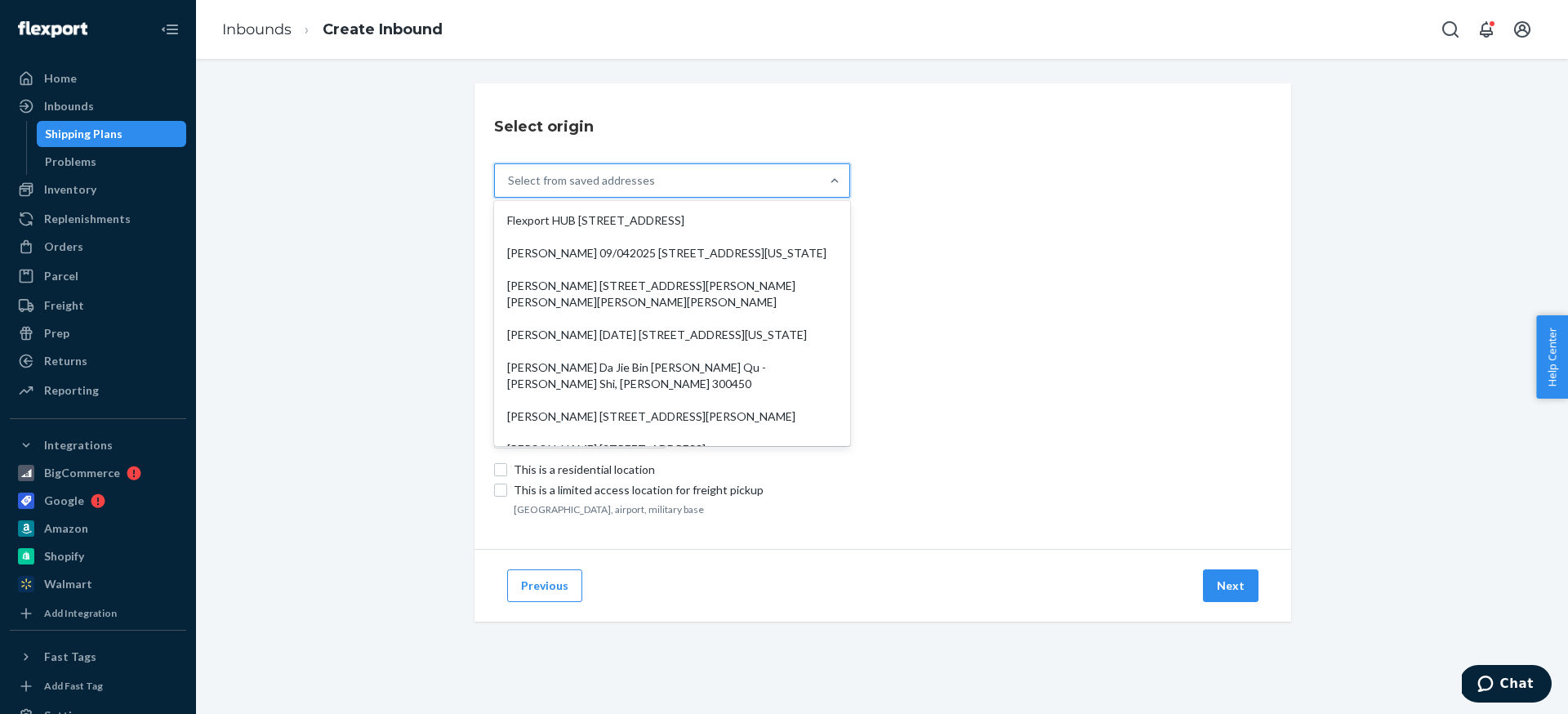
click at [650, 181] on div "Select from saved addresses" at bounding box center [657, 180] width 325 height 32
click at [509, 181] on input "option Flexport HUB [STREET_ADDRESS], 1 of 10. 10 results available. Use Up and…" at bounding box center [509, 180] width 2 height 17
click at [405, 242] on div "Select origin option Flexport HUB [STREET_ADDRESS] focused, 1 of 10. 10 results…" at bounding box center [882, 372] width 1348 height 578
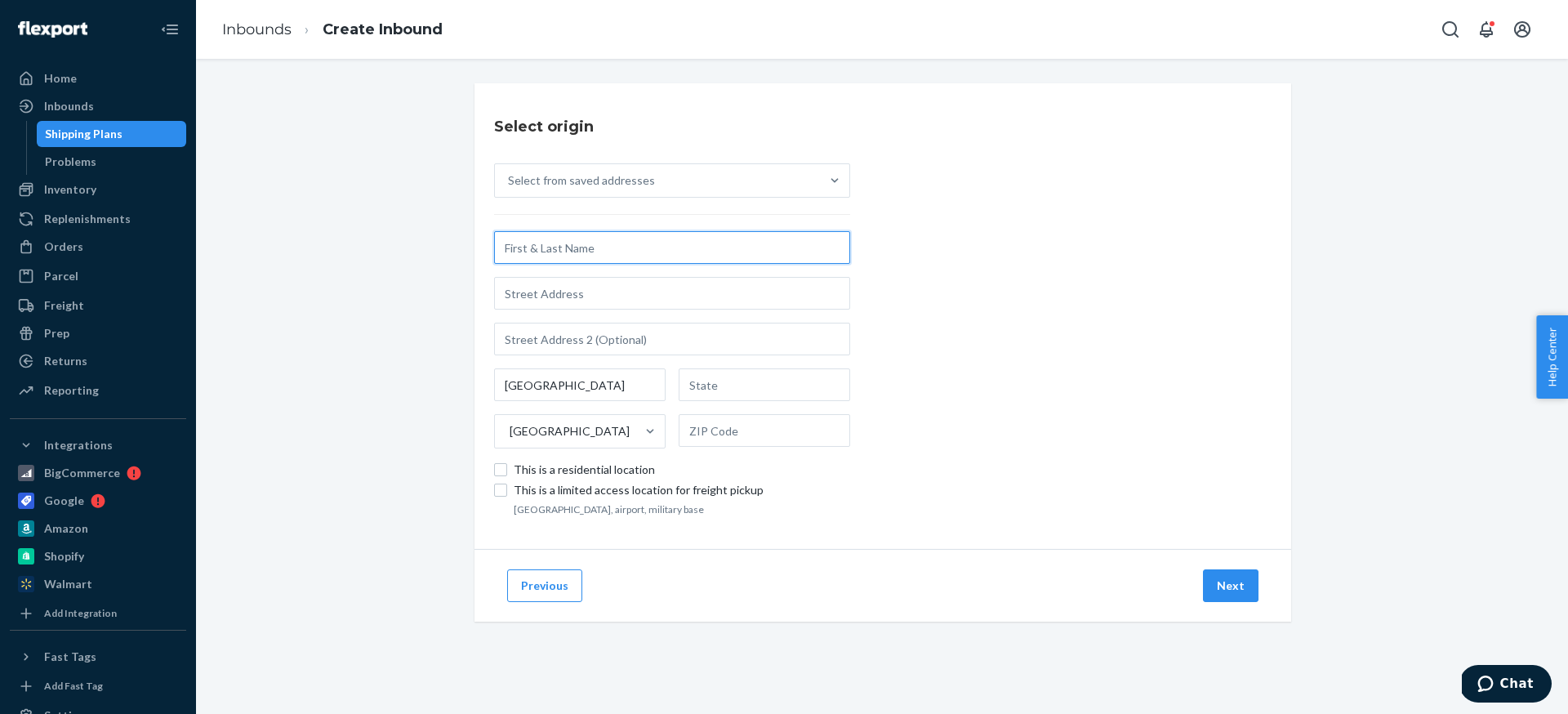
click at [549, 252] on input "text" at bounding box center [672, 247] width 356 height 32
paste input "[PERSON_NAME]"
type input "[PERSON_NAME]"
paste input "[STREET_ADDRESS]"
type input "308 [PERSON_NAME]"
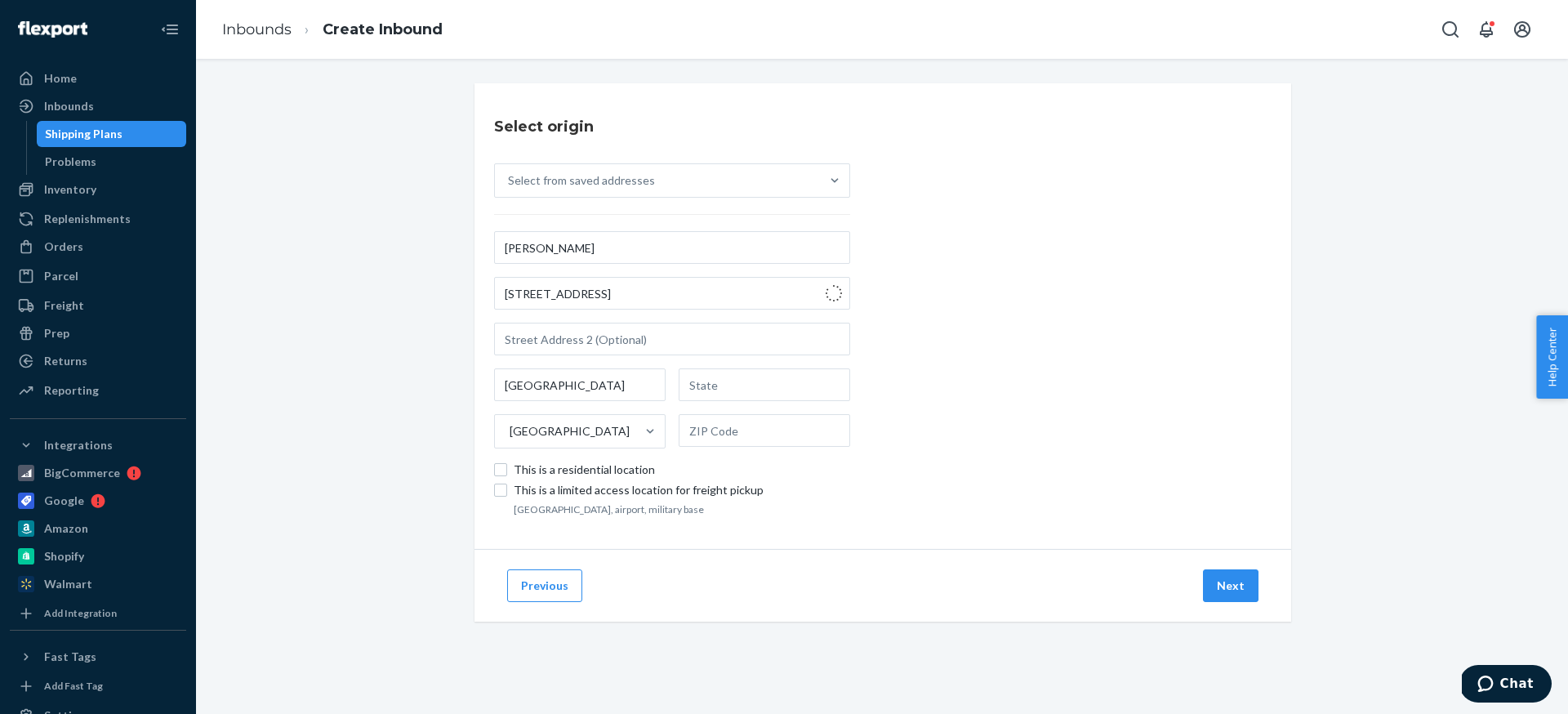
type input "[PERSON_NAME] Xi Qu - [PERSON_NAME] Xi Shi"
type input "[PERSON_NAME]"
type input "214003"
click at [1242, 593] on button "Next" at bounding box center [1231, 585] width 55 height 32
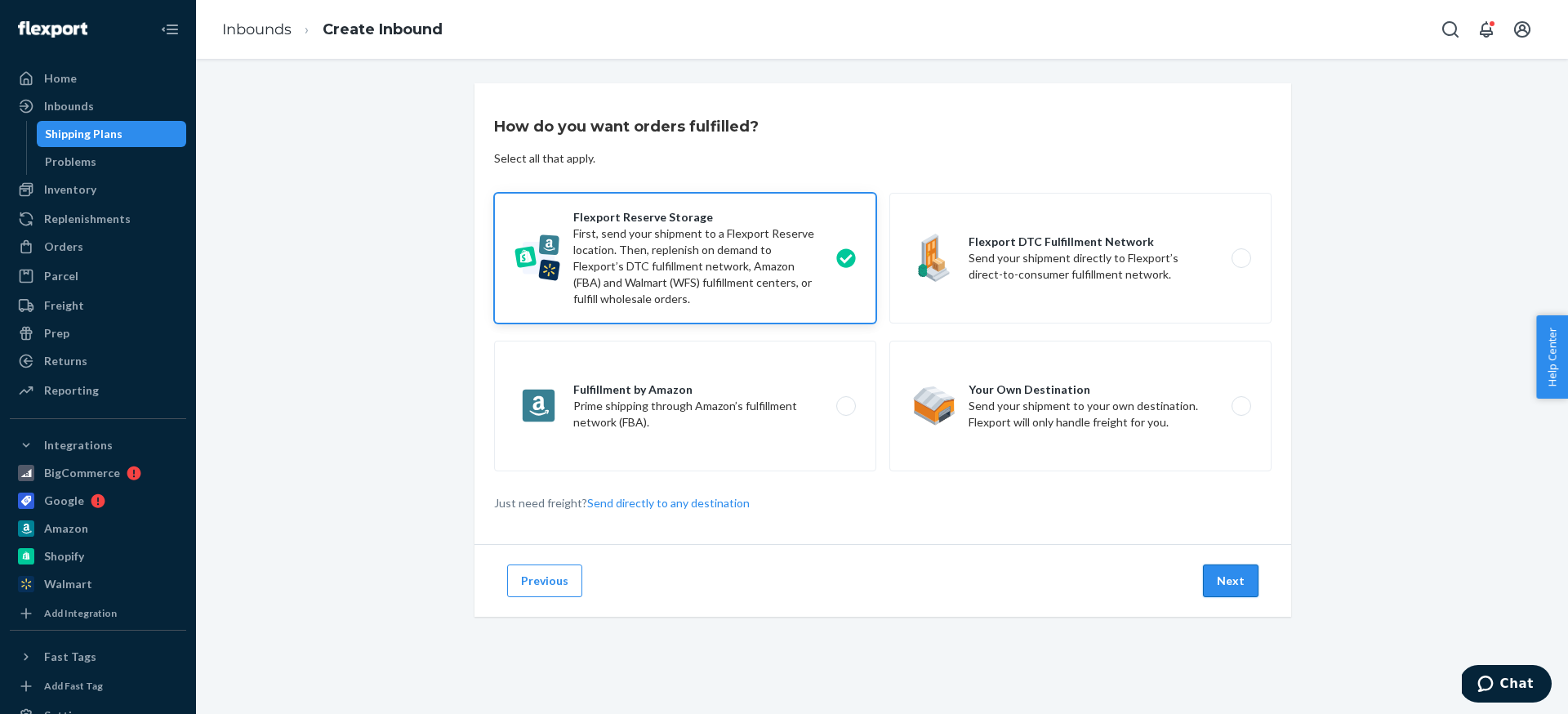
click at [1226, 578] on button "Next" at bounding box center [1231, 581] width 55 height 32
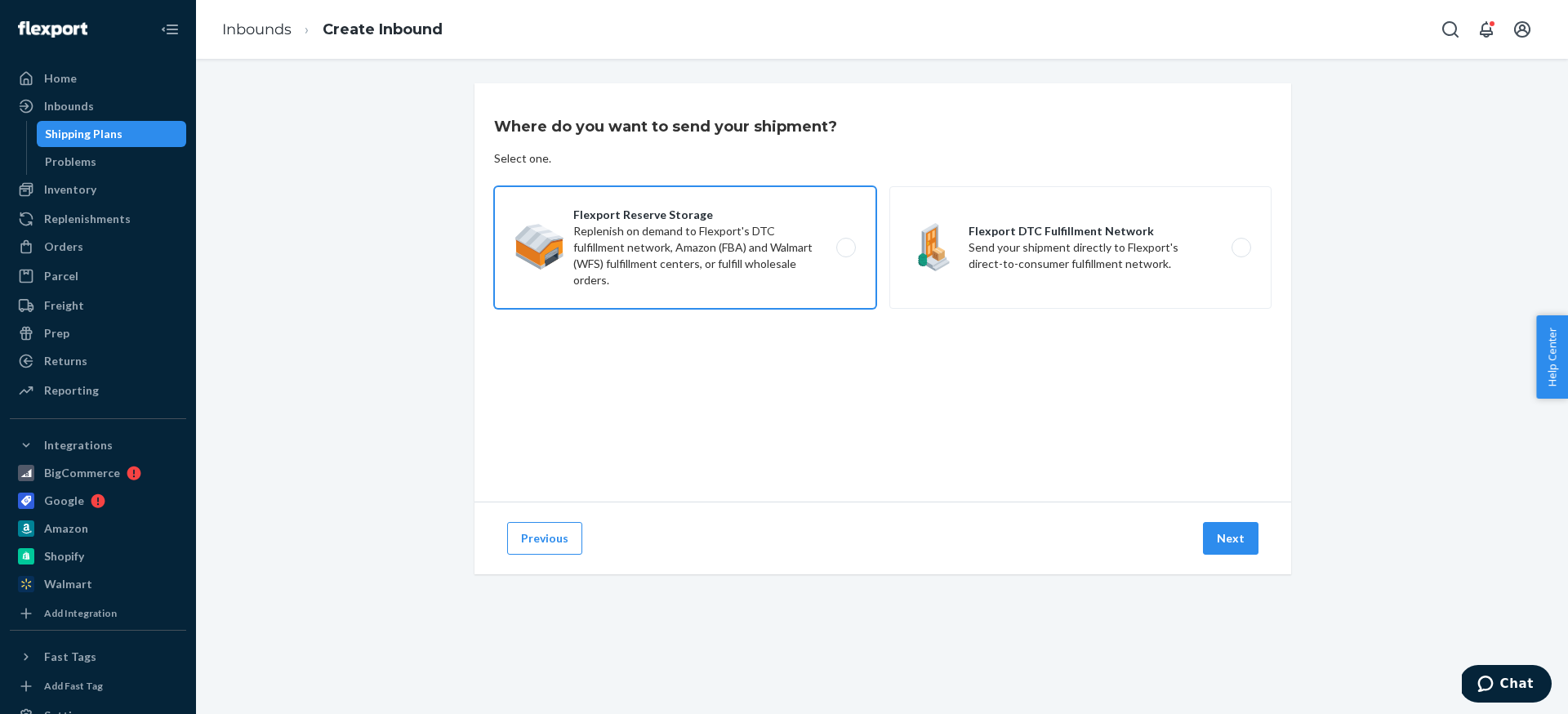
click at [851, 255] on label "Flexport Reserve Storage Replenish on demand to Flexport's DTC fulfillment netw…" at bounding box center [686, 247] width 383 height 123
click at [851, 253] on input "Flexport Reserve Storage Replenish on demand to Flexport's DTC fulfillment netw…" at bounding box center [850, 247] width 10 height 10
radio input "true"
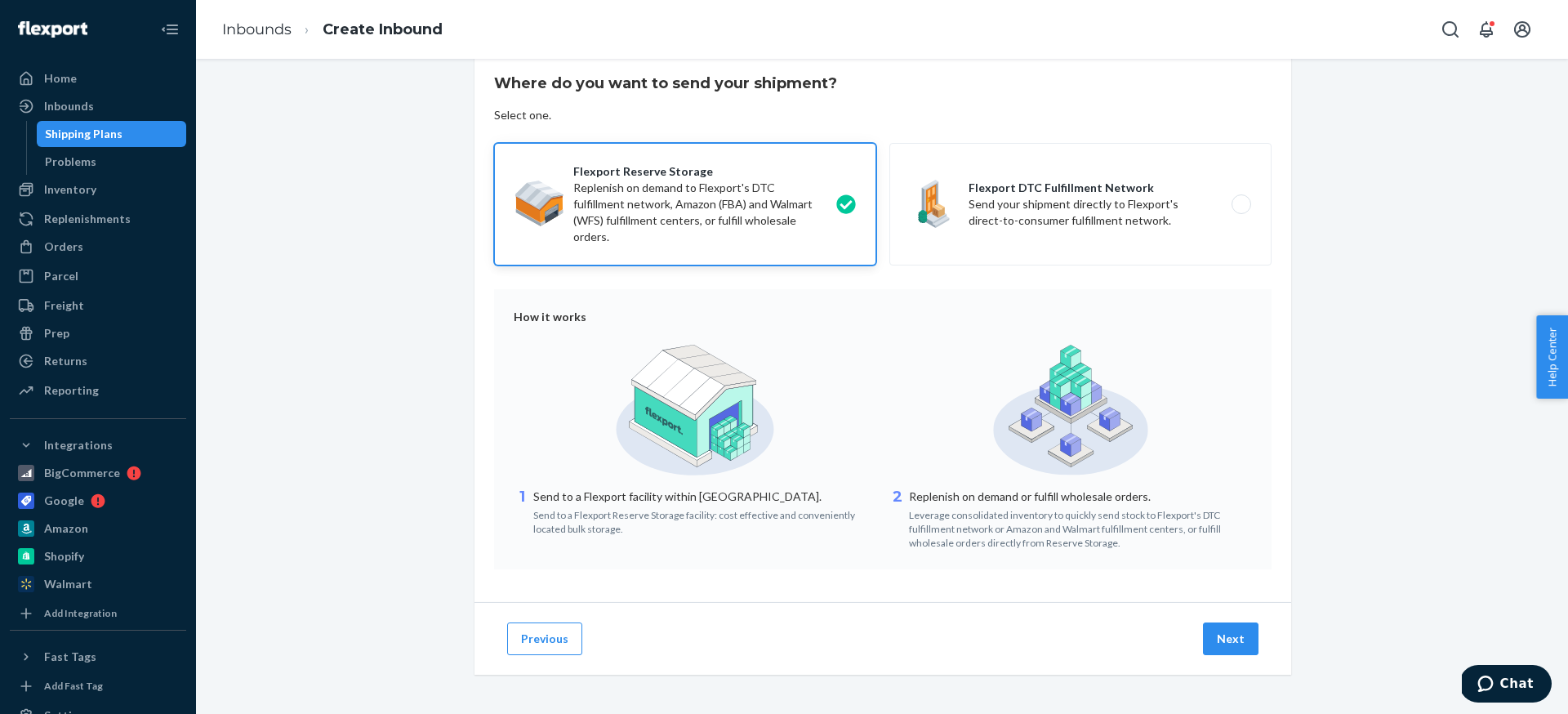
scroll to position [43, 0]
click at [1231, 640] on button "Next" at bounding box center [1231, 638] width 55 height 32
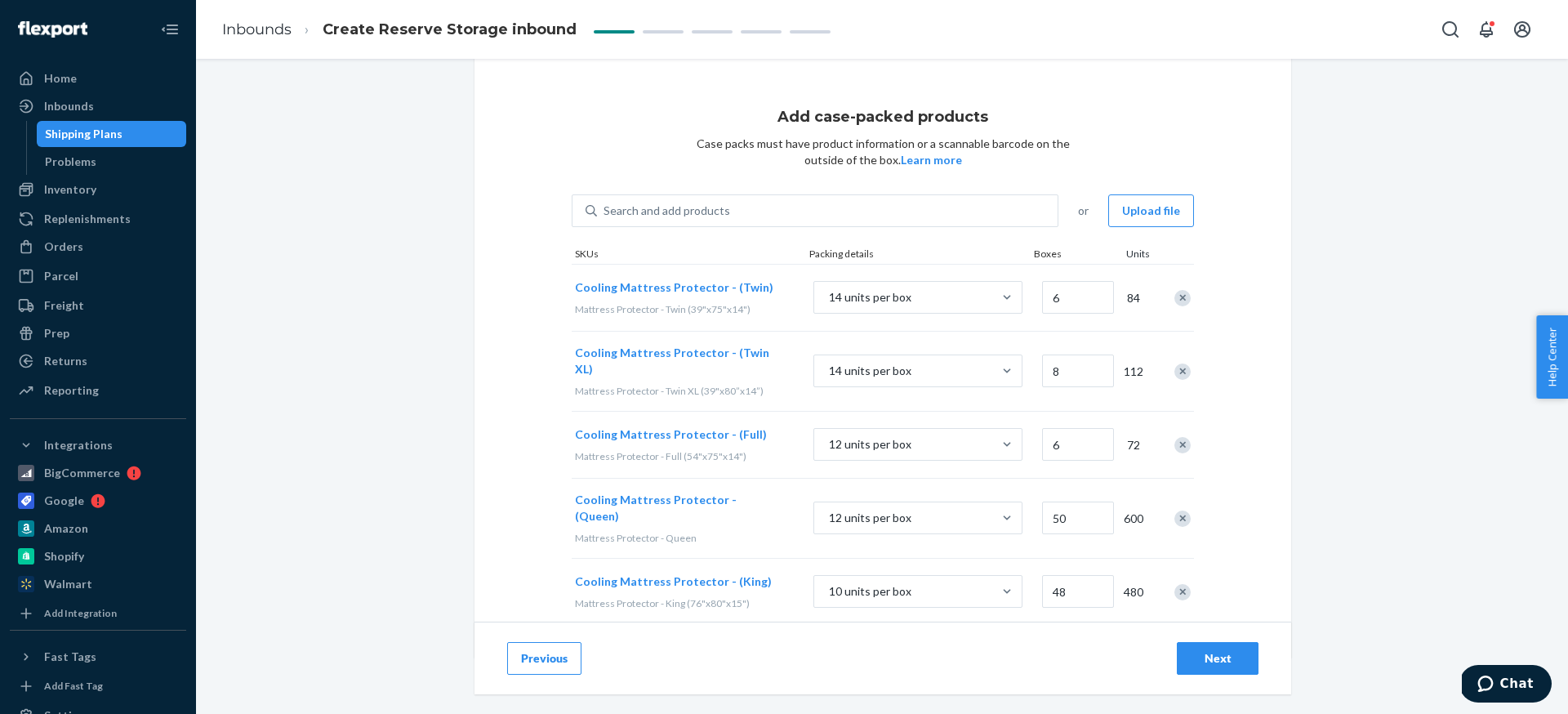
scroll to position [29, 0]
click at [1204, 649] on button "Next" at bounding box center [1218, 658] width 81 height 32
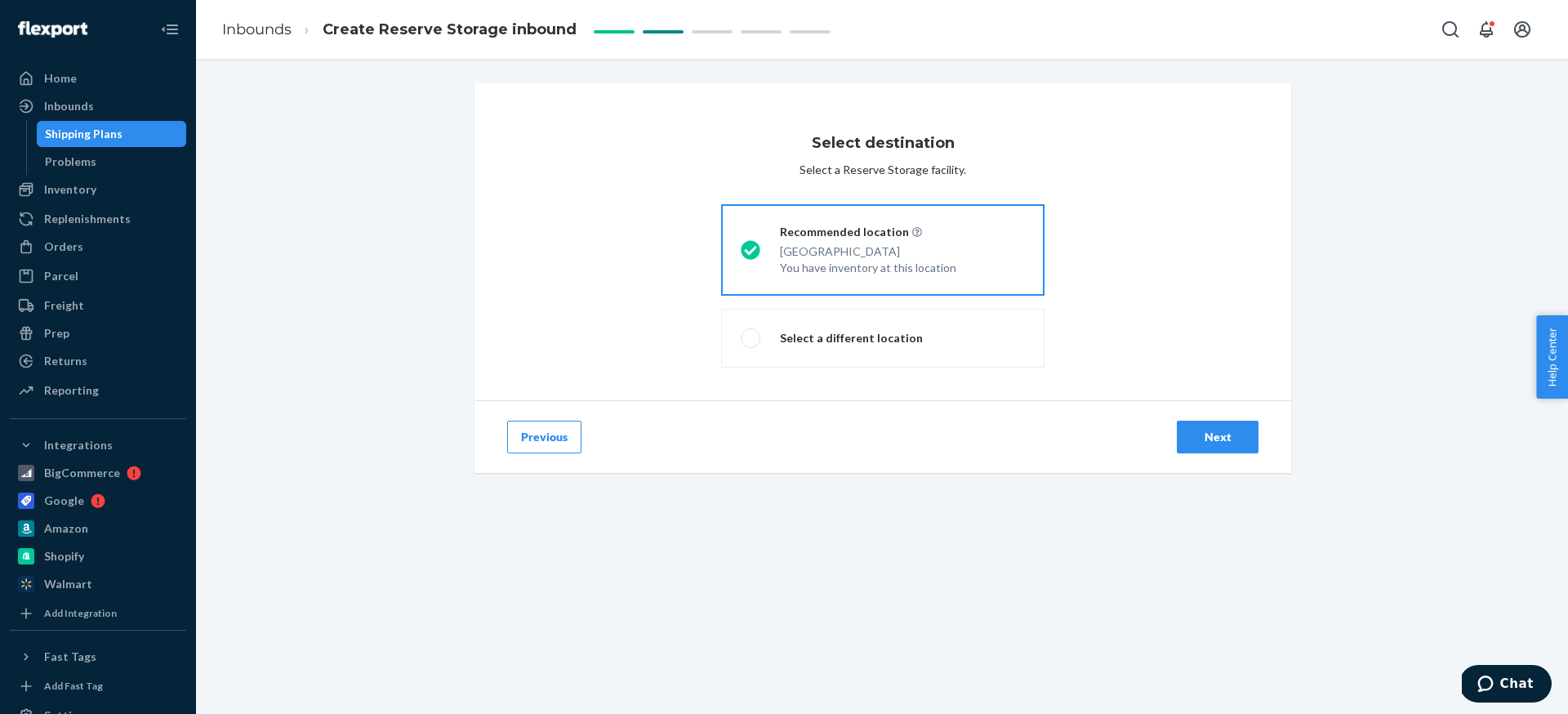
click at [1233, 440] on div "Next" at bounding box center [1218, 437] width 54 height 17
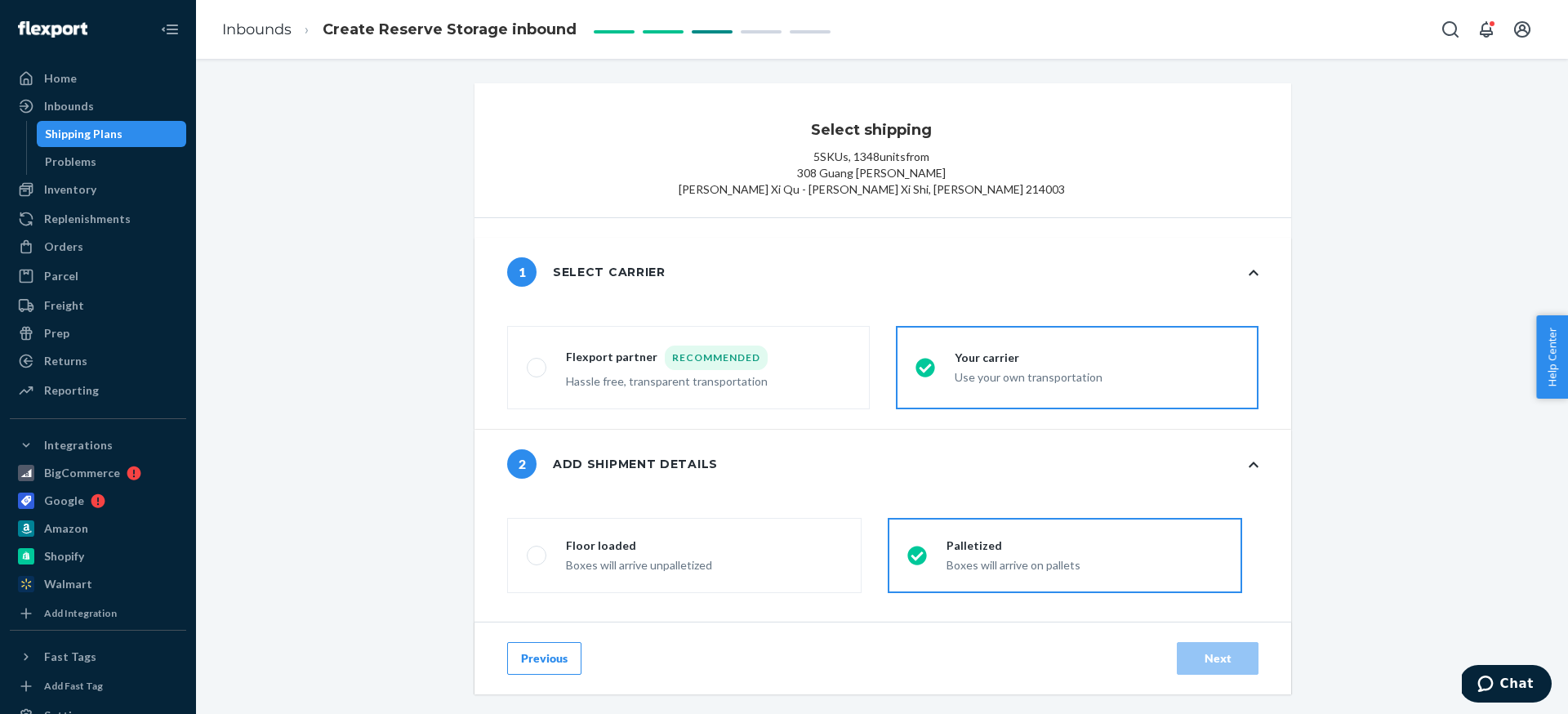
radio input "false"
type input "5"
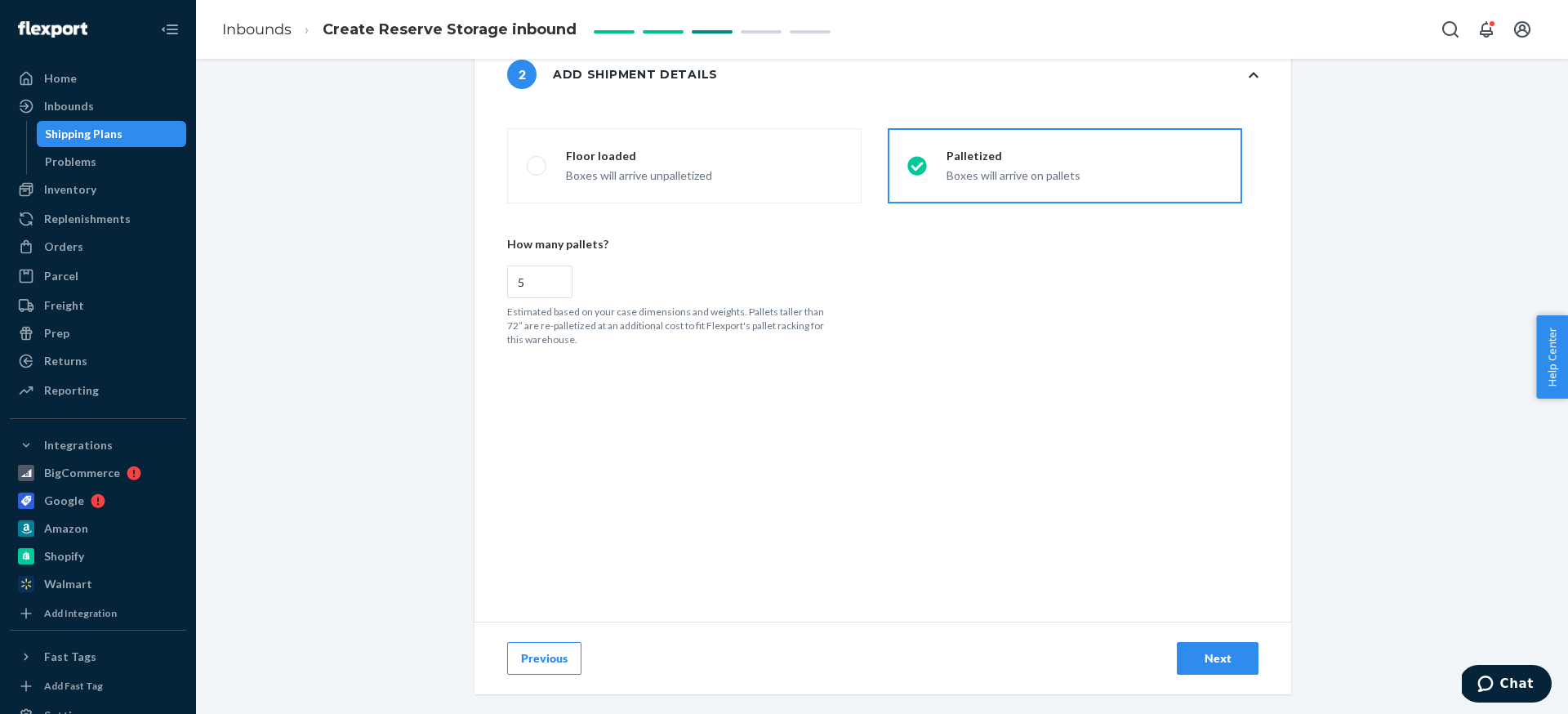
scroll to position [389, 0]
click at [1243, 660] on div "Next" at bounding box center [1218, 659] width 54 height 17
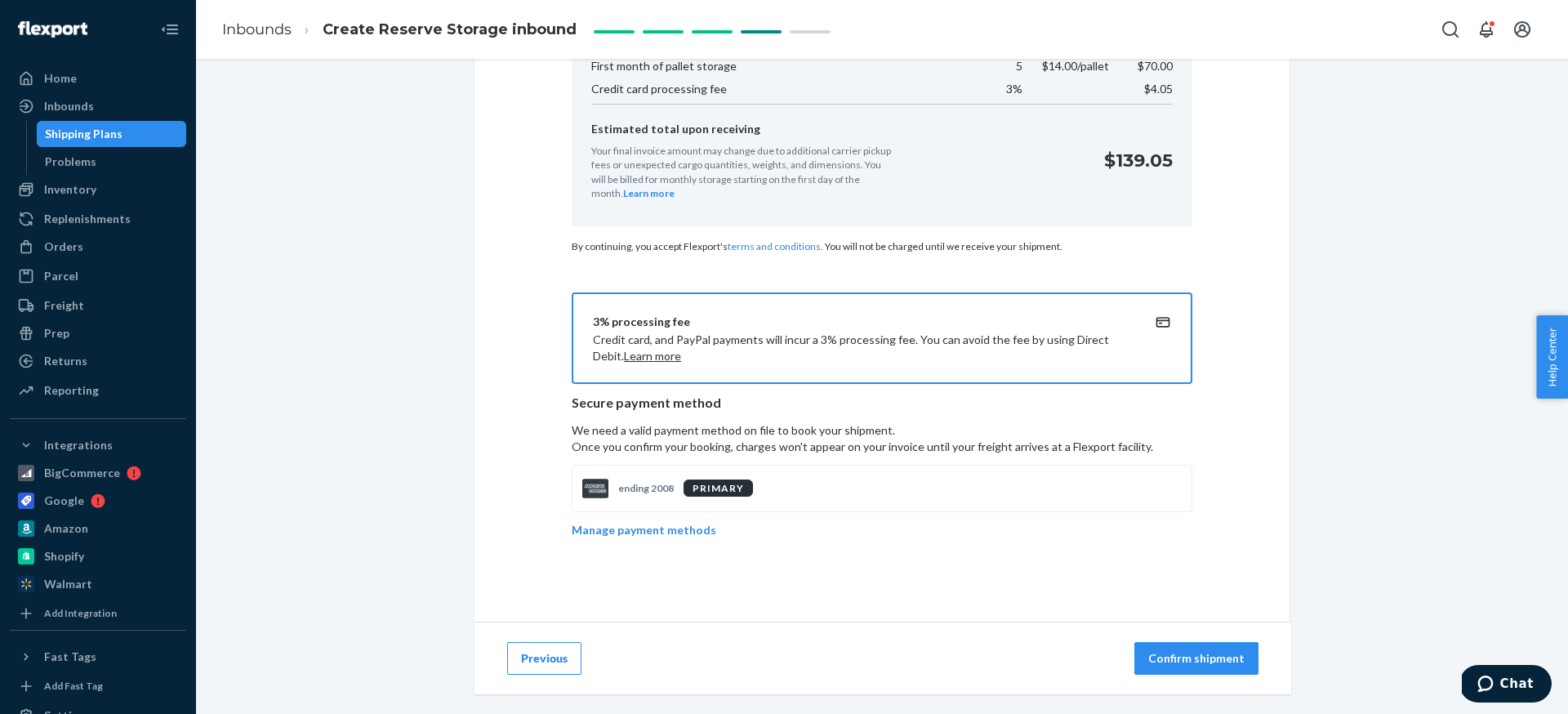
click at [1211, 660] on p "Confirm shipment" at bounding box center [1196, 659] width 96 height 17
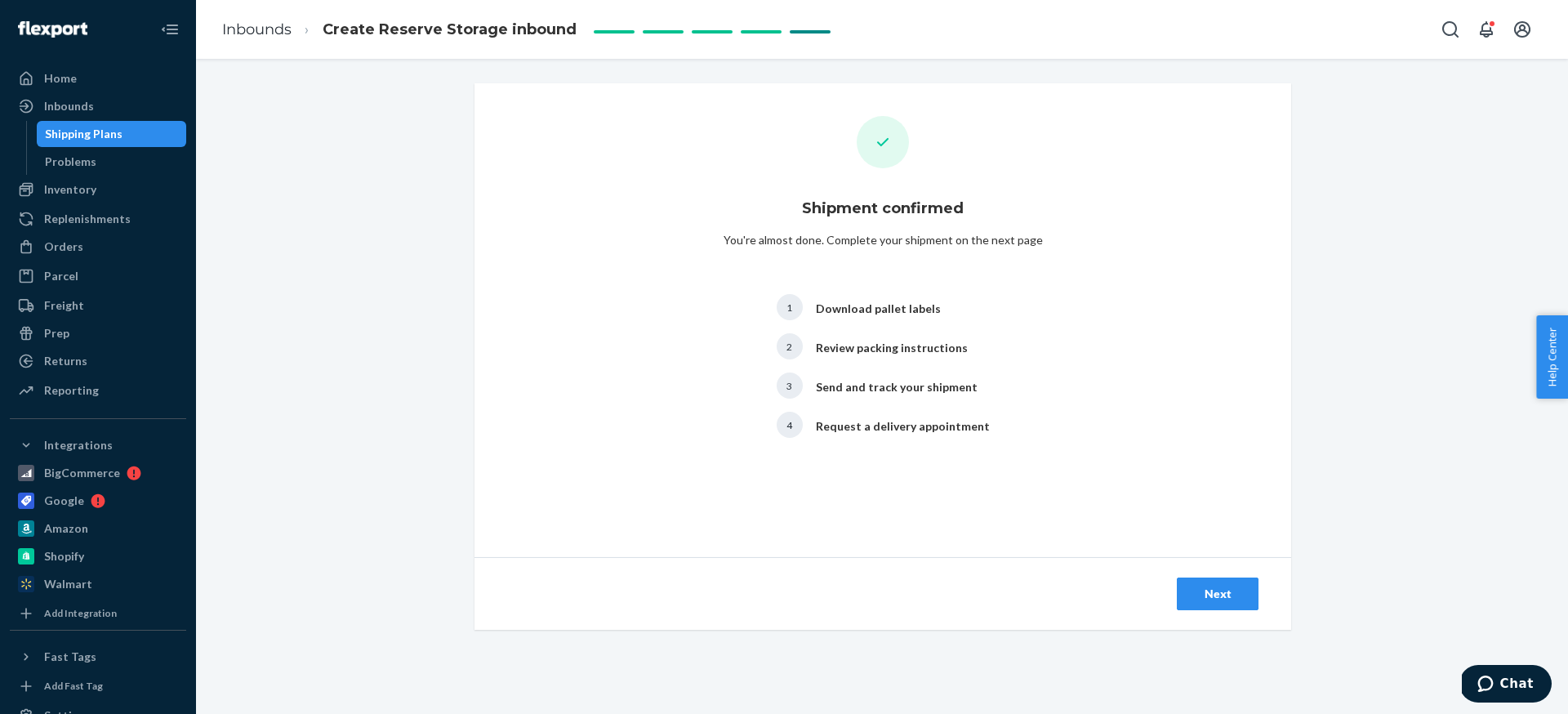
click at [1213, 585] on button "Next" at bounding box center [1218, 594] width 81 height 32
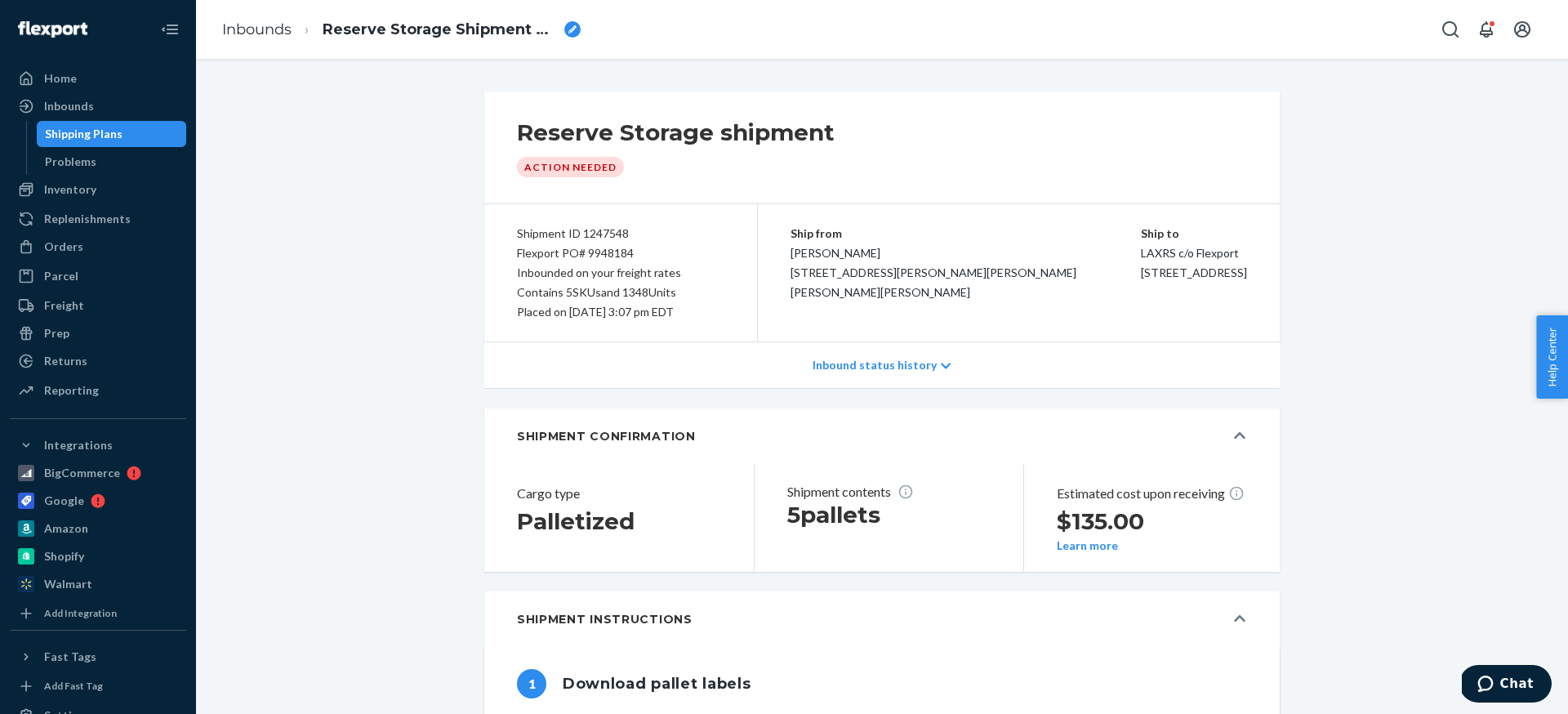
click at [579, 22] on div "Reserve Storage Shipment STI89f0c65303" at bounding box center [451, 30] width 258 height 21
click at [433, 23] on input "Reserve Storage Shipment STI89f0c65303" at bounding box center [404, 30] width 164 height 26
click at [432, 23] on input "Reserve Storage Shipment STI89f0c65303" at bounding box center [404, 30] width 164 height 26
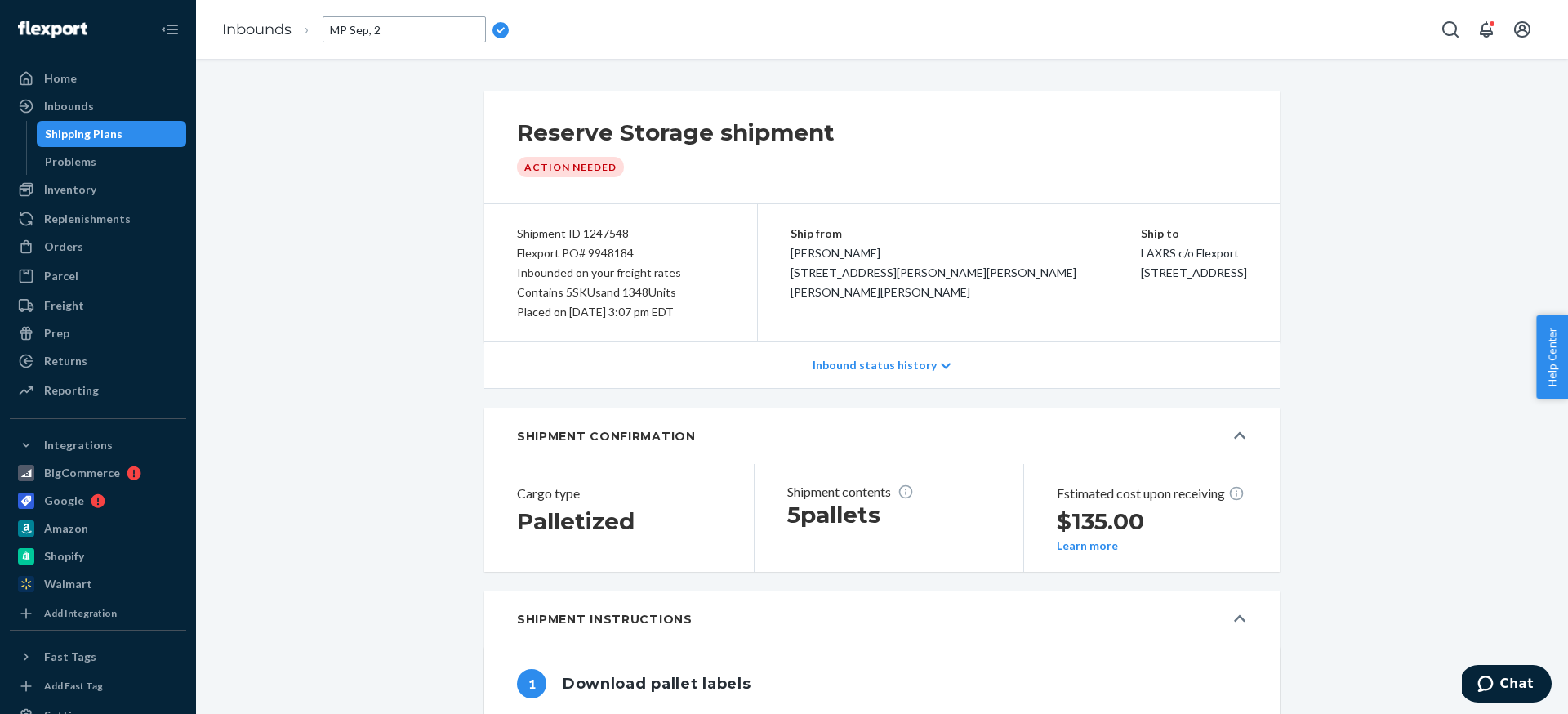
type input "MP Sep, 25"
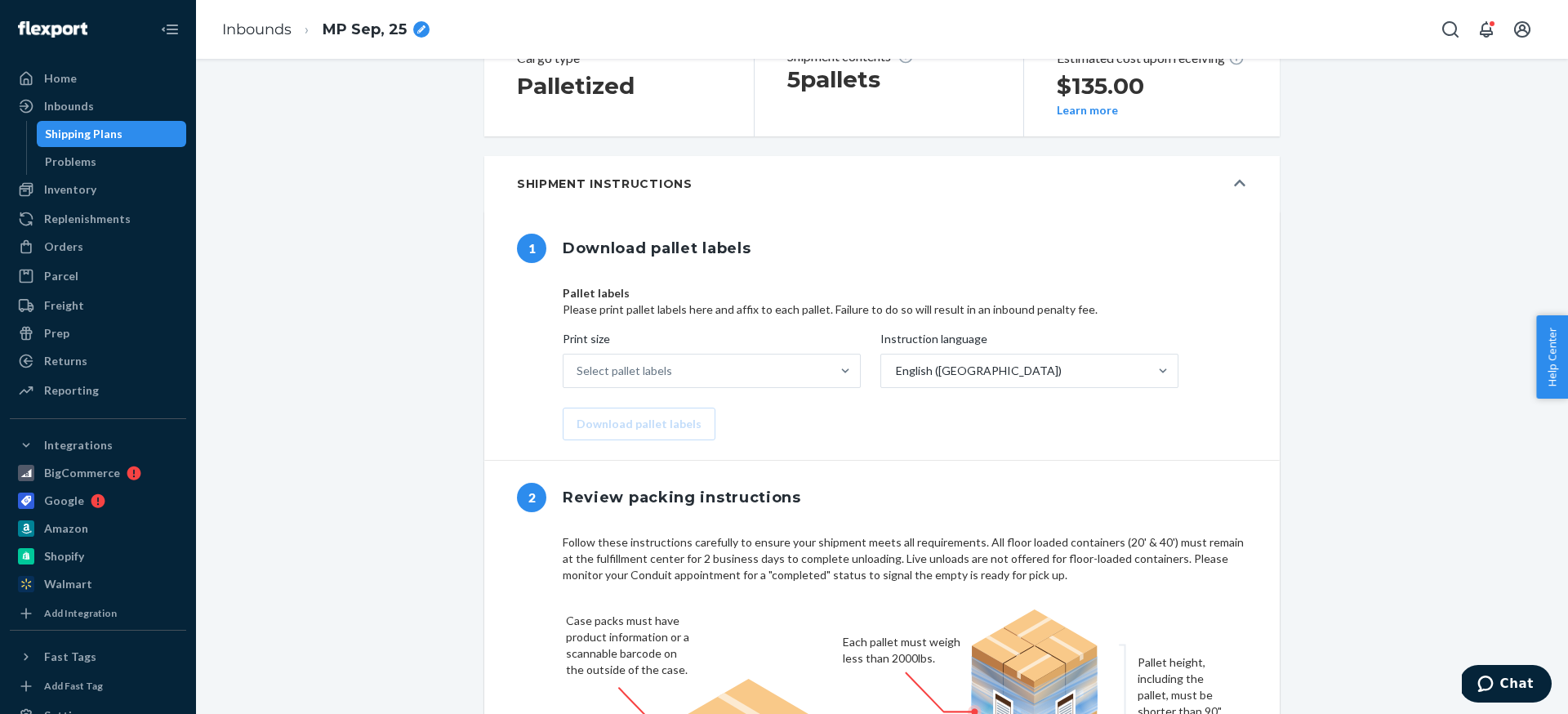
scroll to position [442, 0]
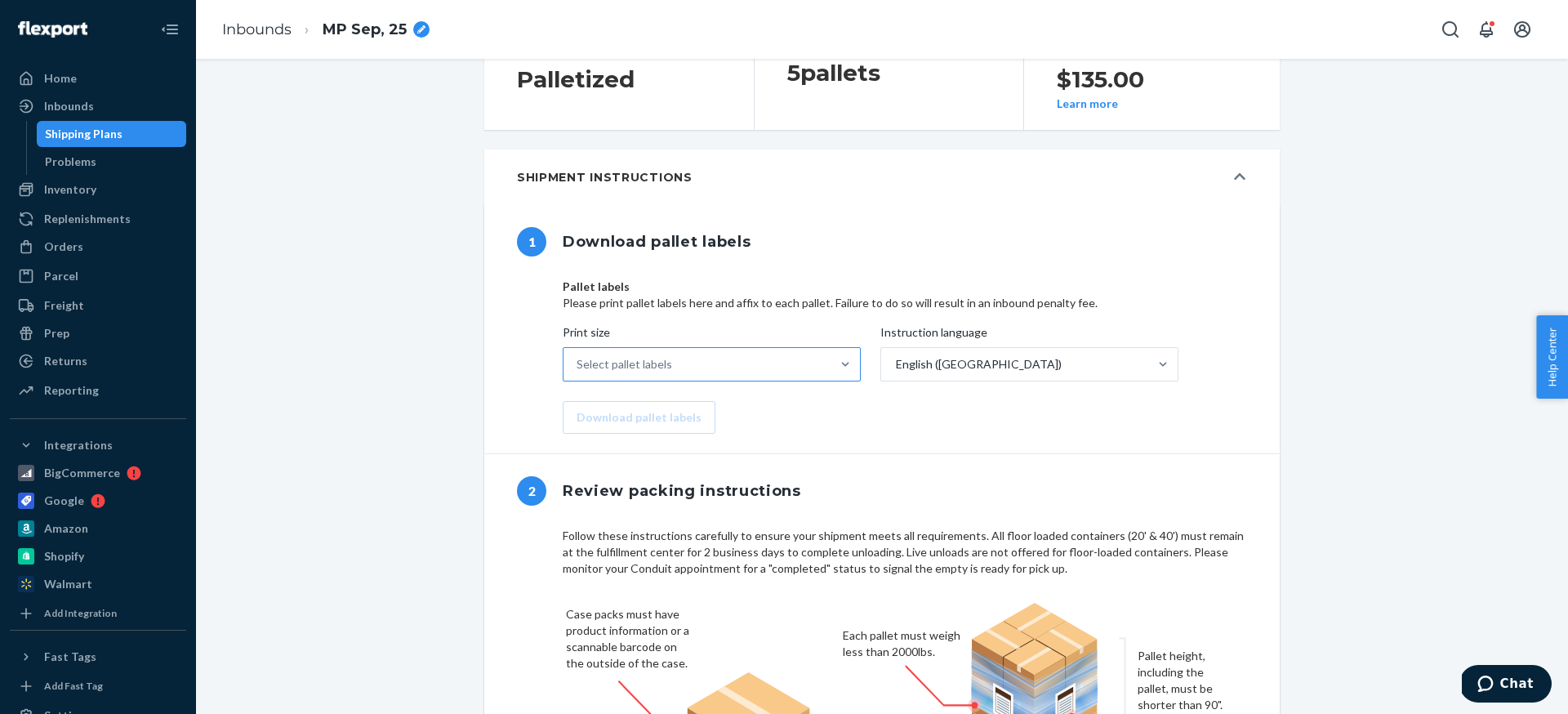
click at [778, 381] on div "Select pallet labels" at bounding box center [697, 363] width 267 height 32
click at [579, 373] on input "Print size Select pallet labels" at bounding box center [578, 364] width 2 height 17
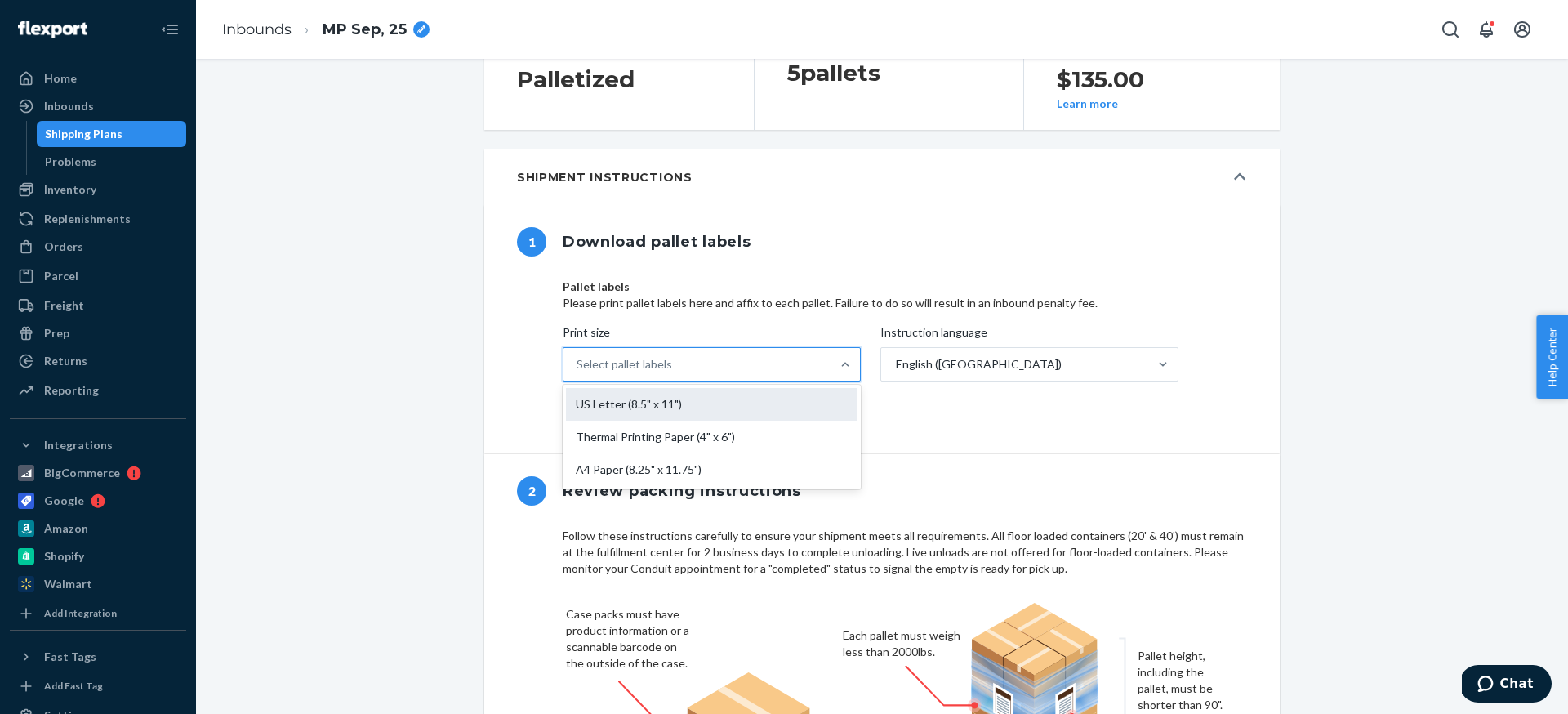
click at [606, 416] on div "US Letter (8.5" x 11")" at bounding box center [711, 404] width 291 height 32
click at [579, 373] on input "Print size option US Letter (8.5" x 11") focused, 1 of 3. 3 results available. …" at bounding box center [578, 364] width 2 height 17
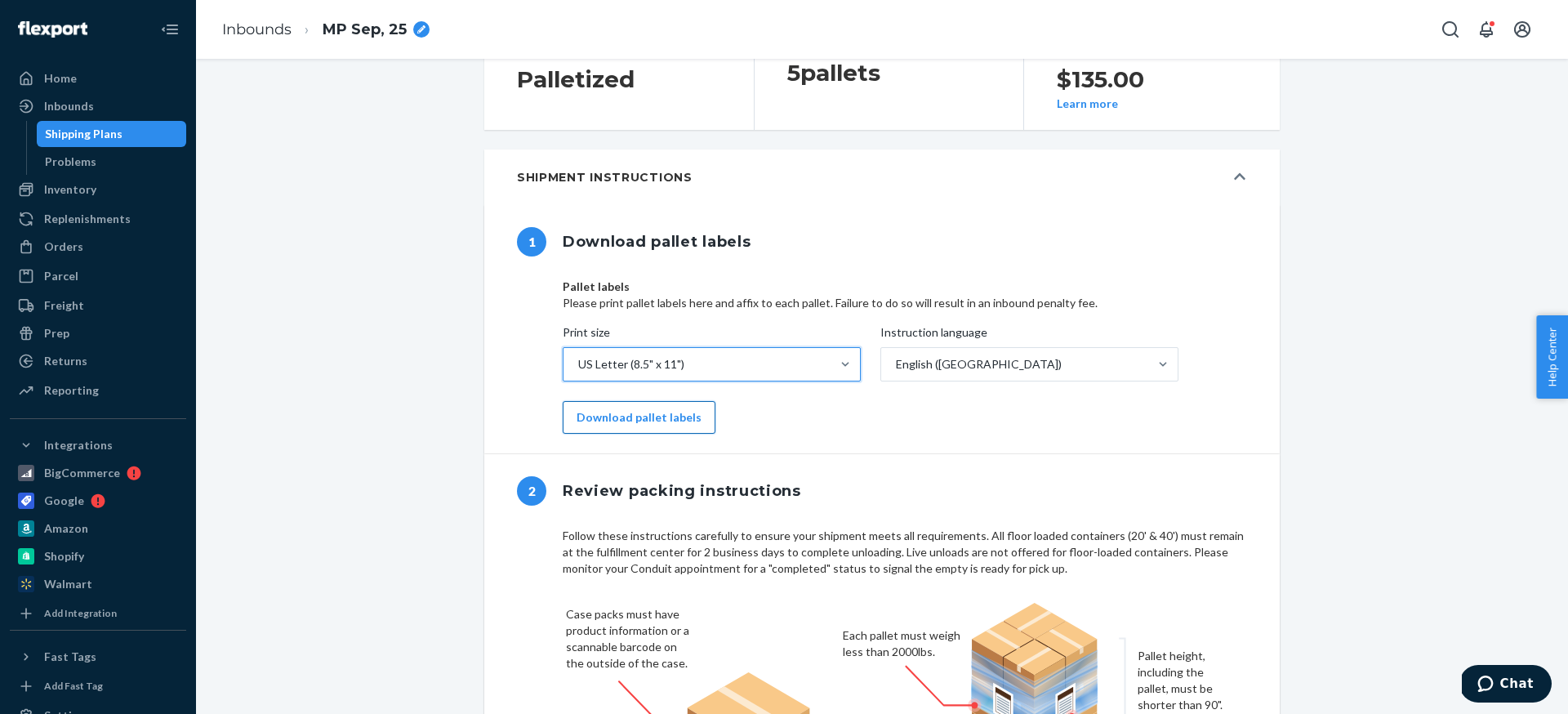
click at [667, 434] on button "Download pallet labels" at bounding box center [639, 417] width 153 height 32
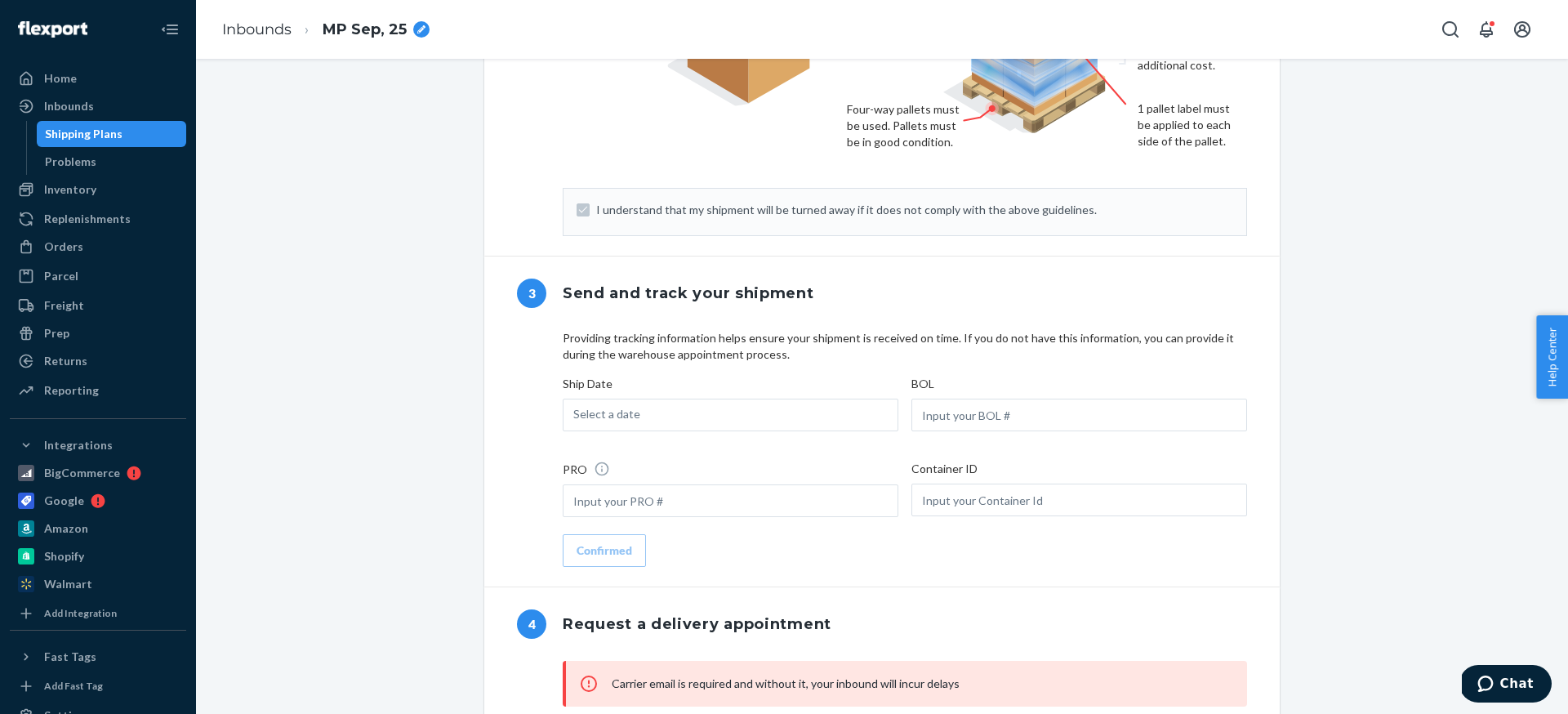
scroll to position [924, 0]
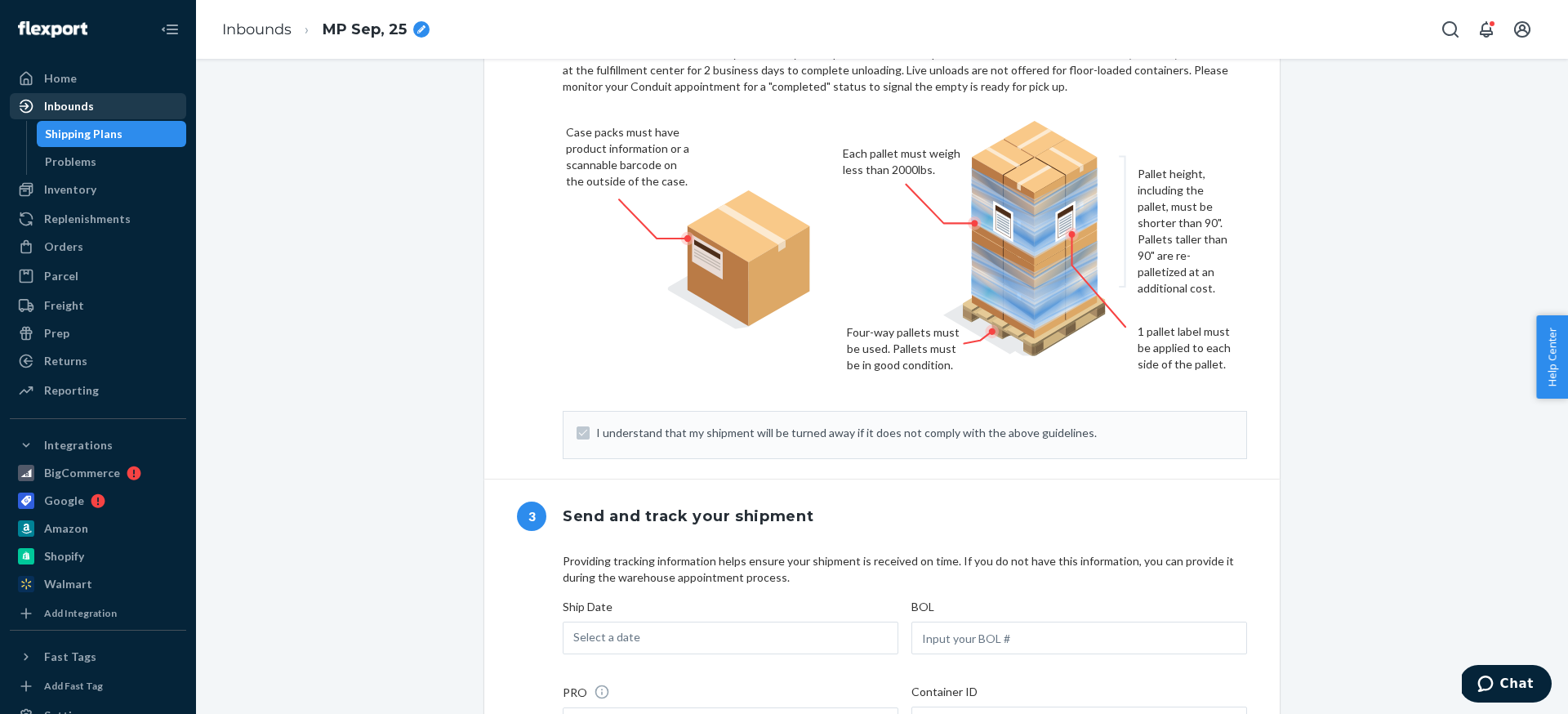
click at [86, 103] on div "Inbounds" at bounding box center [69, 106] width 50 height 17
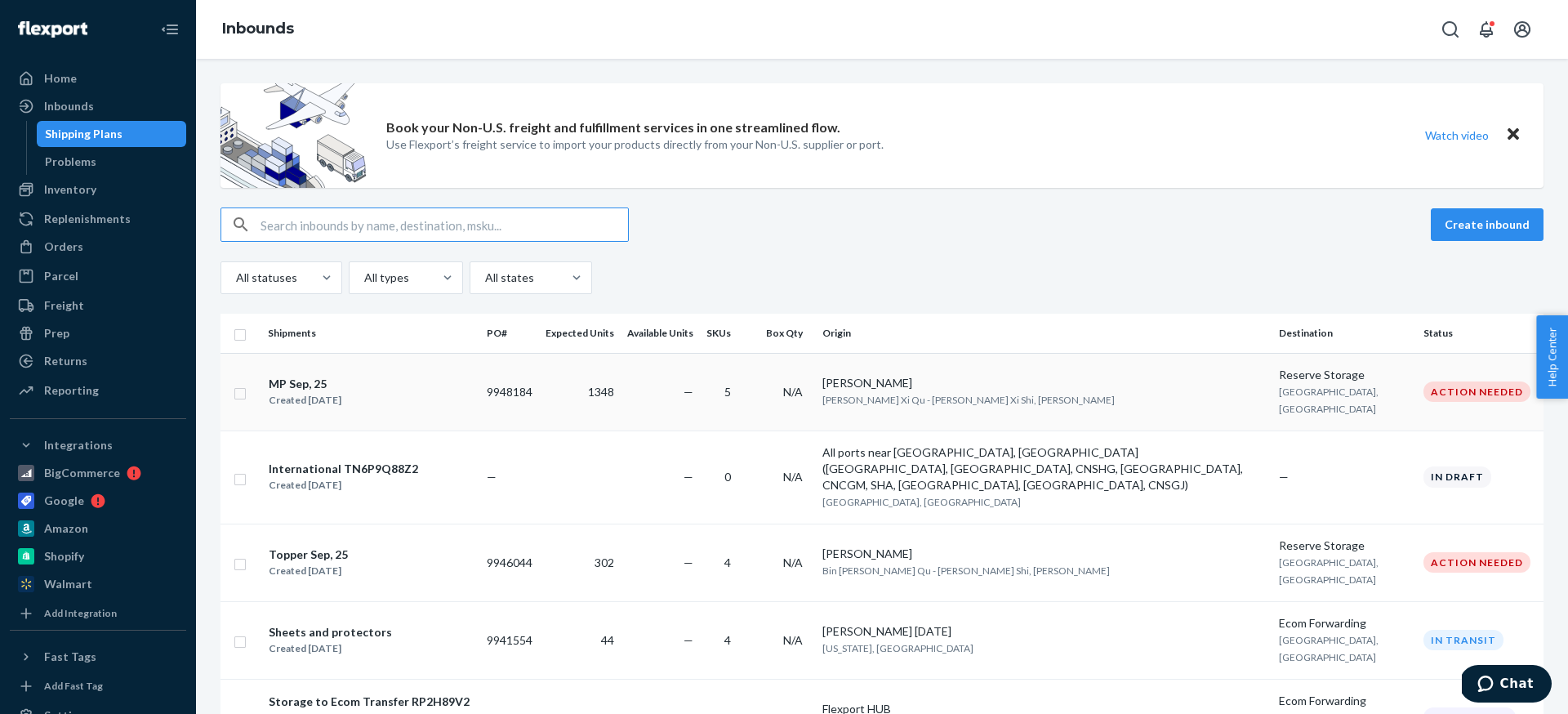
click at [426, 391] on div "MP Sep, 25 Created [DATE]" at bounding box center [371, 392] width 206 height 34
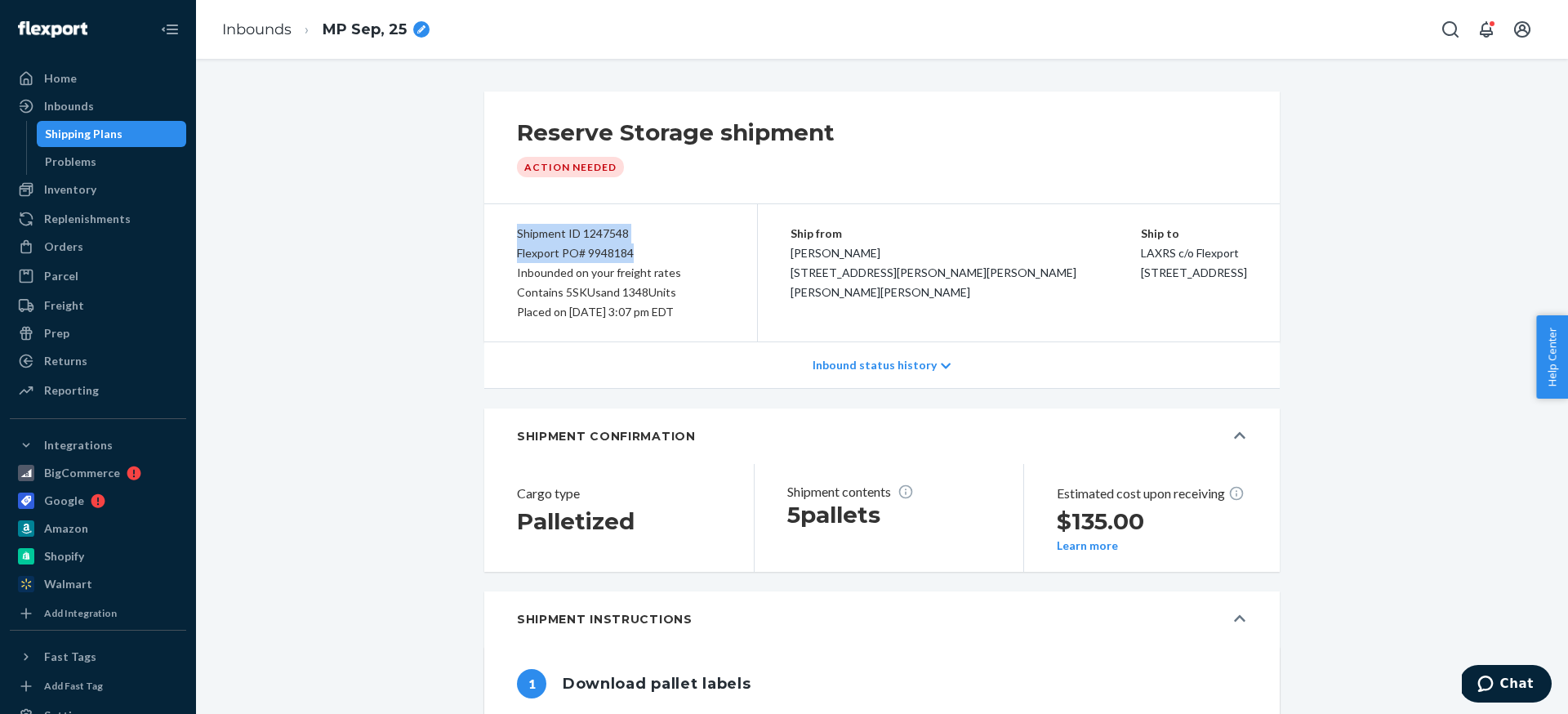
drag, startPoint x: 519, startPoint y: 233, endPoint x: 642, endPoint y: 250, distance: 124.2
click at [651, 249] on div "Shipment ID 1247548 Flexport PO# 9948184 Inbounded on your freight rates Contai…" at bounding box center [621, 273] width 274 height 137
copy div "Shipment ID 1247548 Flexport PO# 9948184"
drag, startPoint x: 1084, startPoint y: 238, endPoint x: 1089, endPoint y: 279, distance: 41.3
click at [1210, 283] on div "Ship to LAXRS c/o Flexport [STREET_ADDRESS]" at bounding box center [1194, 253] width 106 height 59
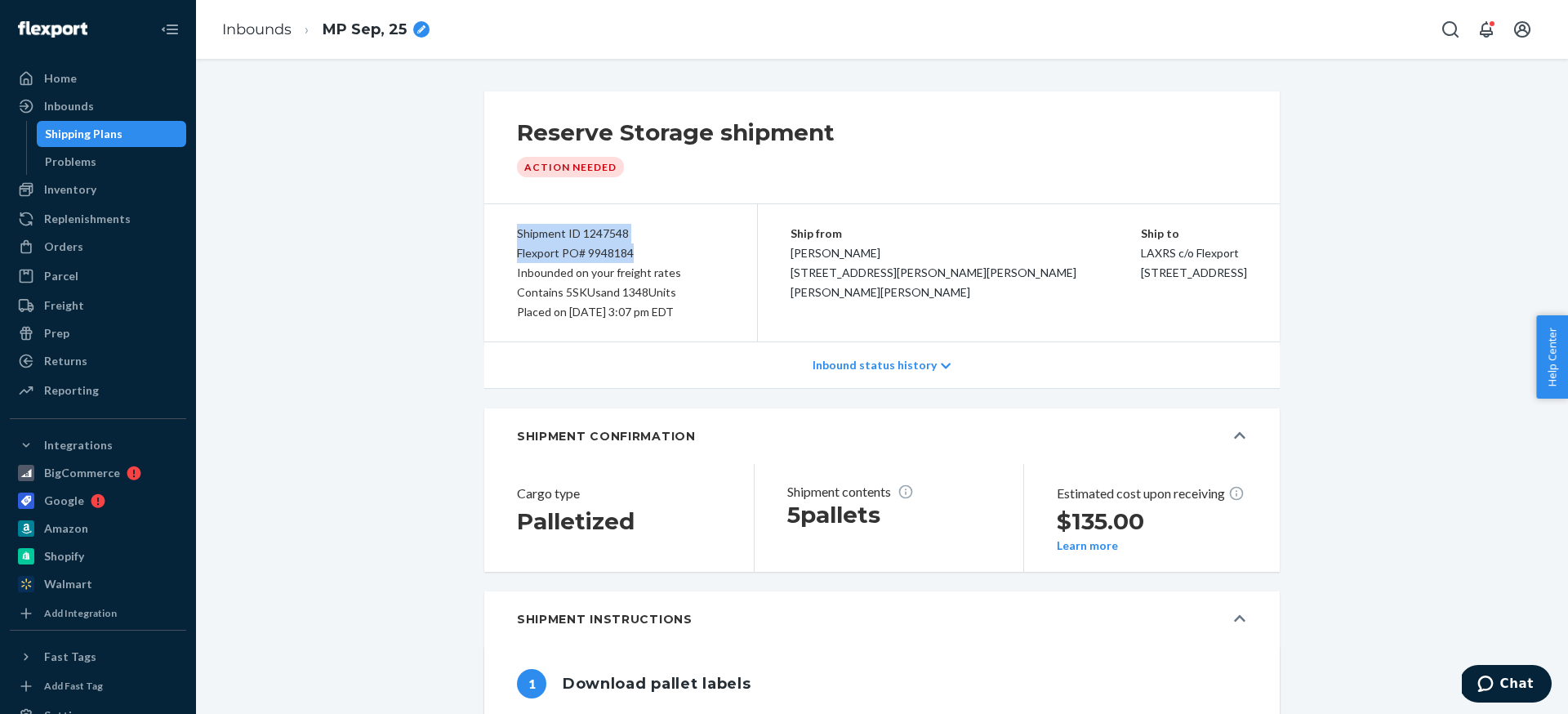
copy div "Ship to LAXRS c/o Flexport [STREET_ADDRESS]"
